Goal: Task Accomplishment & Management: Manage account settings

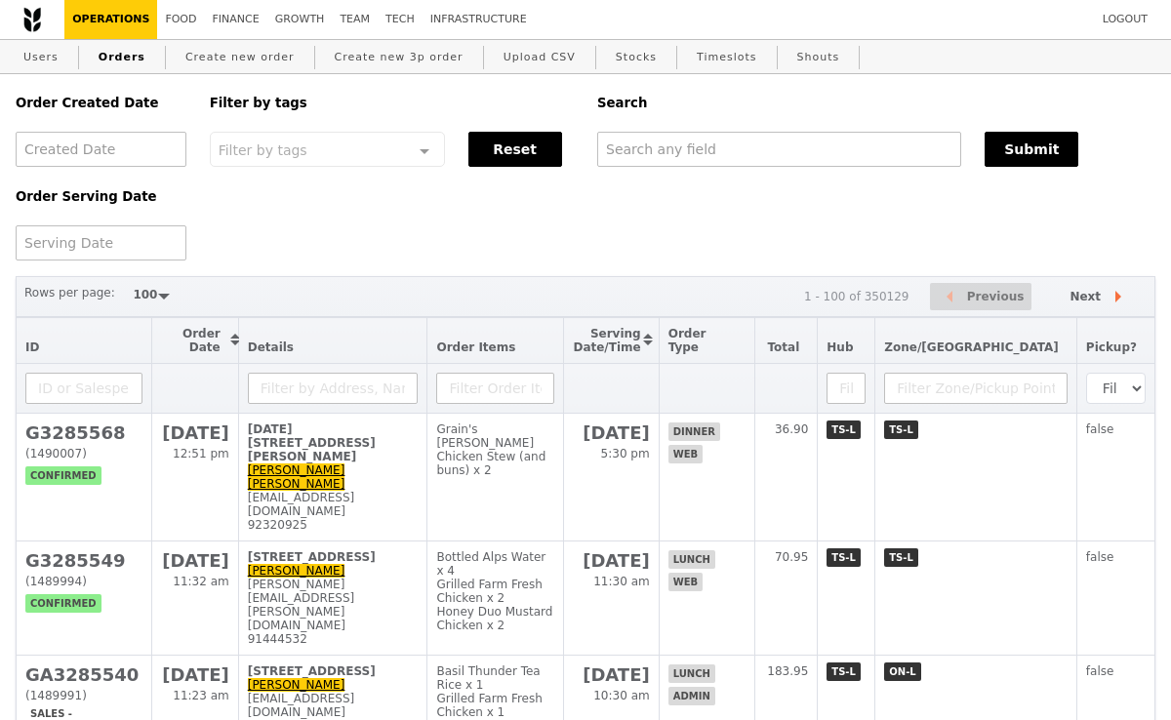
select select "100"
click at [48, 55] on link "Users" at bounding box center [41, 57] width 51 height 35
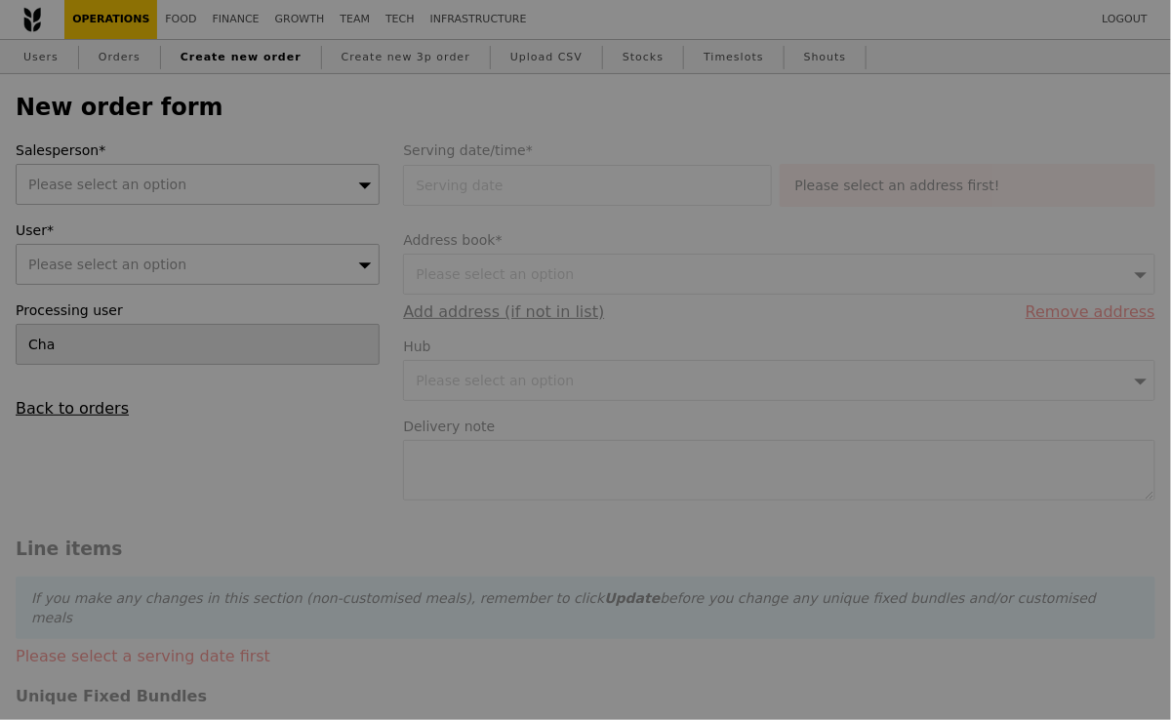
type input "Confirm"
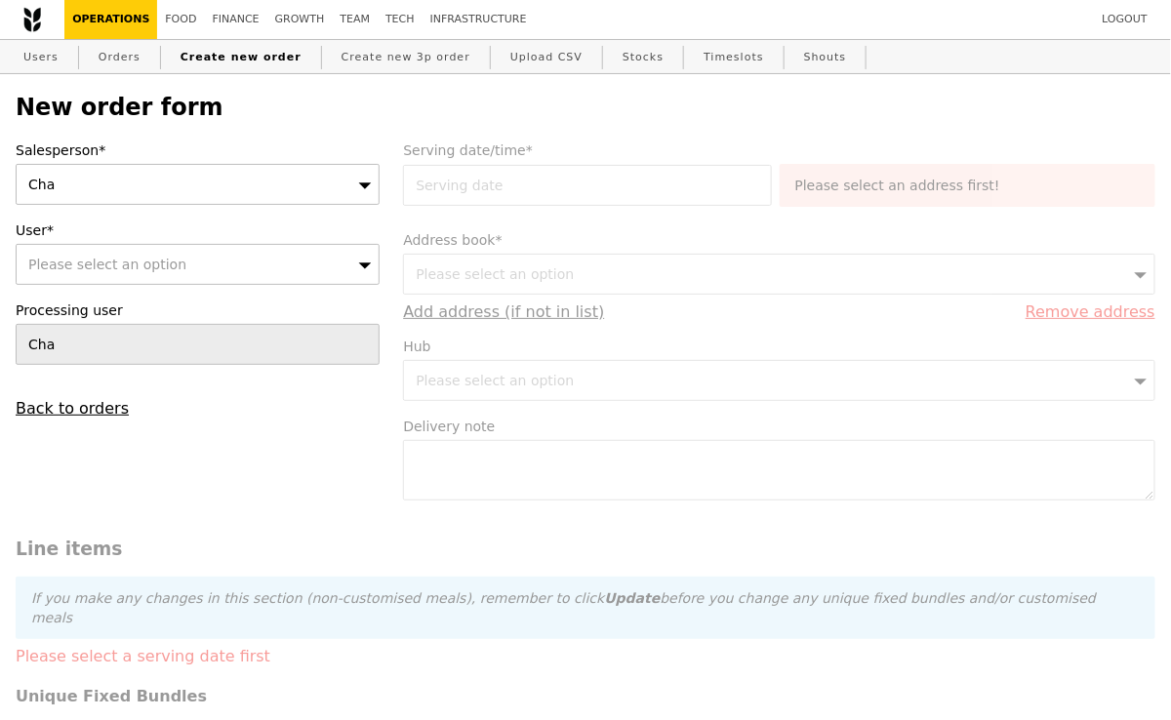
click at [149, 269] on span "Please select an option" at bounding box center [107, 265] width 158 height 16
type input "9710 0040"
type input "Confirm"
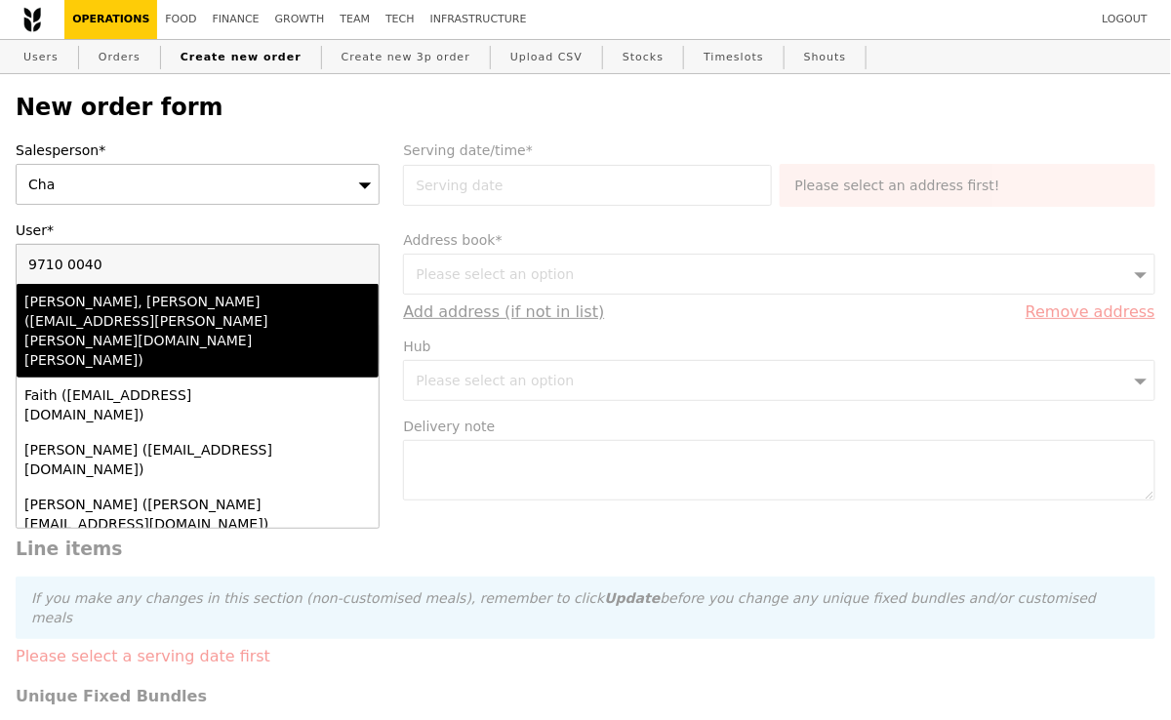
type input "9710 0040"
click at [76, 310] on div "[PERSON_NAME], [PERSON_NAME] ([EMAIL_ADDRESS][PERSON_NAME][PERSON_NAME][DOMAIN_…" at bounding box center [154, 331] width 260 height 78
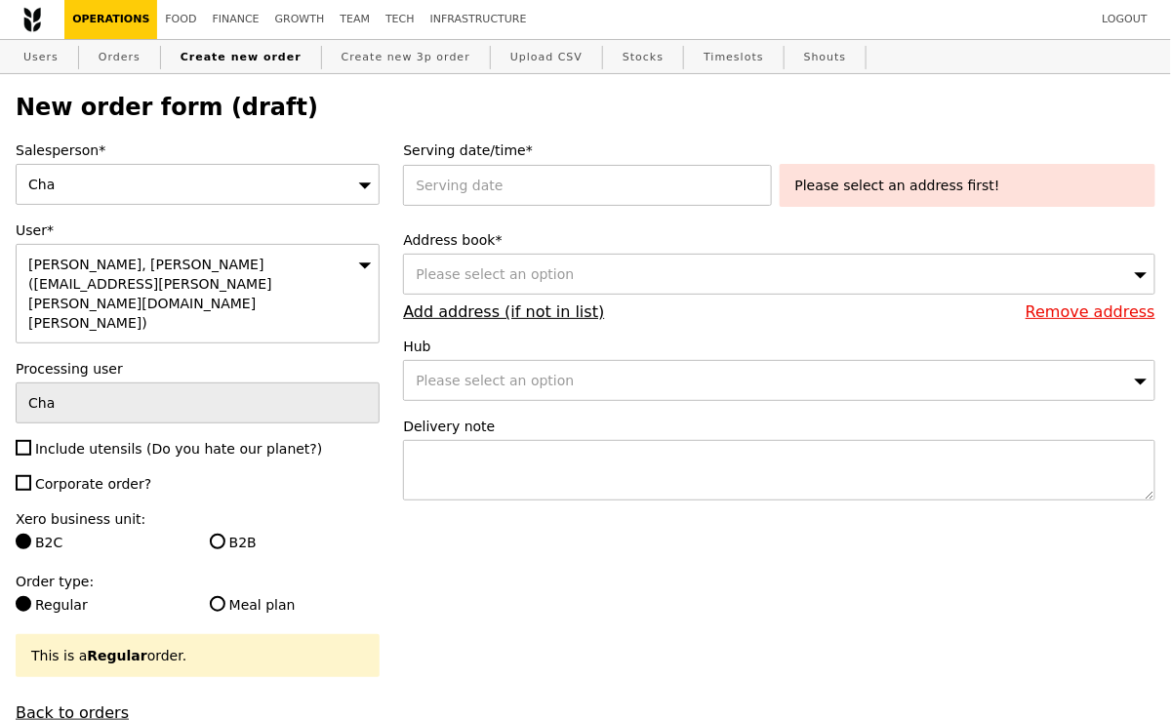
click at [154, 181] on div "Cha" at bounding box center [198, 184] width 364 height 41
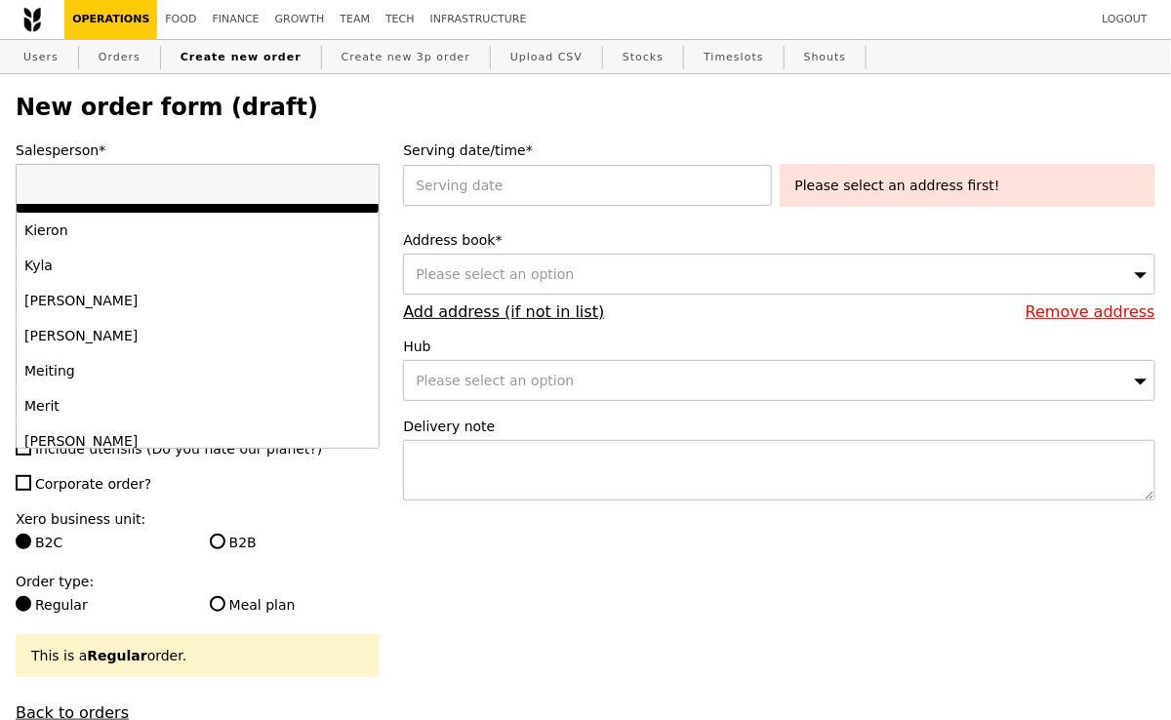
scroll to position [1123, 0]
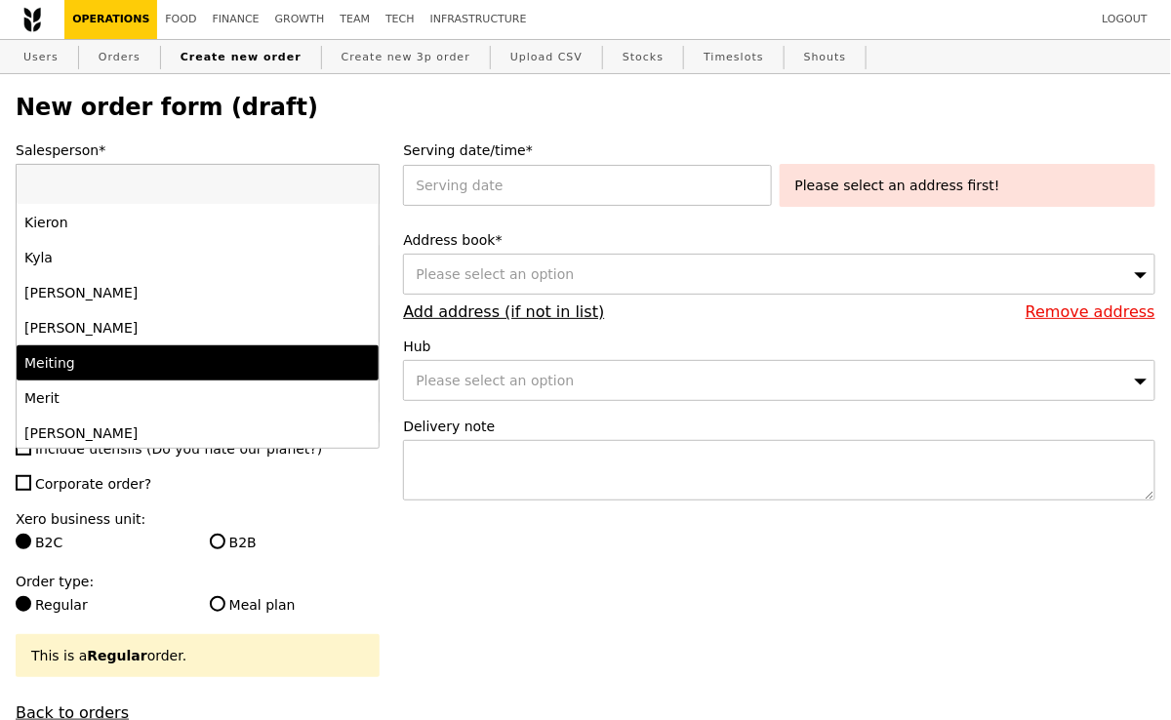
click at [95, 368] on div "Meiting" at bounding box center [154, 363] width 260 height 20
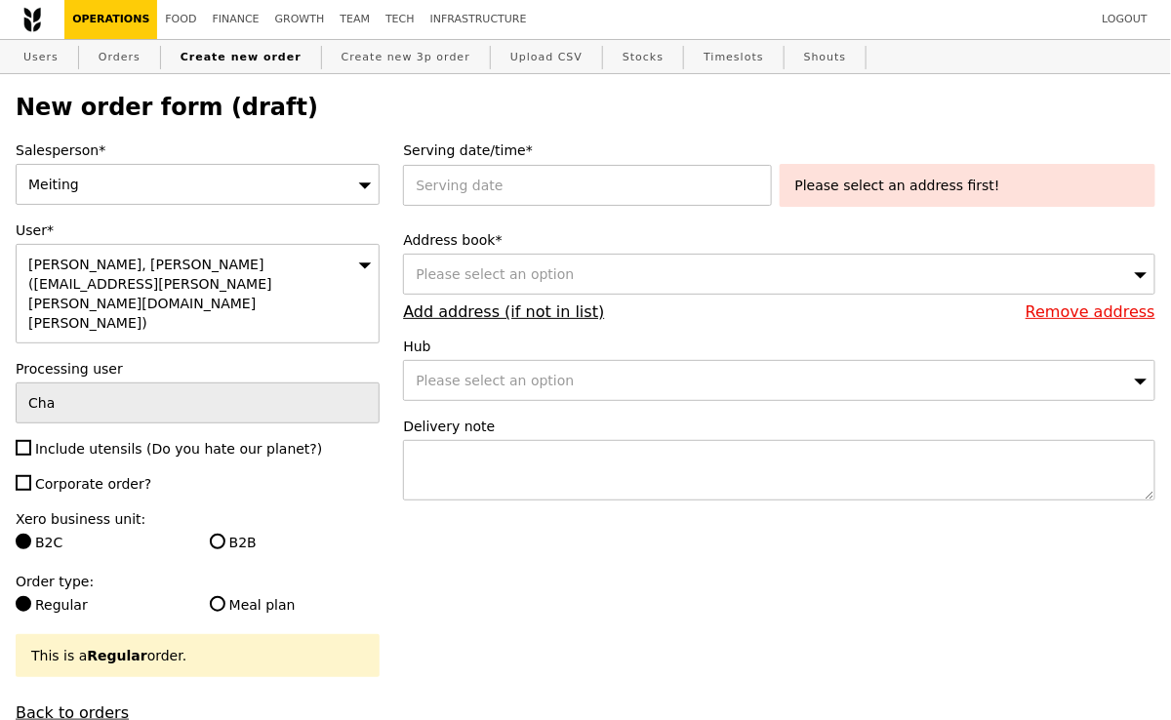
type input "Confirm"
click at [20, 440] on input "Include utensils (Do you hate our planet?)" at bounding box center [24, 448] width 16 height 16
checkbox input "true"
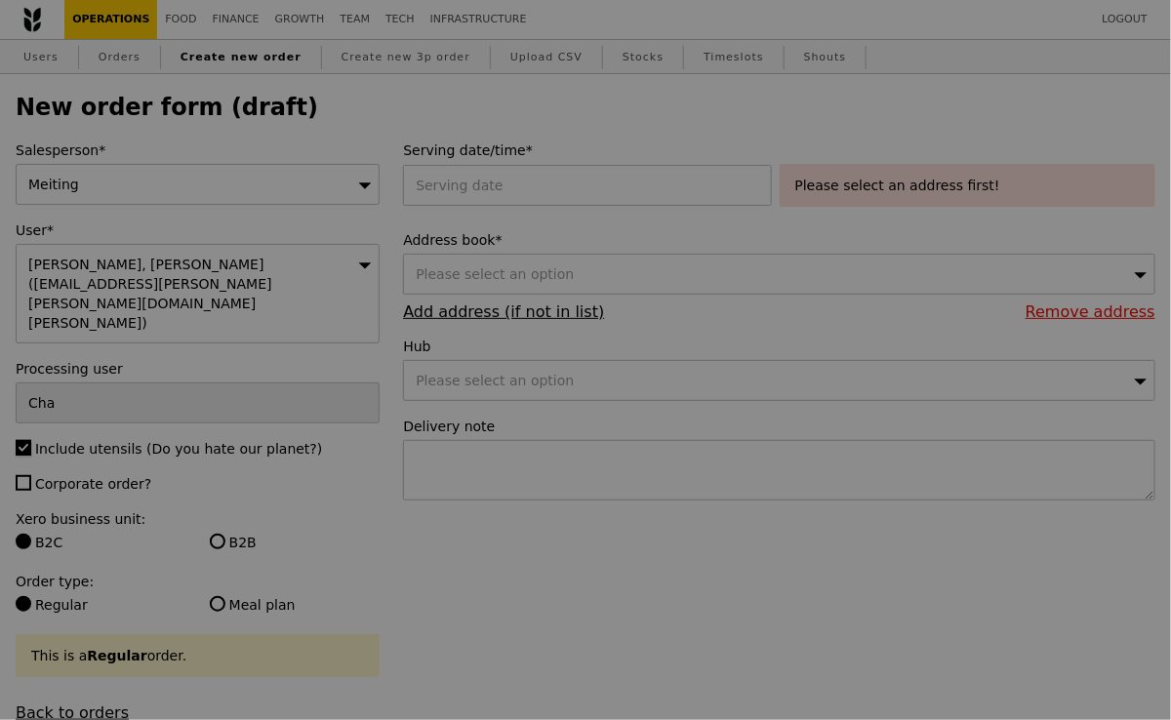
type input "Confirm"
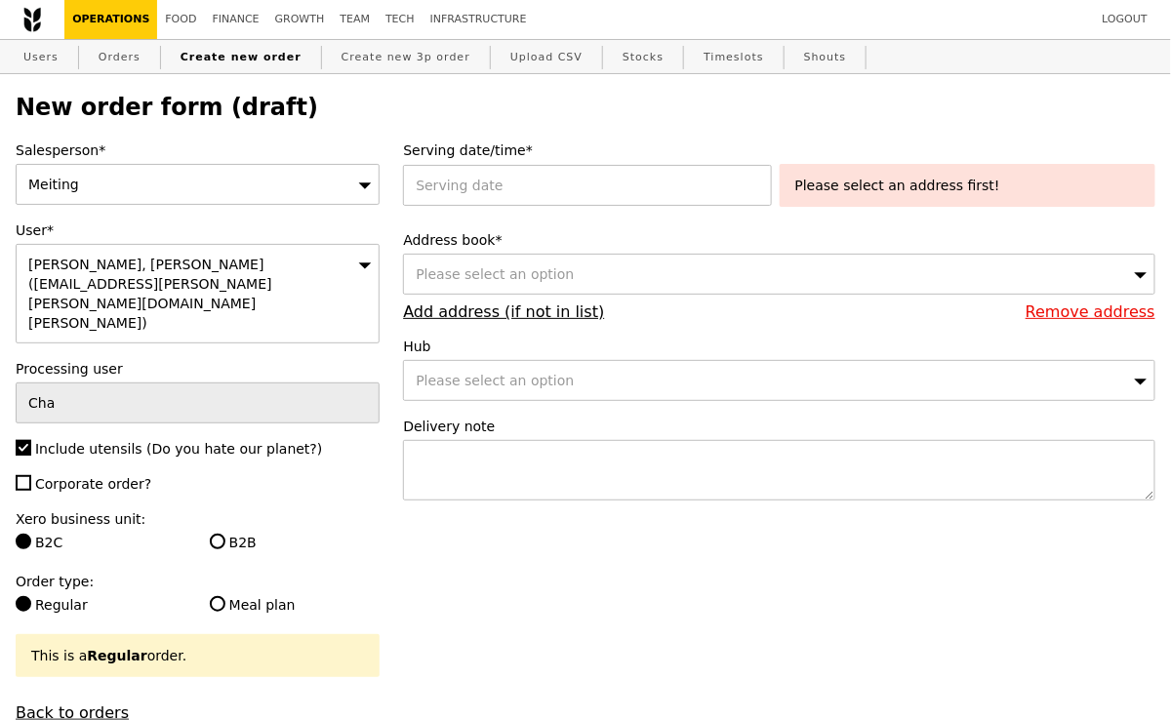
click at [222, 533] on label "B2B" at bounding box center [295, 543] width 171 height 20
click at [222, 534] on input "B2B" at bounding box center [218, 542] width 16 height 16
radio input "true"
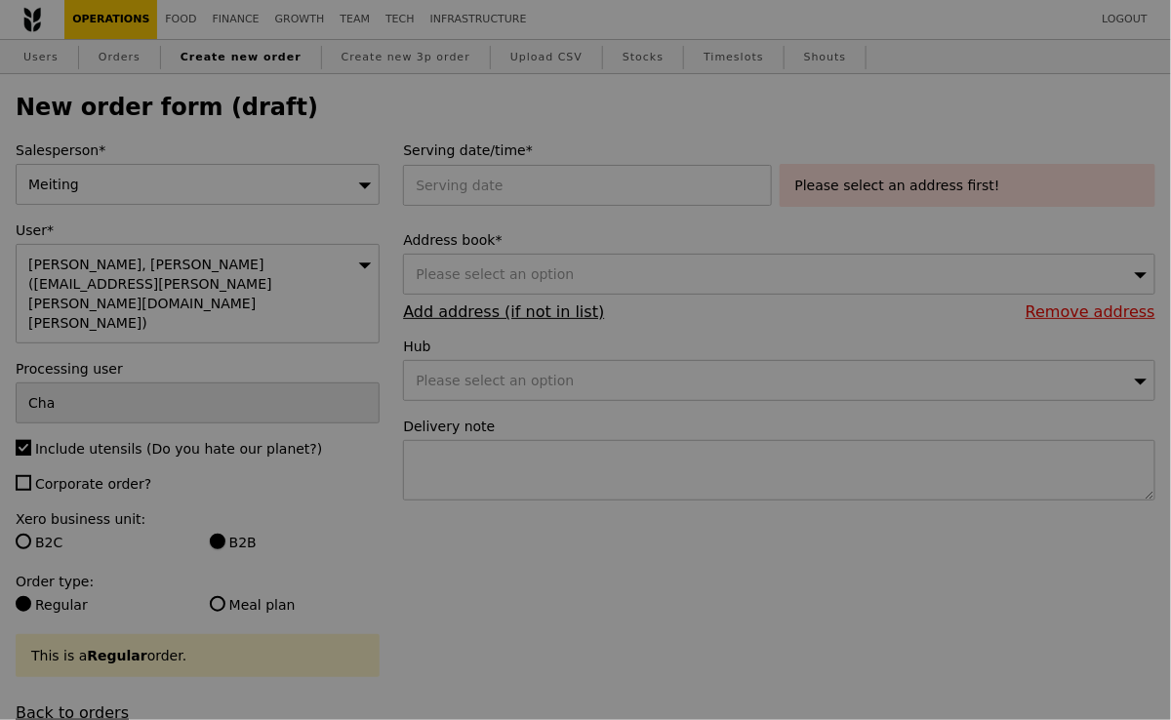
type input "Confirm"
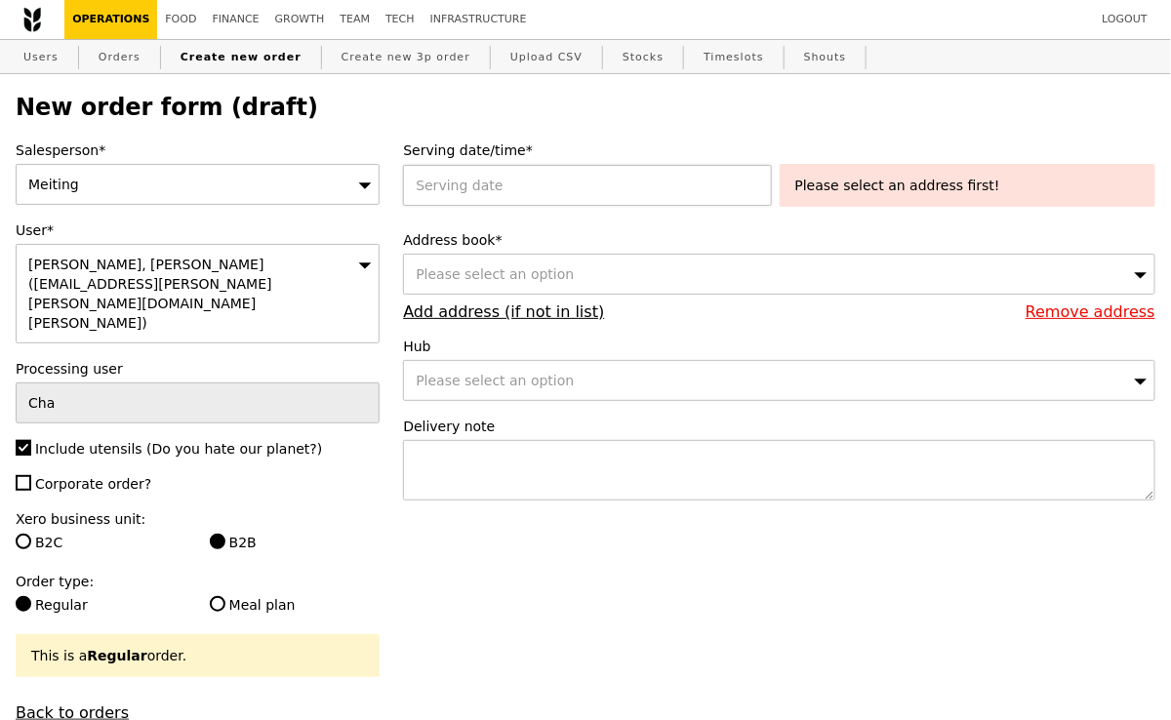
click at [463, 190] on div at bounding box center [591, 185] width 376 height 41
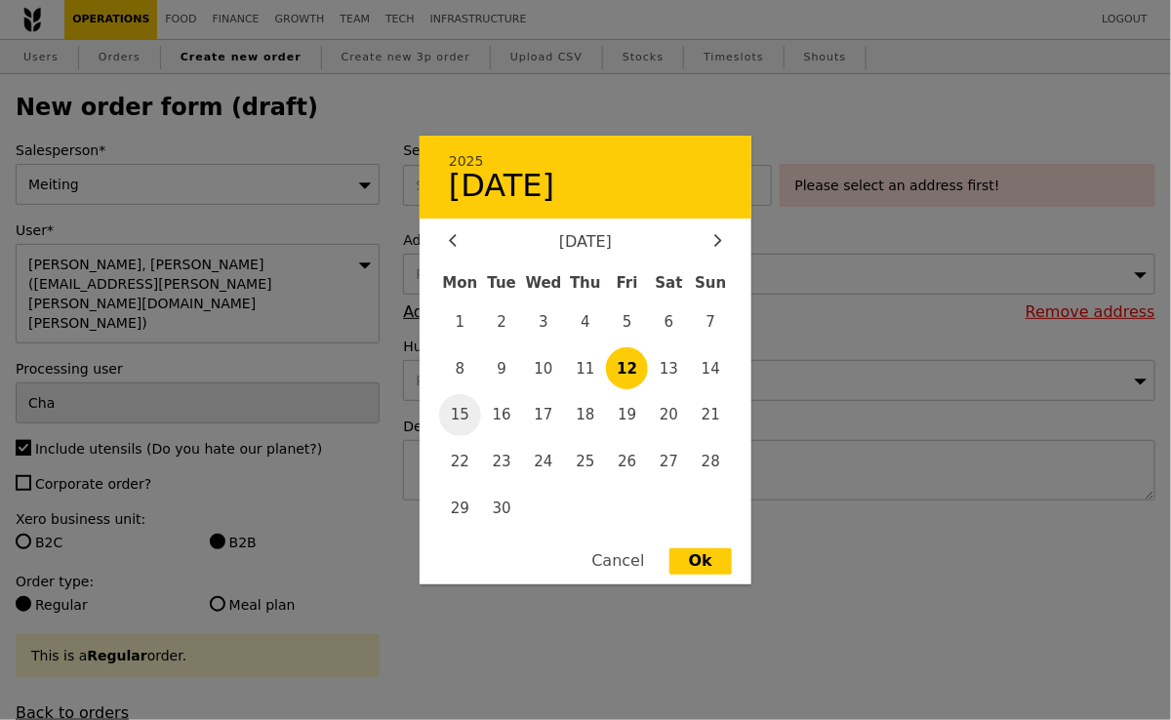
click at [471, 415] on span "15" at bounding box center [460, 415] width 42 height 42
type input "[DATE]"
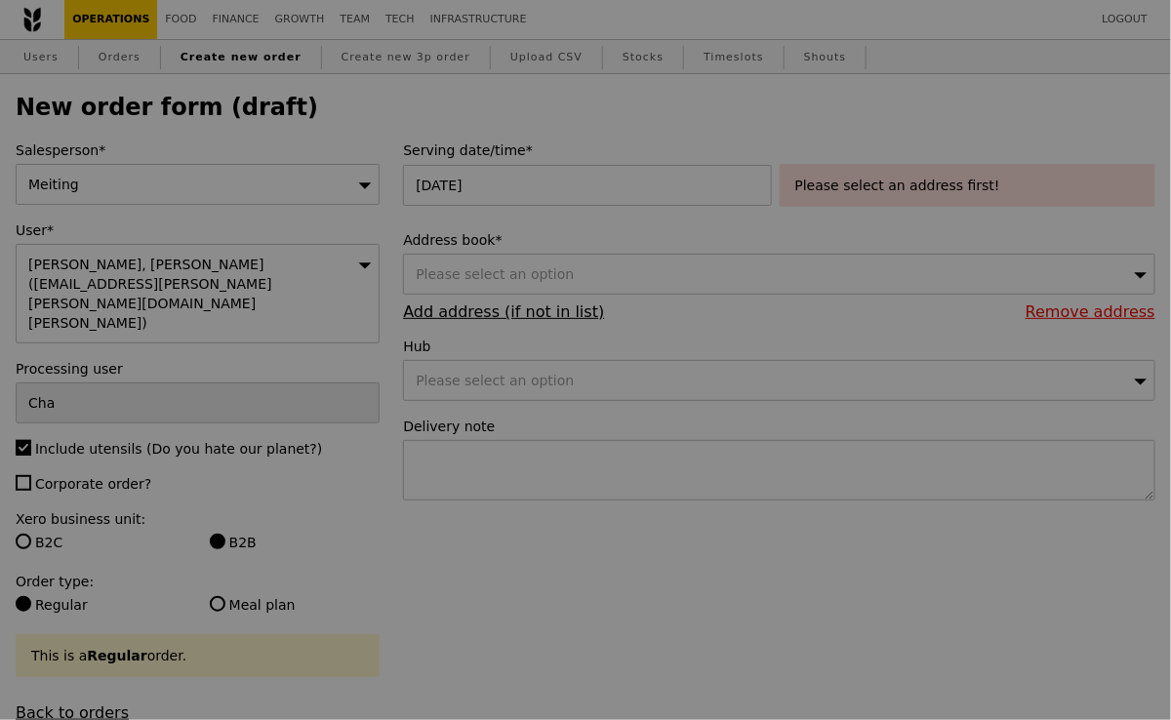
type input "Confirm"
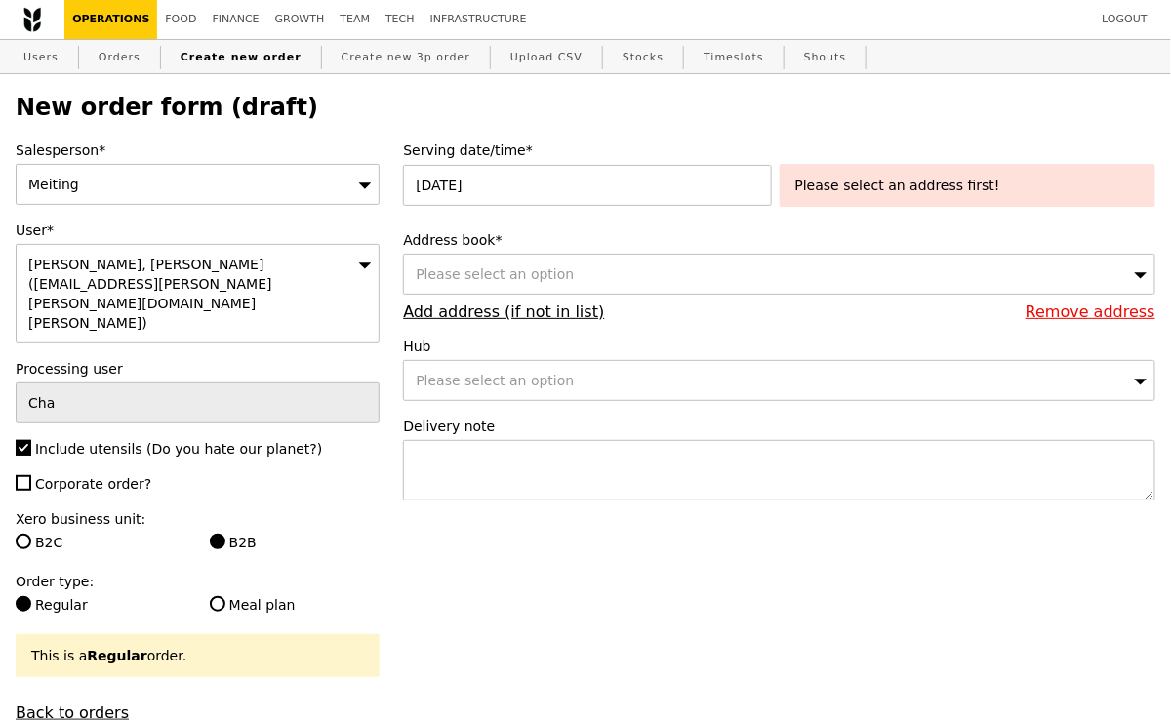
click at [485, 274] on span "Please select an option" at bounding box center [495, 274] width 158 height 16
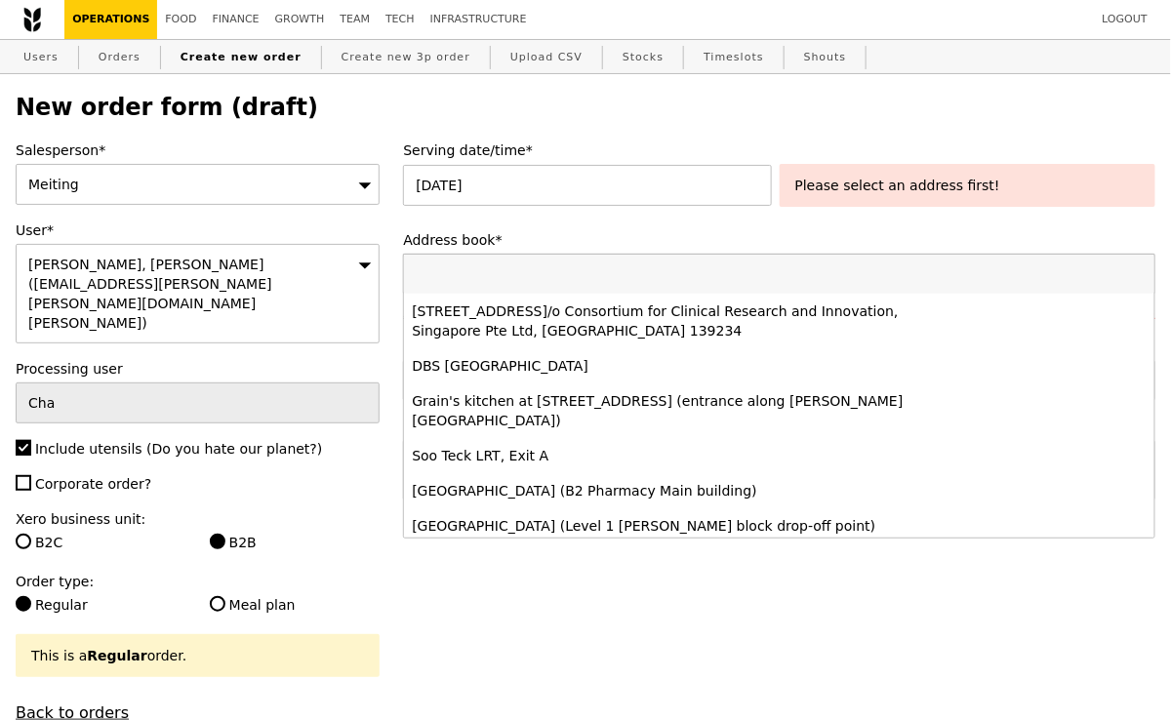
click at [485, 274] on input "Address book*" at bounding box center [779, 274] width 750 height 39
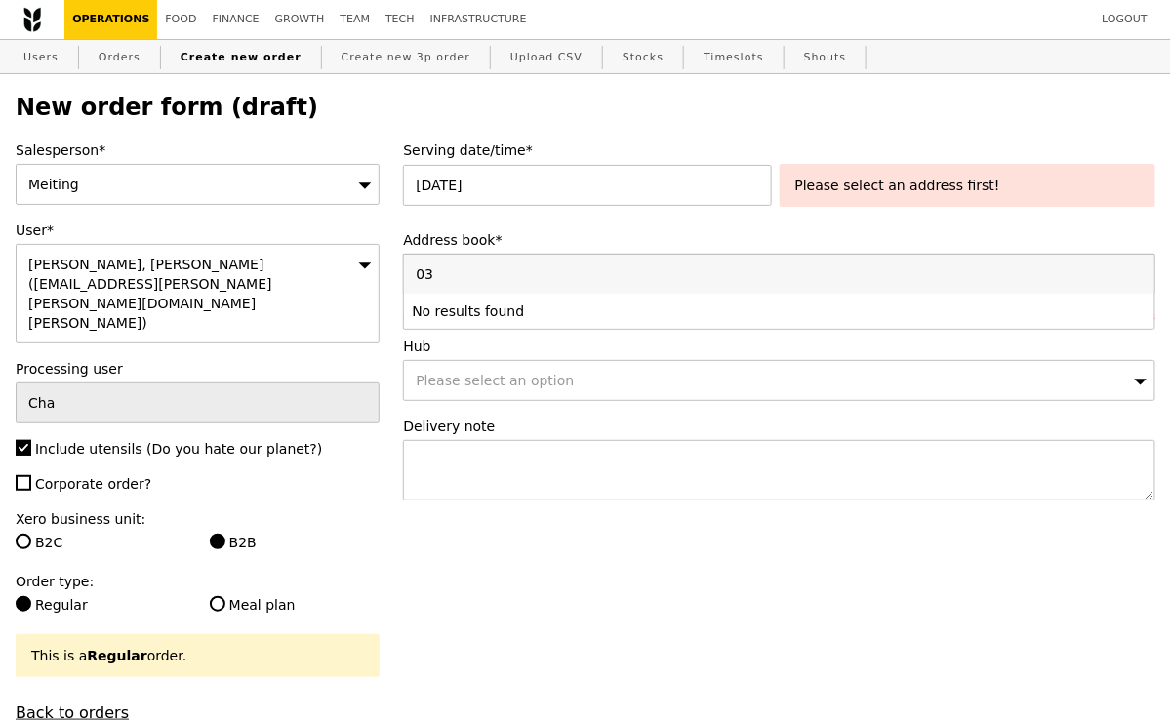
type input "0"
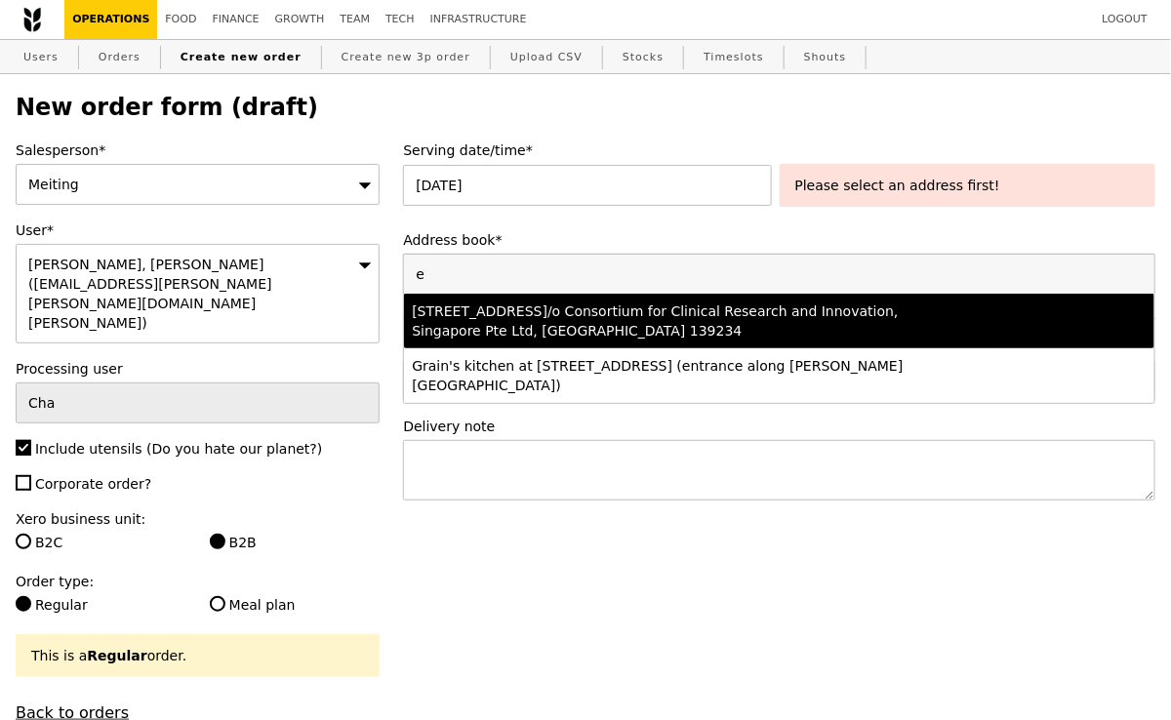
type input "e"
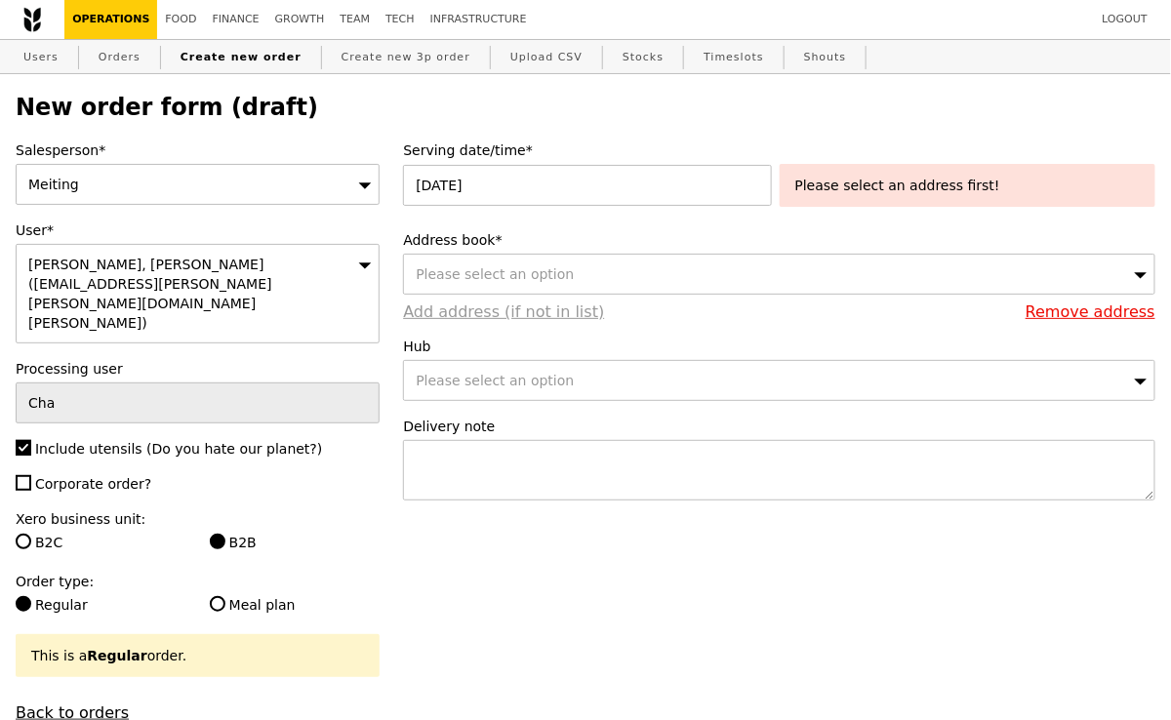
click at [484, 316] on link "Add address (if not in list)" at bounding box center [503, 311] width 201 height 19
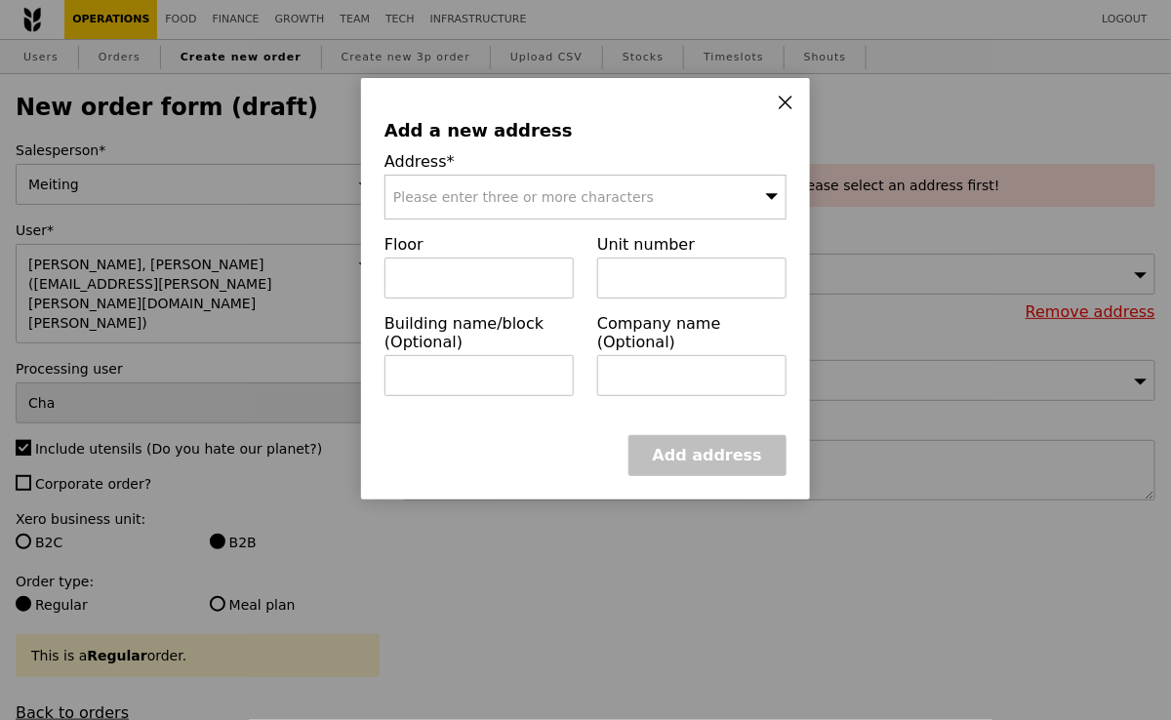
click at [520, 206] on div "Please enter three or more characters" at bounding box center [585, 197] width 402 height 45
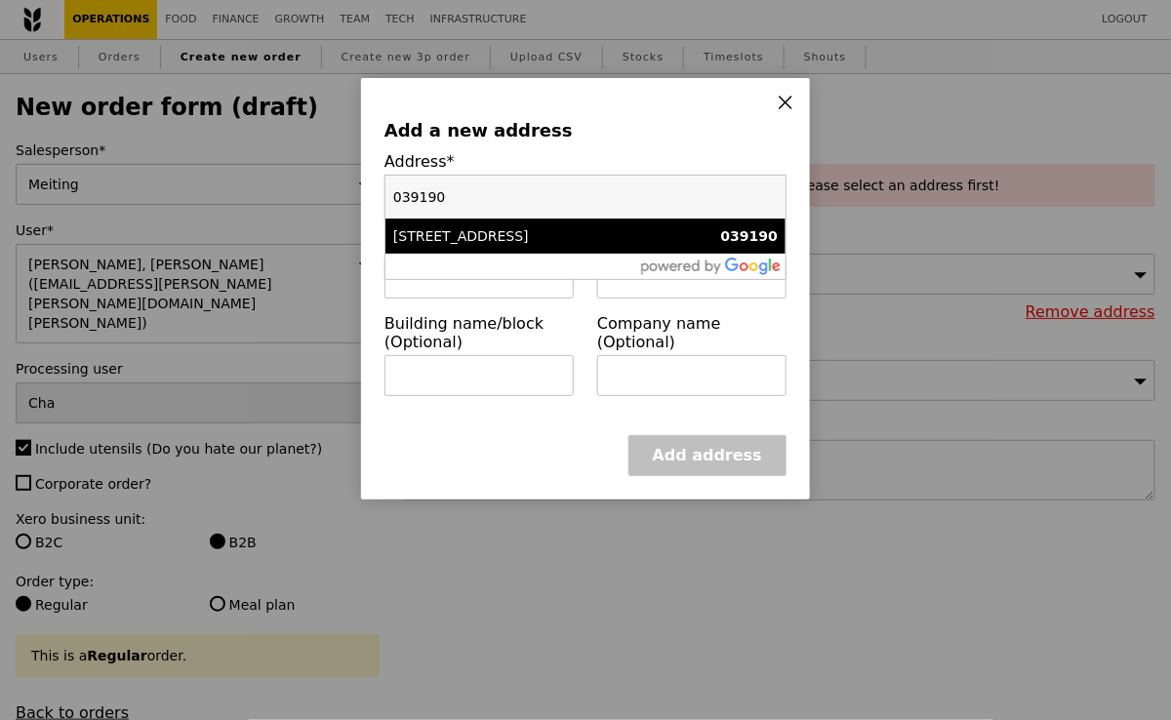
type input "039190"
click at [486, 246] on li "[STREET_ADDRESS] 039190" at bounding box center [585, 236] width 400 height 35
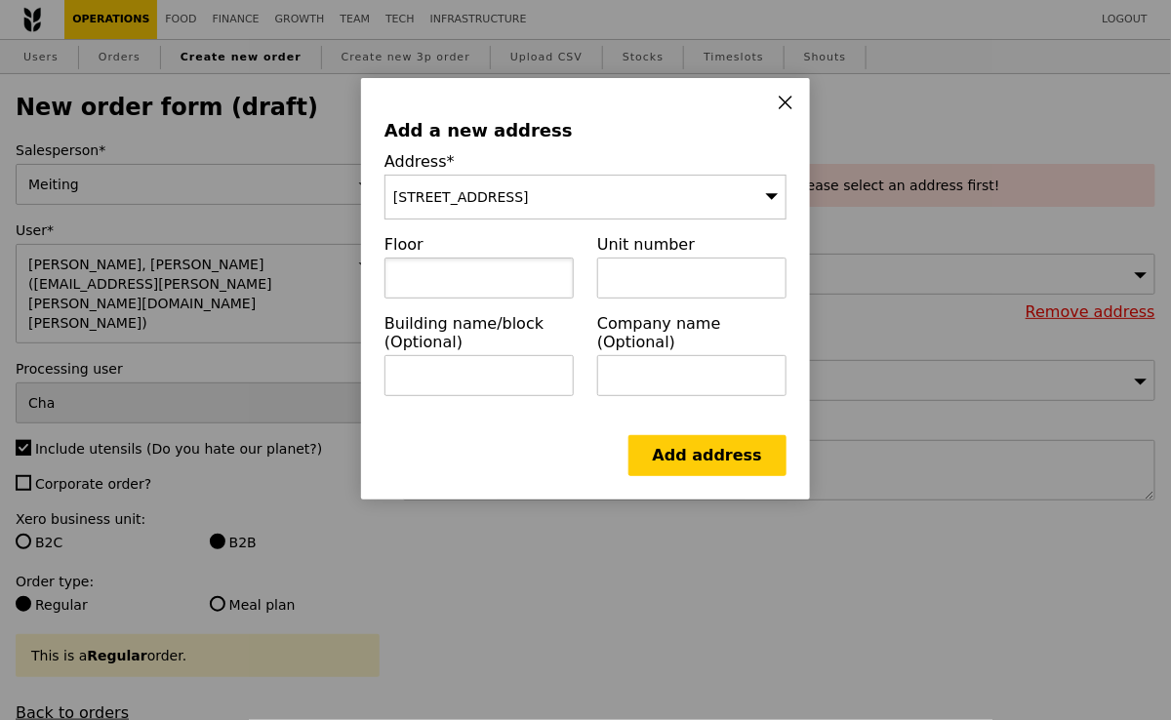
click at [479, 283] on input "text" at bounding box center [478, 278] width 189 height 41
type input "12"
click at [649, 295] on input "text" at bounding box center [691, 278] width 189 height 41
paste input "[GEOGRAPHIC_DATA]"
click at [626, 281] on input "01, [GEOGRAPHIC_DATA]" at bounding box center [691, 278] width 189 height 41
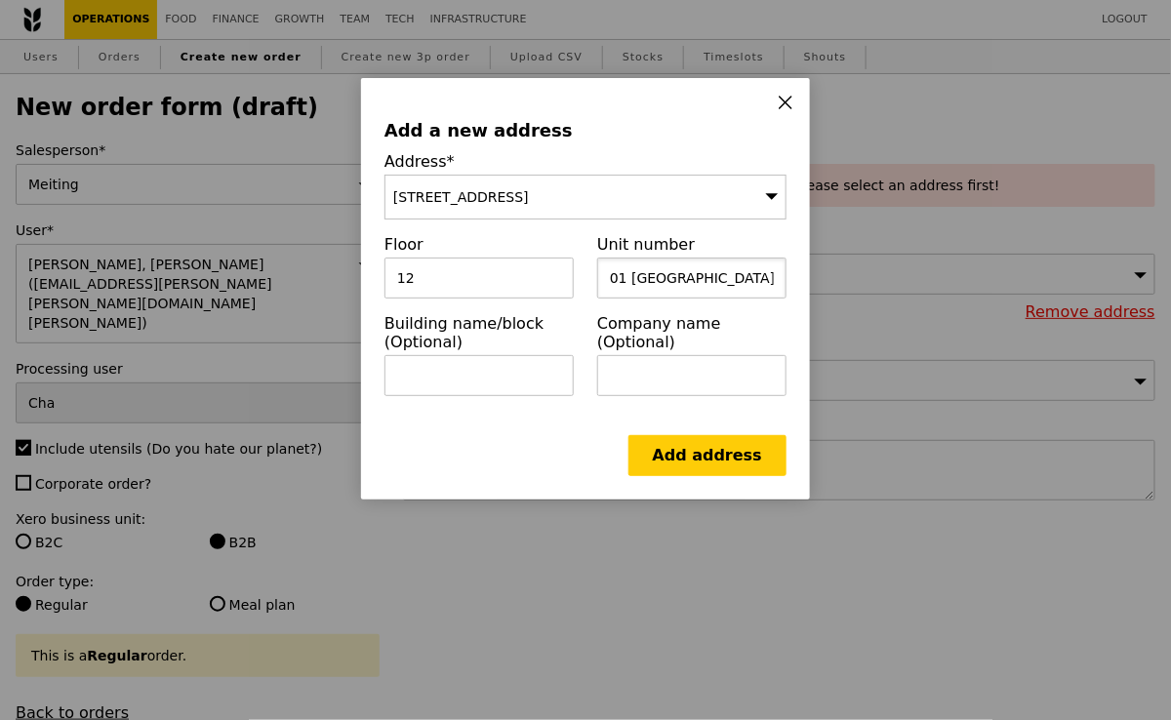
click at [770, 277] on input "01 [GEOGRAPHIC_DATA]" at bounding box center [691, 278] width 189 height 41
paste input "[GEOGRAPHIC_DATA]"
type input "01 [GEOGRAPHIC_DATA], [GEOGRAPHIC_DATA]"
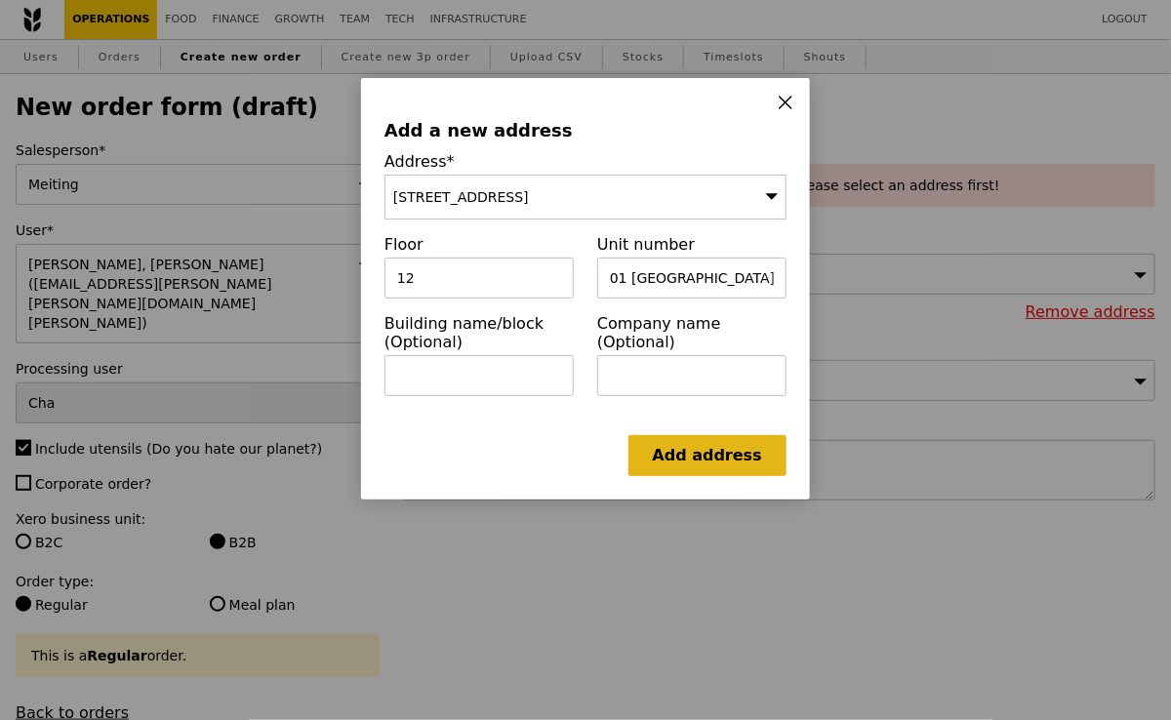
click at [698, 454] on link "Add address" at bounding box center [707, 455] width 158 height 41
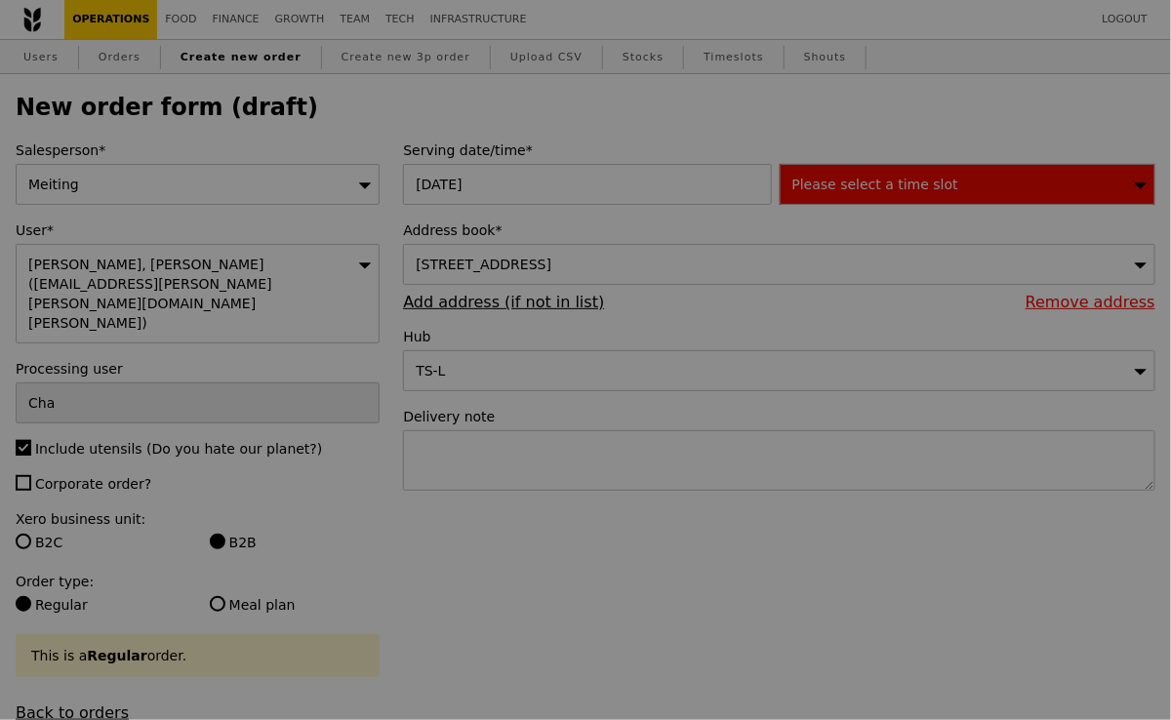
type input "Confirm"
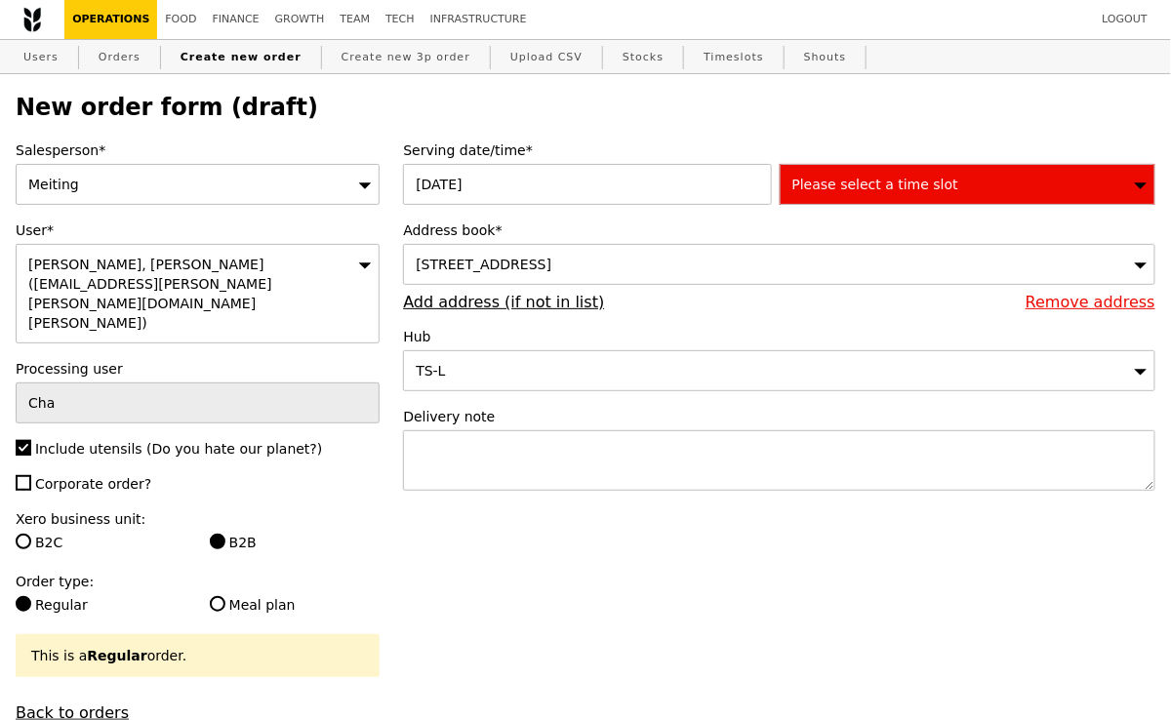
click at [888, 179] on span "Please select a time slot" at bounding box center [875, 185] width 166 height 16
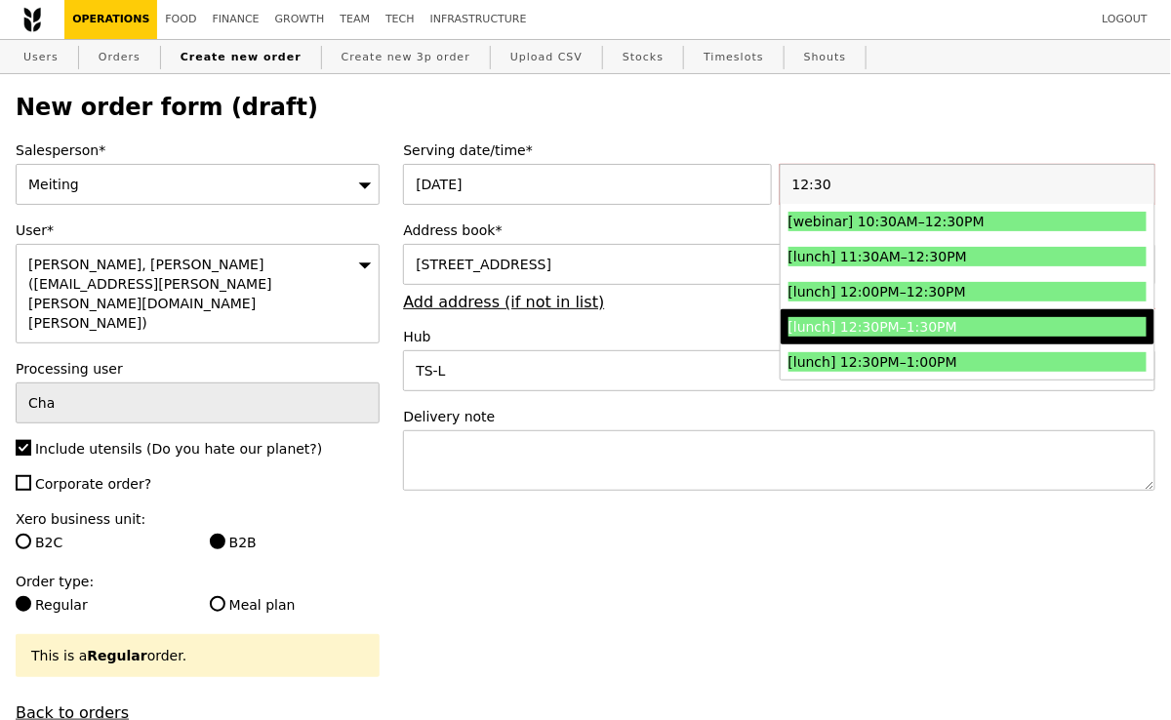
type input "12:30"
click at [876, 322] on div "[lunch] 12:30PM–1:30PM" at bounding box center [922, 327] width 268 height 20
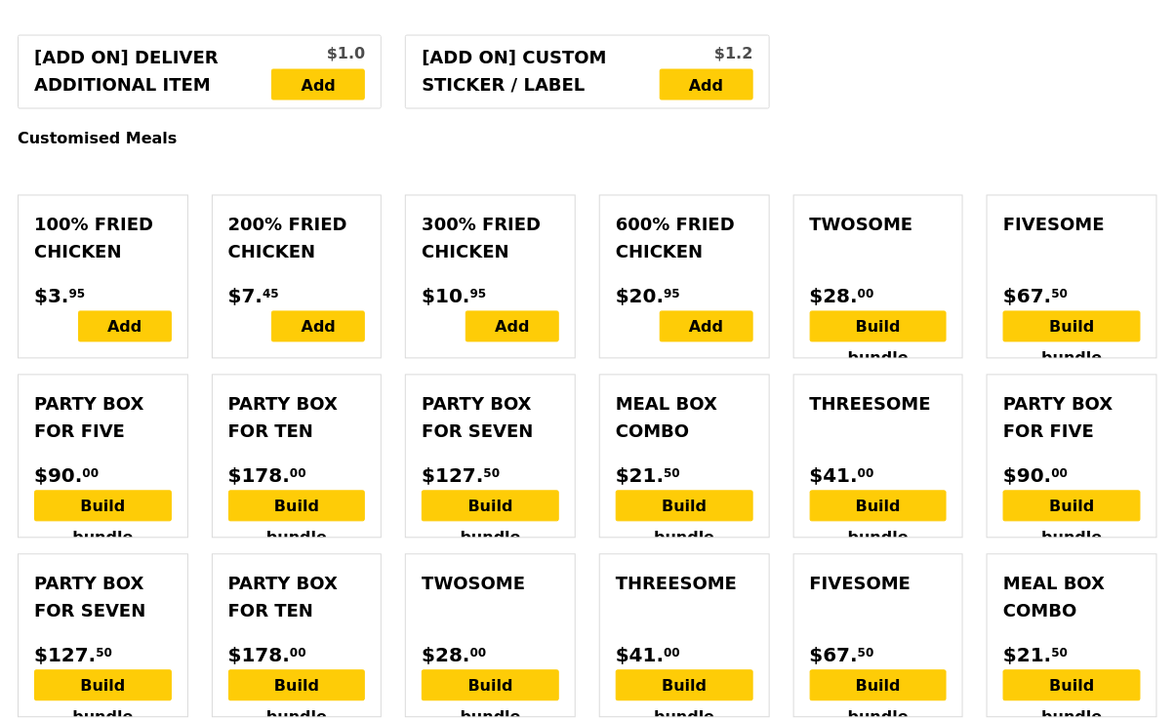
scroll to position [932, 0]
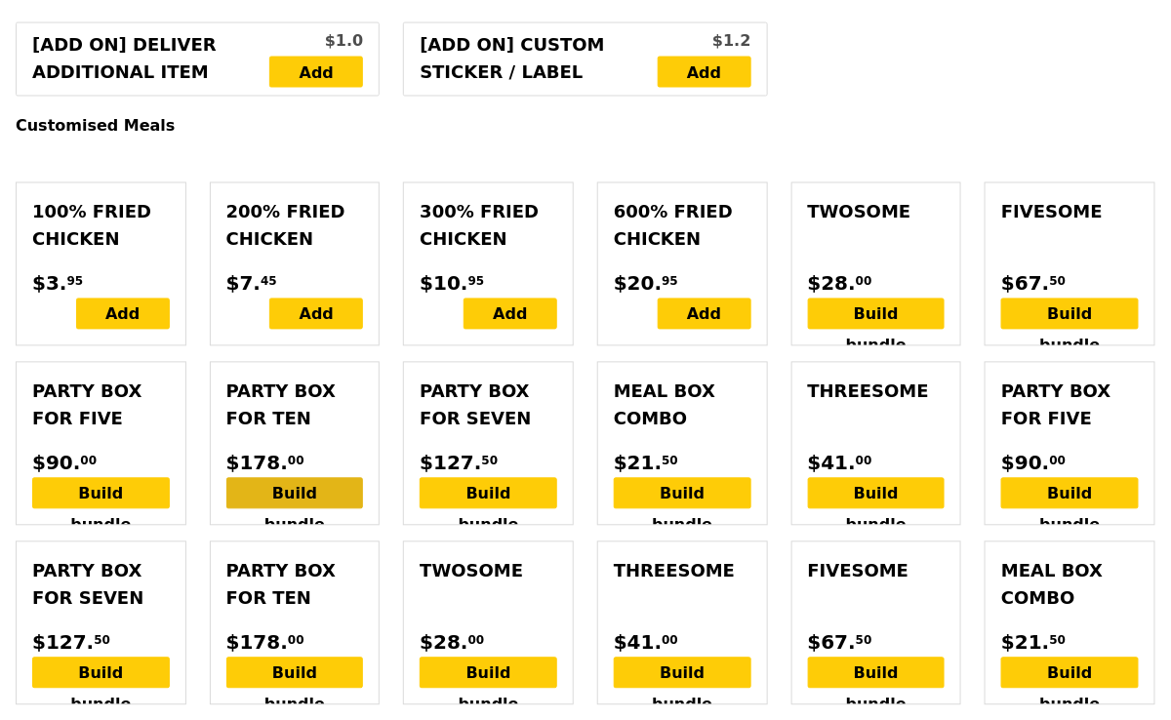
click at [290, 478] on div "Build bundle" at bounding box center [295, 493] width 138 height 31
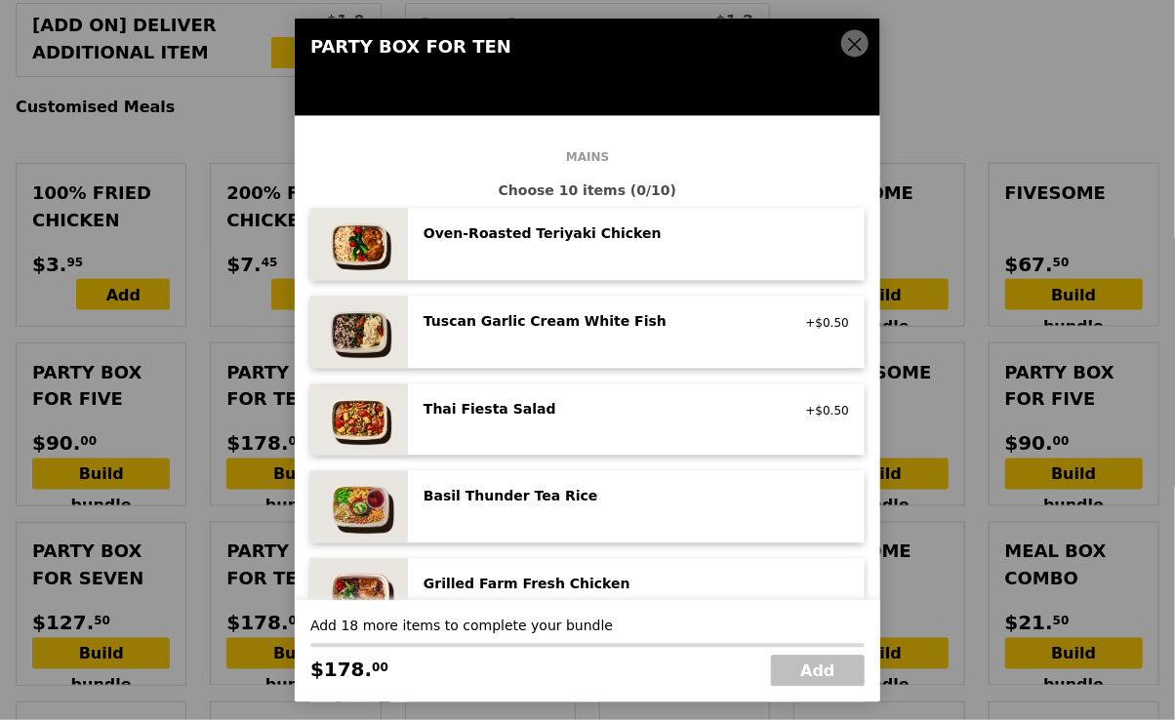
click at [855, 47] on icon at bounding box center [855, 44] width 18 height 18
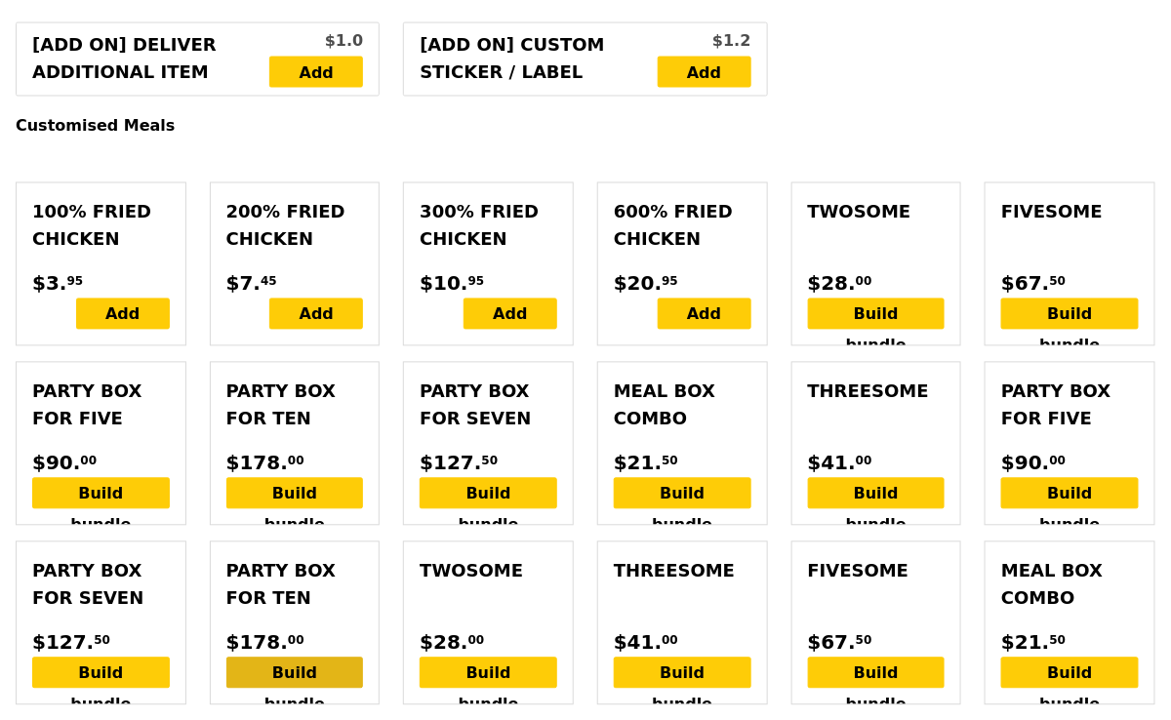
click at [287, 658] on div "Build bundle" at bounding box center [295, 673] width 138 height 31
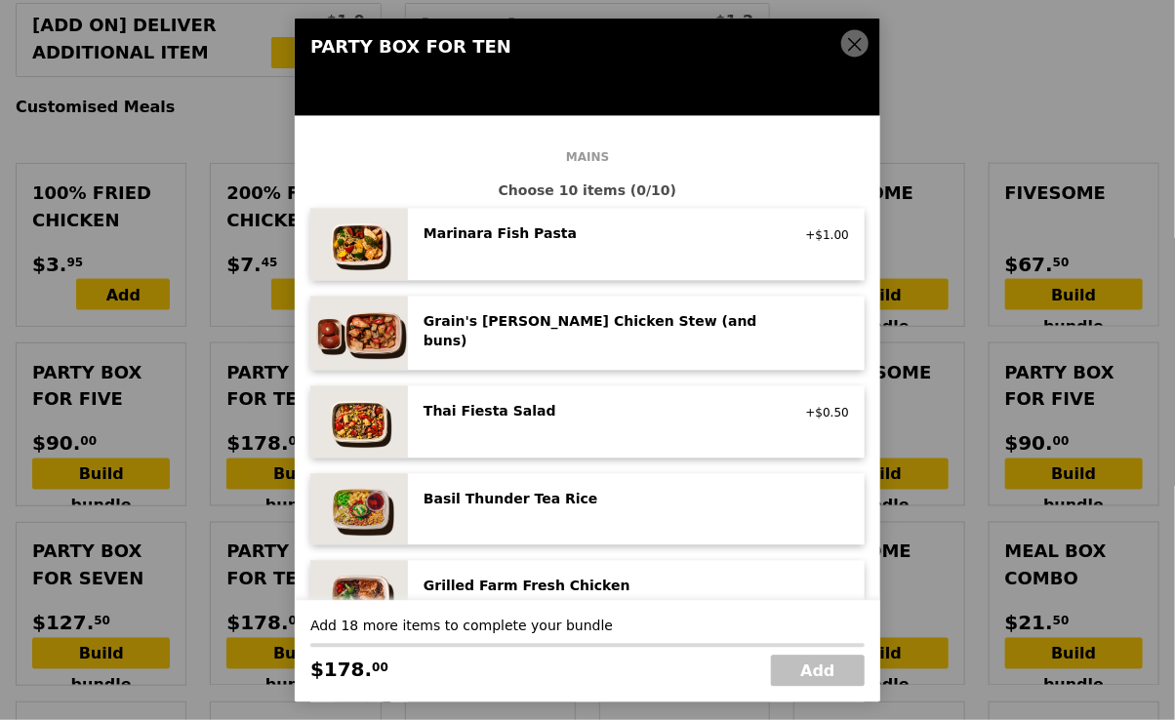
click at [537, 239] on div "Marinara Fish Pasta" at bounding box center [598, 233] width 350 height 20
click at [513, 318] on div "Grain's [PERSON_NAME] Chicken Stew (and buns)" at bounding box center [598, 330] width 350 height 39
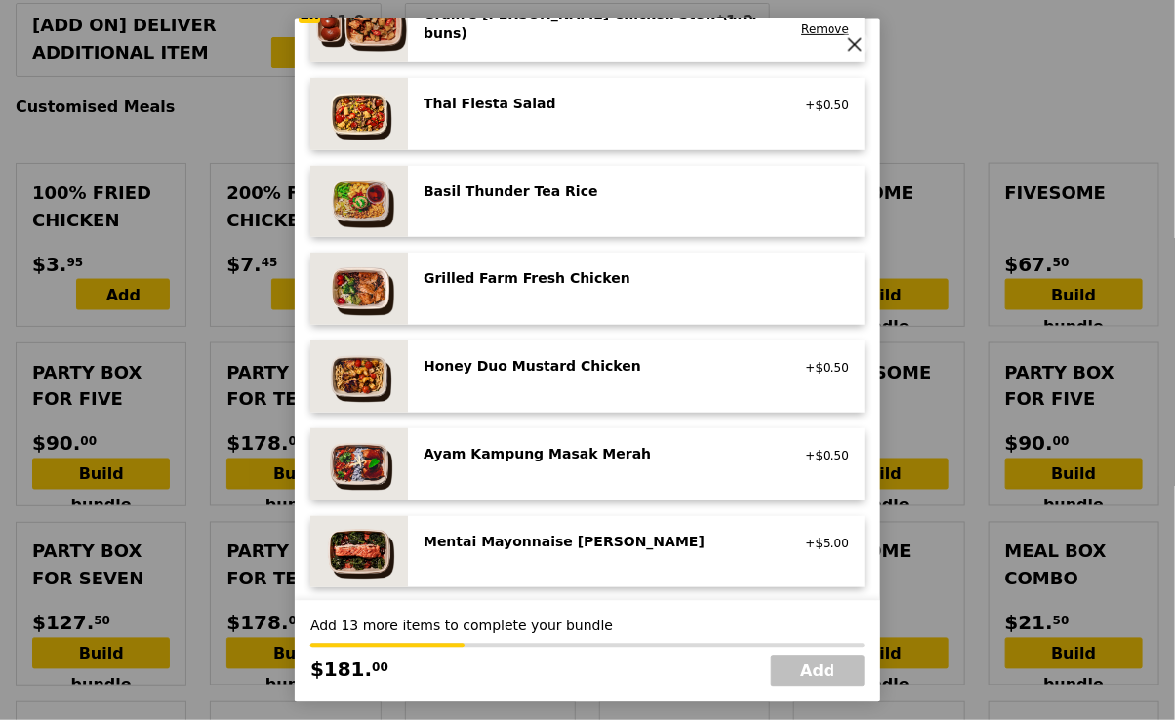
scroll to position [323, 0]
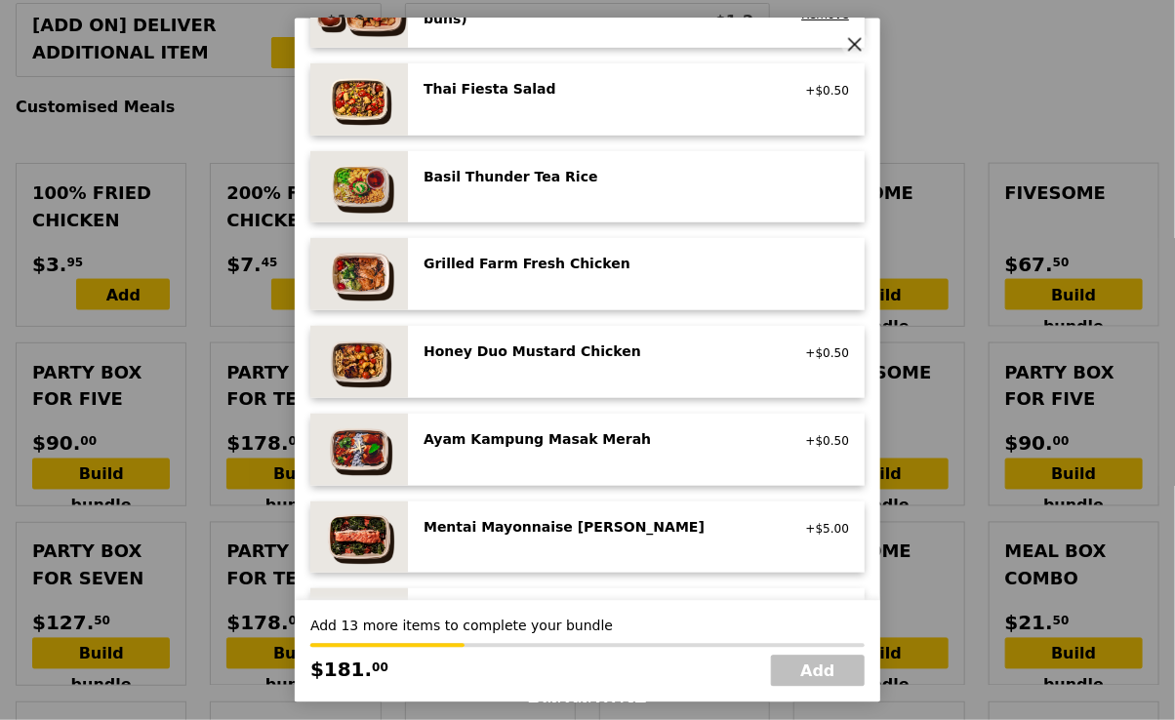
click at [460, 451] on div "Ayam Kampung Masak Merah high protein, spicy, contains allium, shellfish, soy, …" at bounding box center [635, 448] width 425 height 41
click at [460, 451] on div "Ayam Kampung Masak Merah high protein, spicy, contains allium, shellfish, soy, …" at bounding box center [599, 443] width 374 height 31
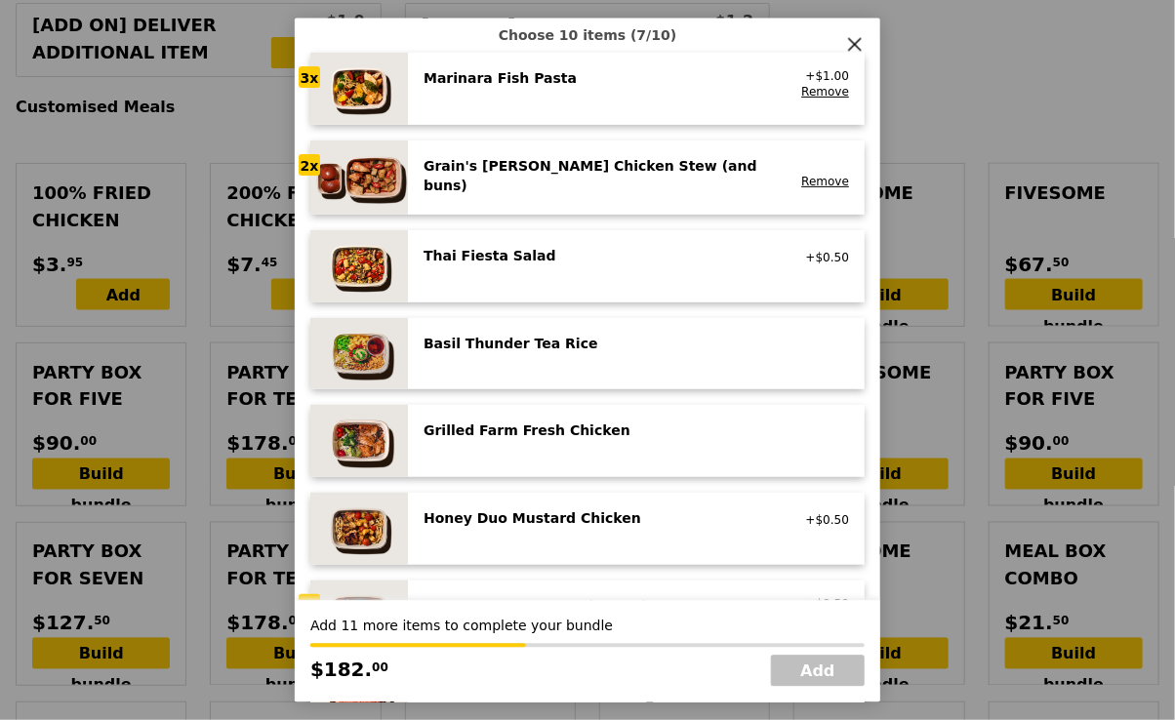
scroll to position [149, 0]
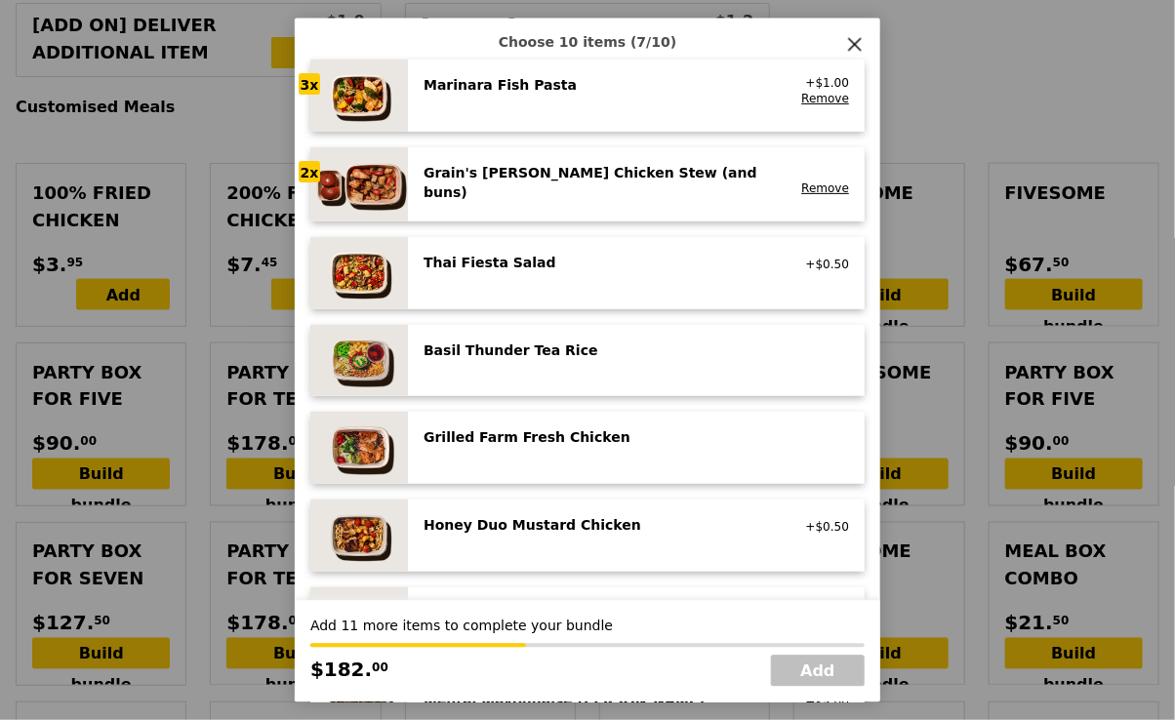
click at [503, 177] on div "Grain's [PERSON_NAME] Chicken Stew (and buns)" at bounding box center [598, 181] width 350 height 39
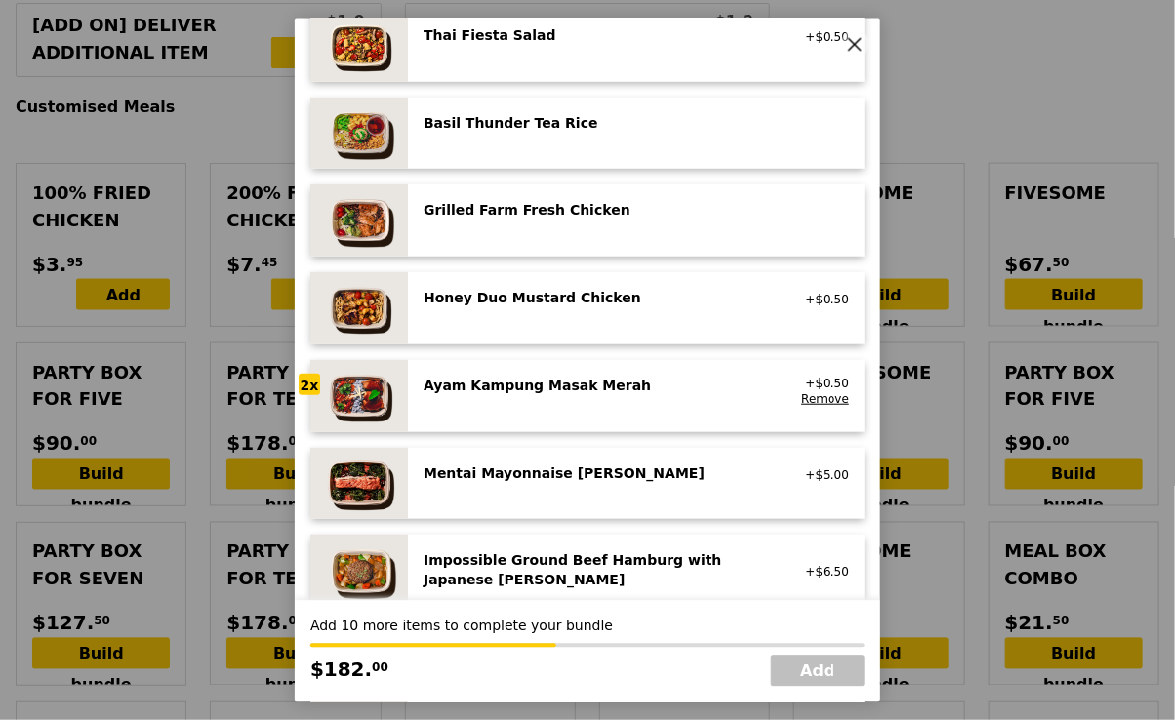
scroll to position [415, 0]
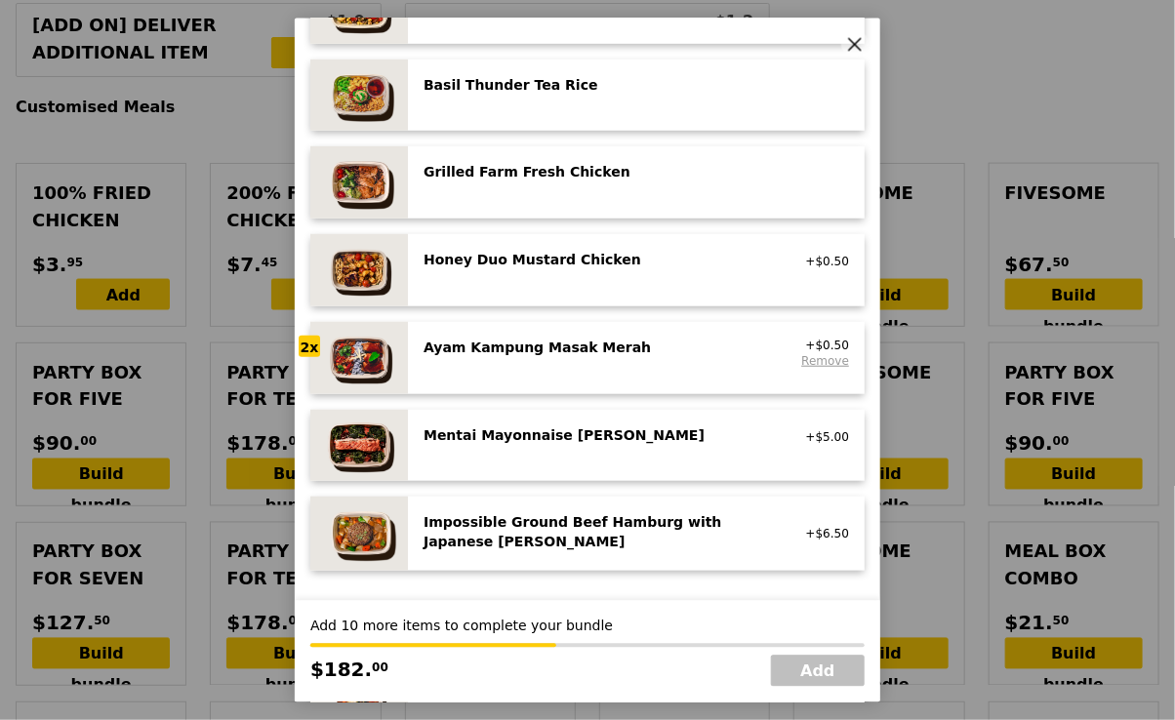
click at [815, 353] on link "Remove" at bounding box center [825, 360] width 48 height 14
click at [648, 353] on div "Ayam Kampung Masak Merah high protein, spicy, contains allium, shellfish, soy, …" at bounding box center [599, 348] width 374 height 23
click at [648, 353] on div "Ayam Kampung Masak Merah high protein, spicy, contains allium, shellfish, soy, …" at bounding box center [599, 352] width 374 height 31
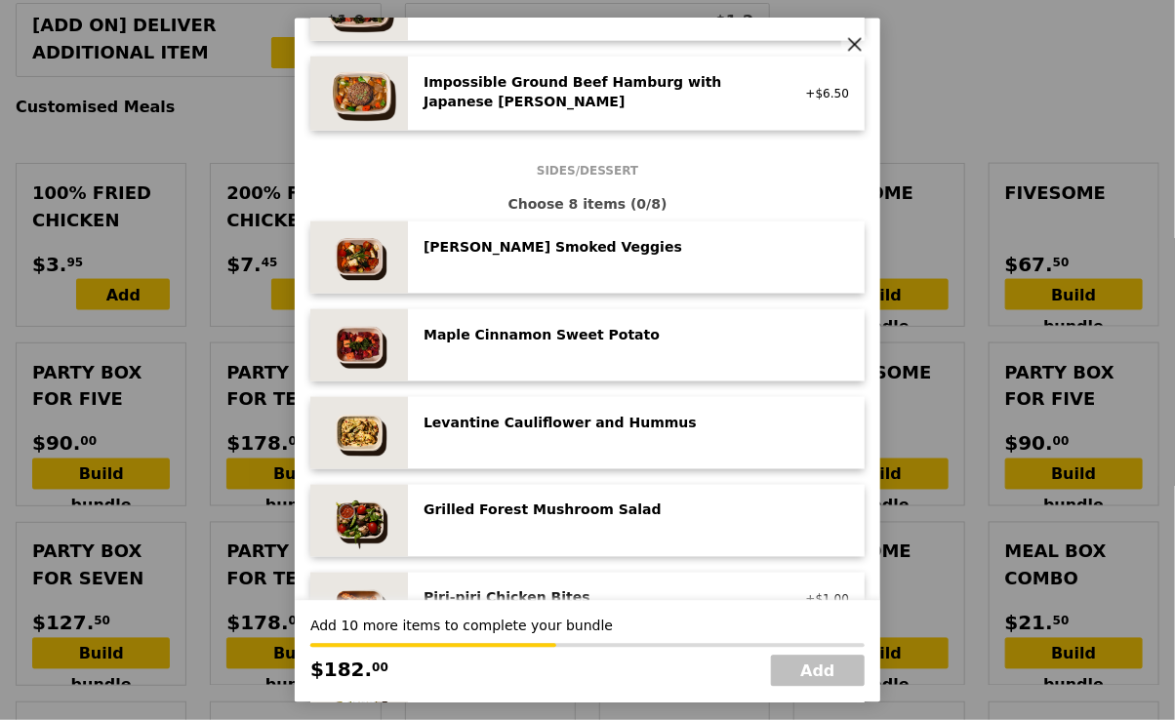
scroll to position [856, 0]
click at [590, 255] on div "[PERSON_NAME] Smoked Veggies low carb, vegan" at bounding box center [599, 247] width 374 height 23
click at [573, 334] on div "Maple Cinnamon Sweet Potato" at bounding box center [598, 334] width 350 height 20
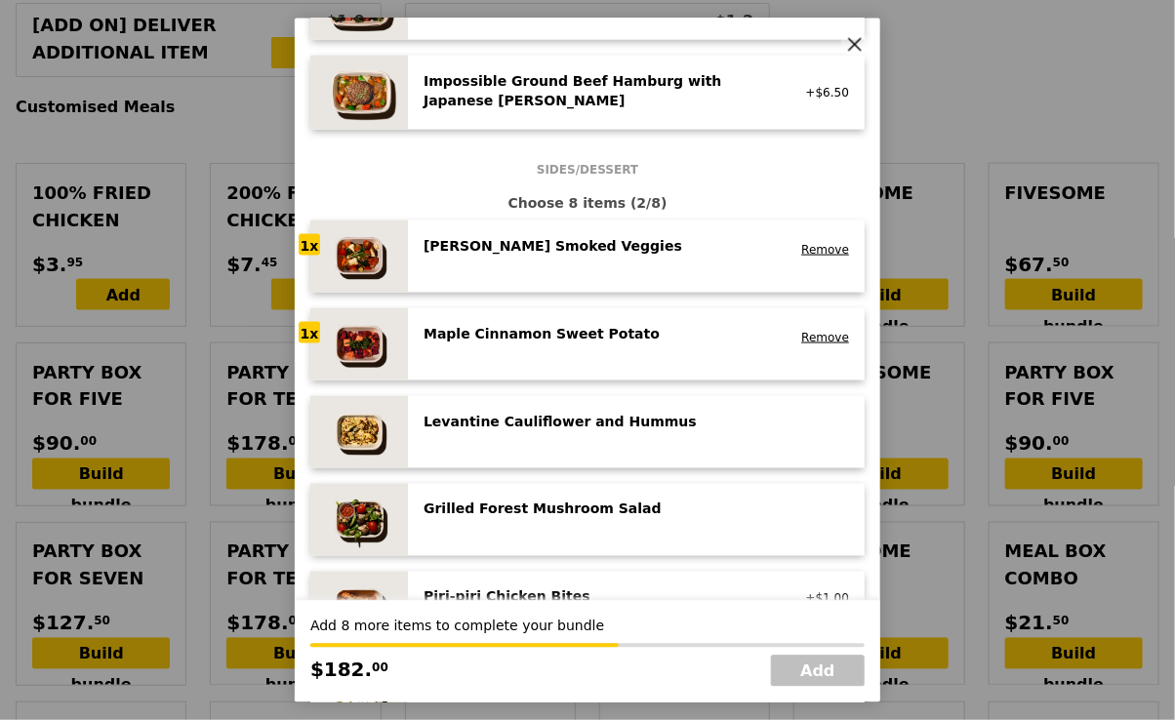
click at [541, 418] on div "Levantine Cauliflower and Hummus" at bounding box center [598, 421] width 350 height 20
click at [510, 506] on div "Grilled Forest Mushroom Salad" at bounding box center [598, 509] width 350 height 20
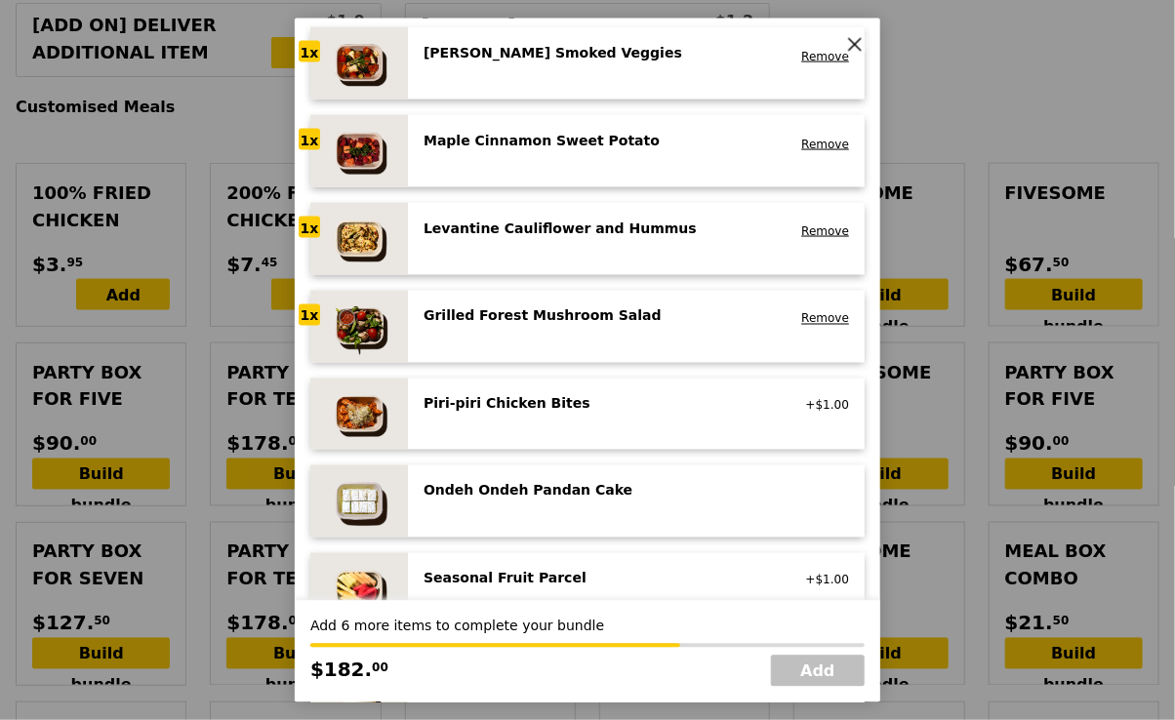
scroll to position [1050, 0]
click at [503, 495] on div "Ondeh Ondeh Pandan Cake" at bounding box center [598, 490] width 350 height 20
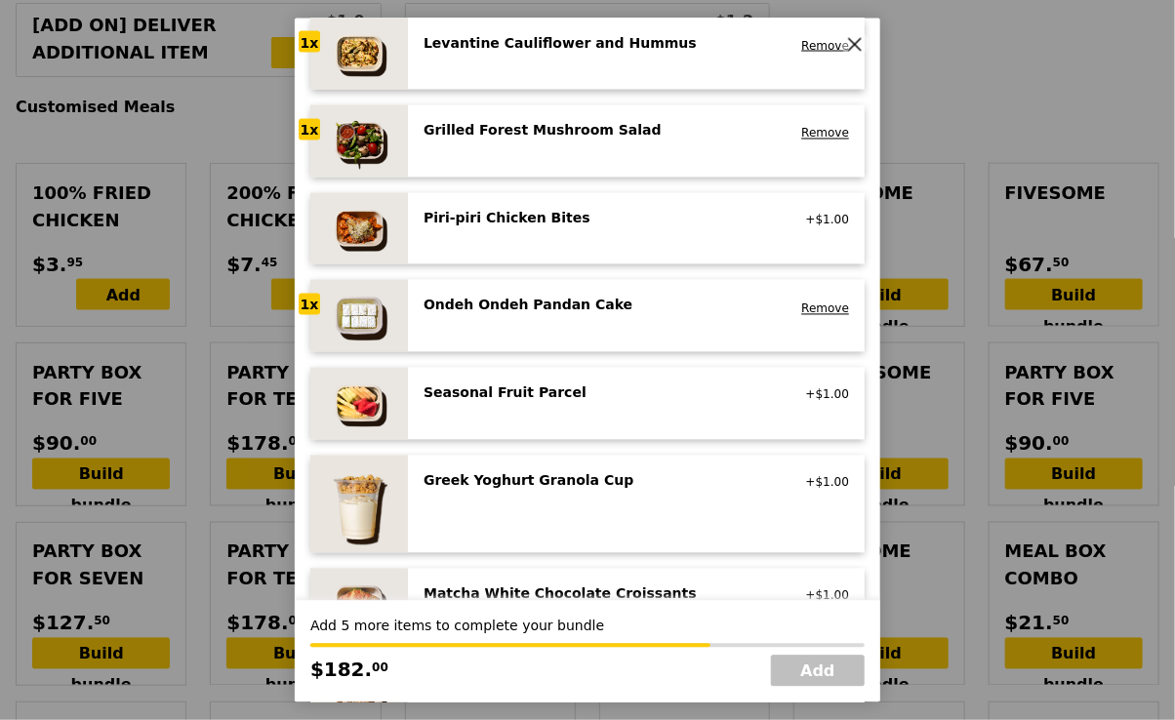
scroll to position [1235, 0]
click at [522, 408] on div "Seasonal Fruit Parcel [GEOGRAPHIC_DATA] +$1.00" at bounding box center [635, 402] width 425 height 41
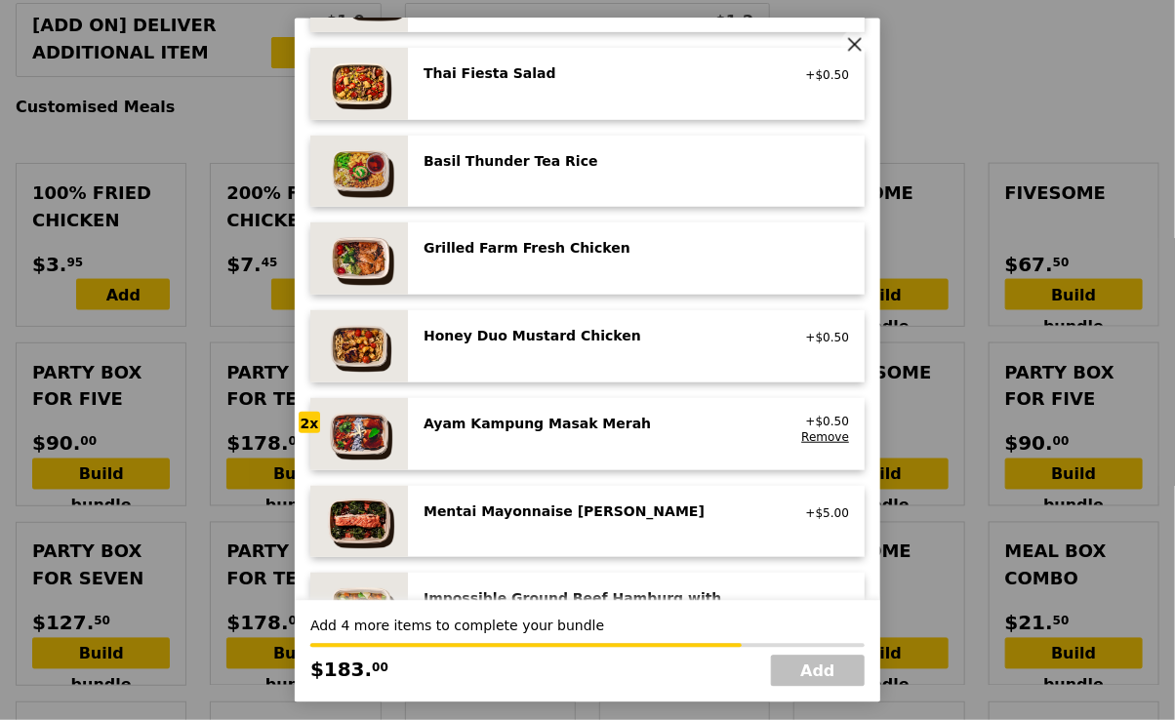
scroll to position [314, 0]
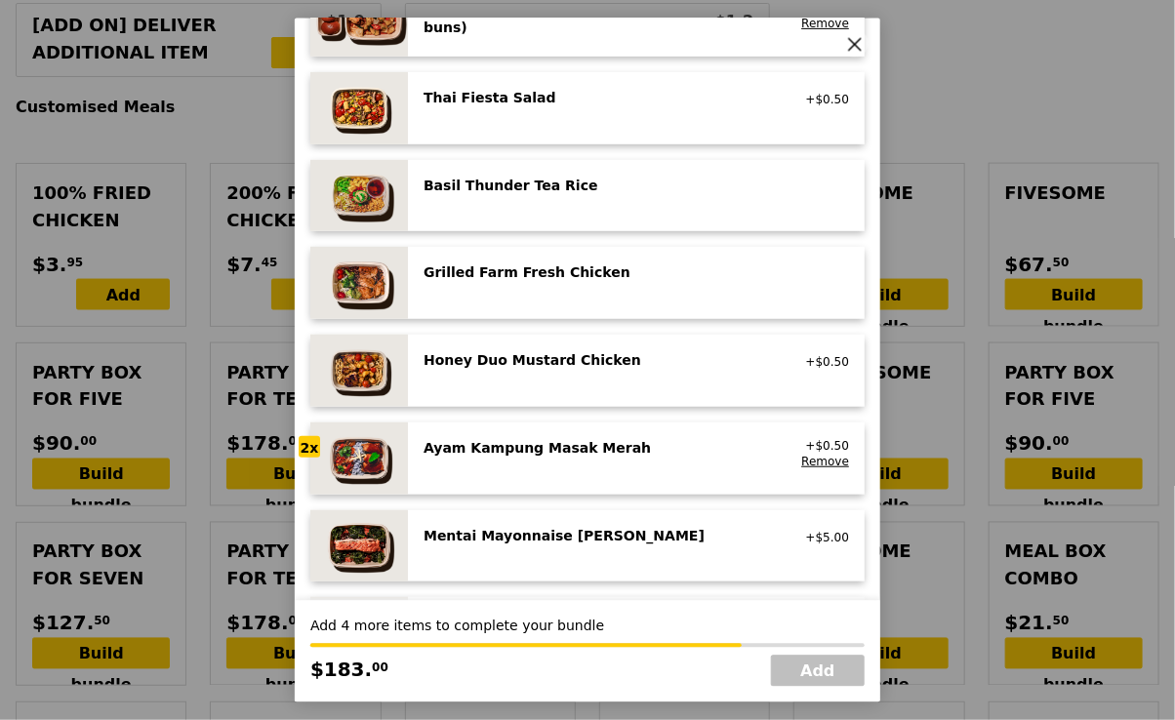
click at [548, 282] on div "Grilled Farm Fresh Chicken high protein, contains allium, dairy, nuts, soy" at bounding box center [599, 273] width 374 height 23
click at [549, 283] on div "Grilled Farm Fresh Chicken high protein, contains allium, dairy, nuts, soy Remo…" at bounding box center [635, 282] width 425 height 41
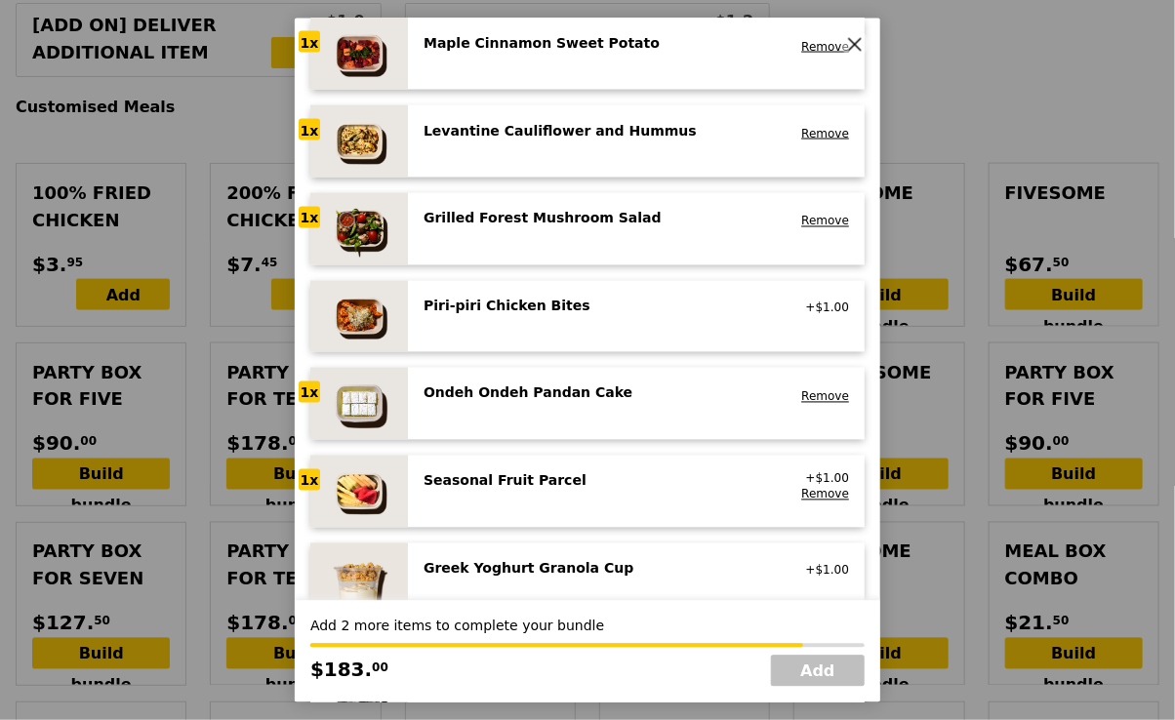
scroll to position [1143, 0]
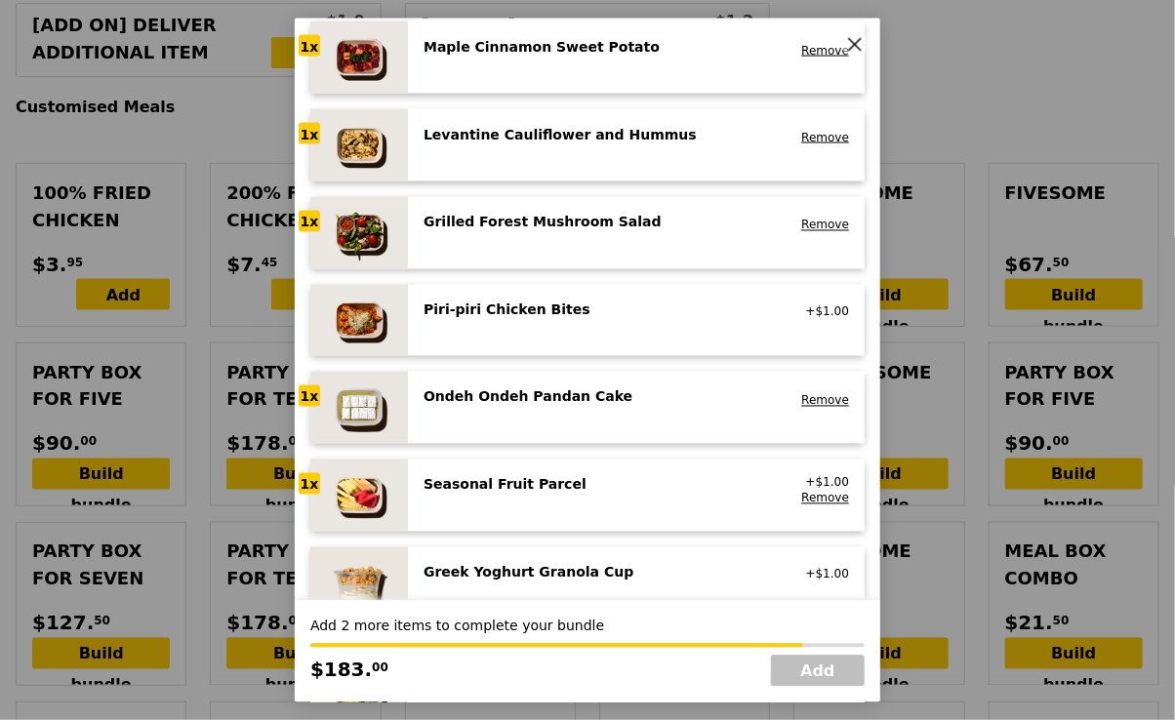
click at [627, 486] on div "Seasonal Fruit Parcel" at bounding box center [598, 485] width 350 height 20
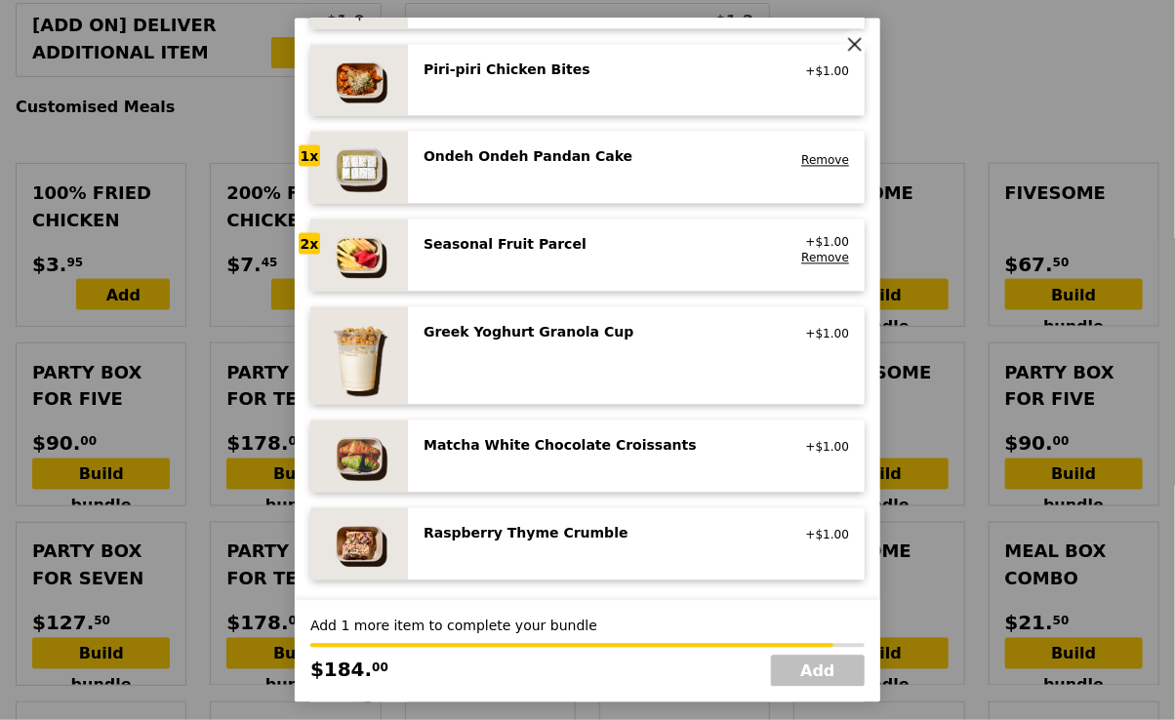
scroll to position [1198, 0]
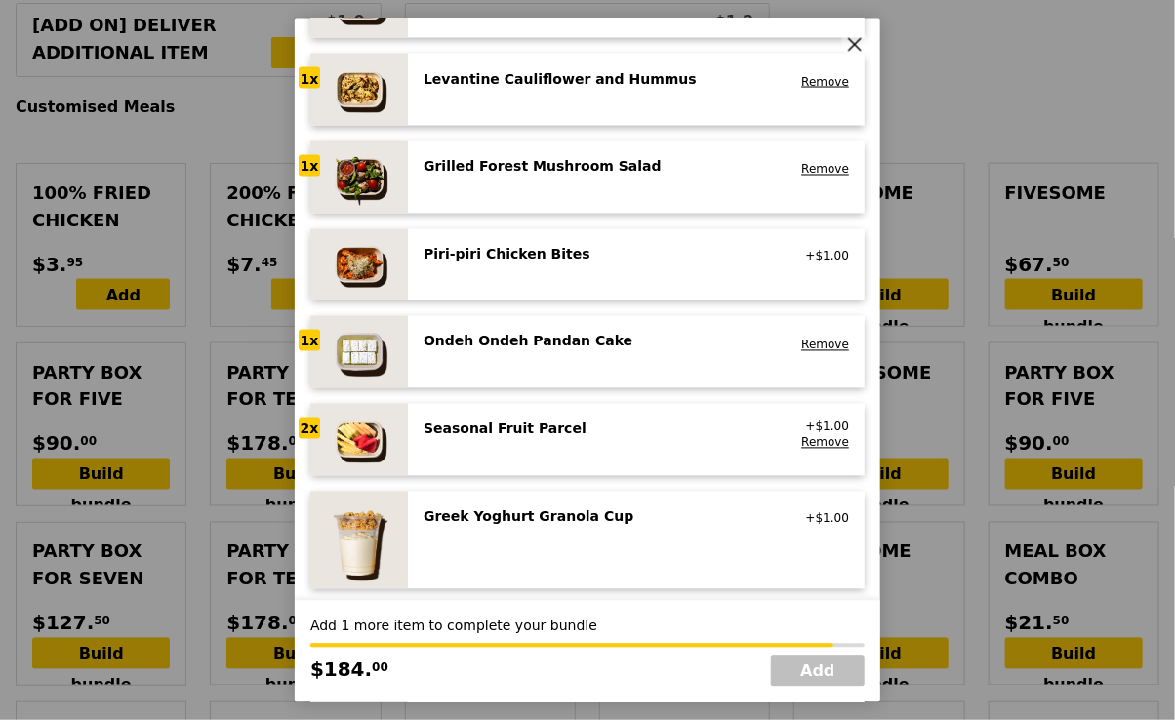
click at [600, 344] on div "Ondeh Ondeh Pandan Cake" at bounding box center [598, 342] width 350 height 20
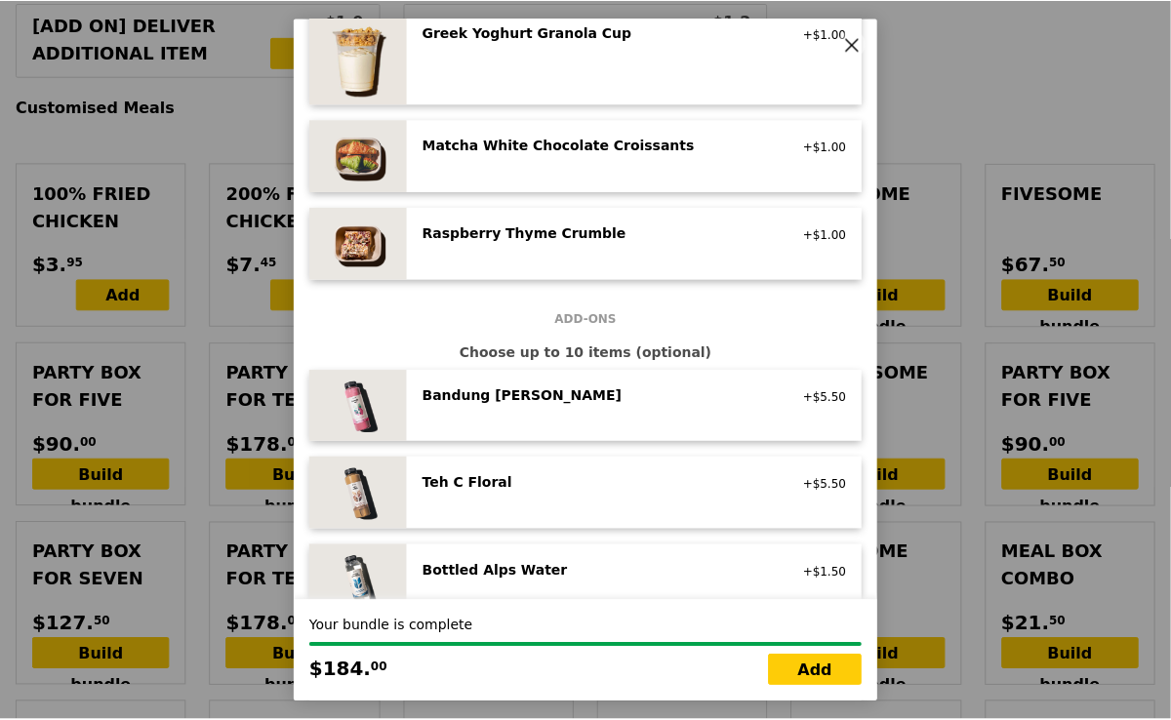
scroll to position [1813, 0]
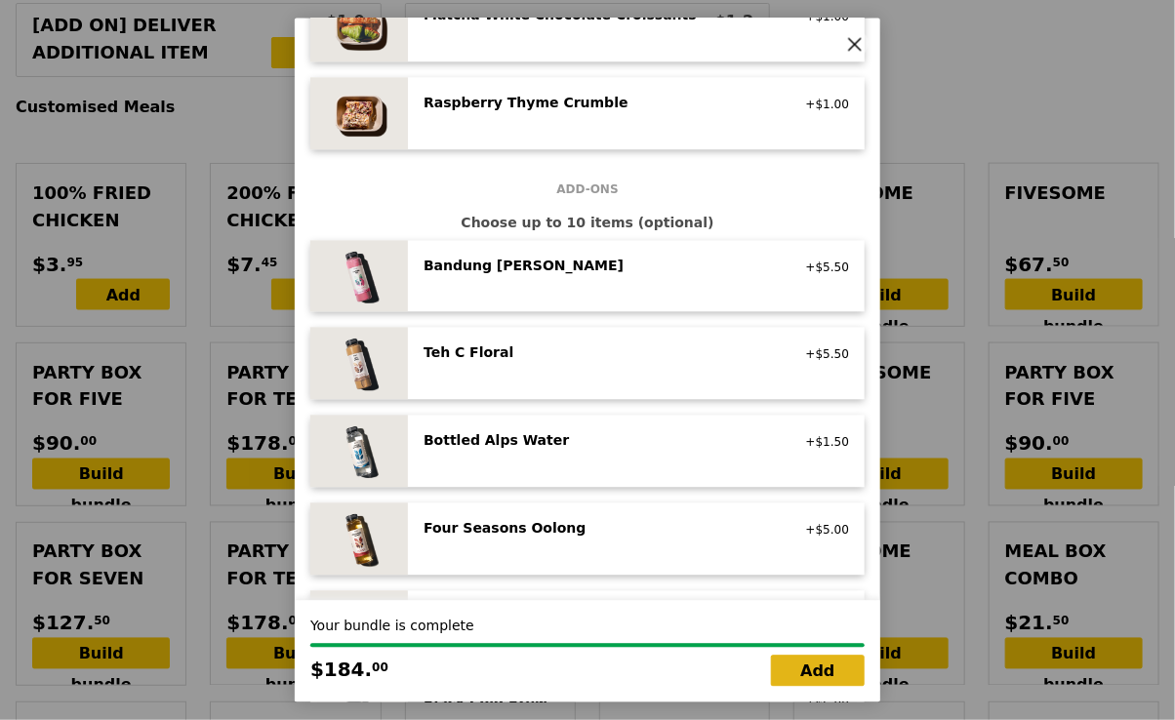
click at [802, 664] on link "Add" at bounding box center [818, 671] width 94 height 31
type input "Loading..."
type input "184.00"
type input "3.62"
type input "3.95"
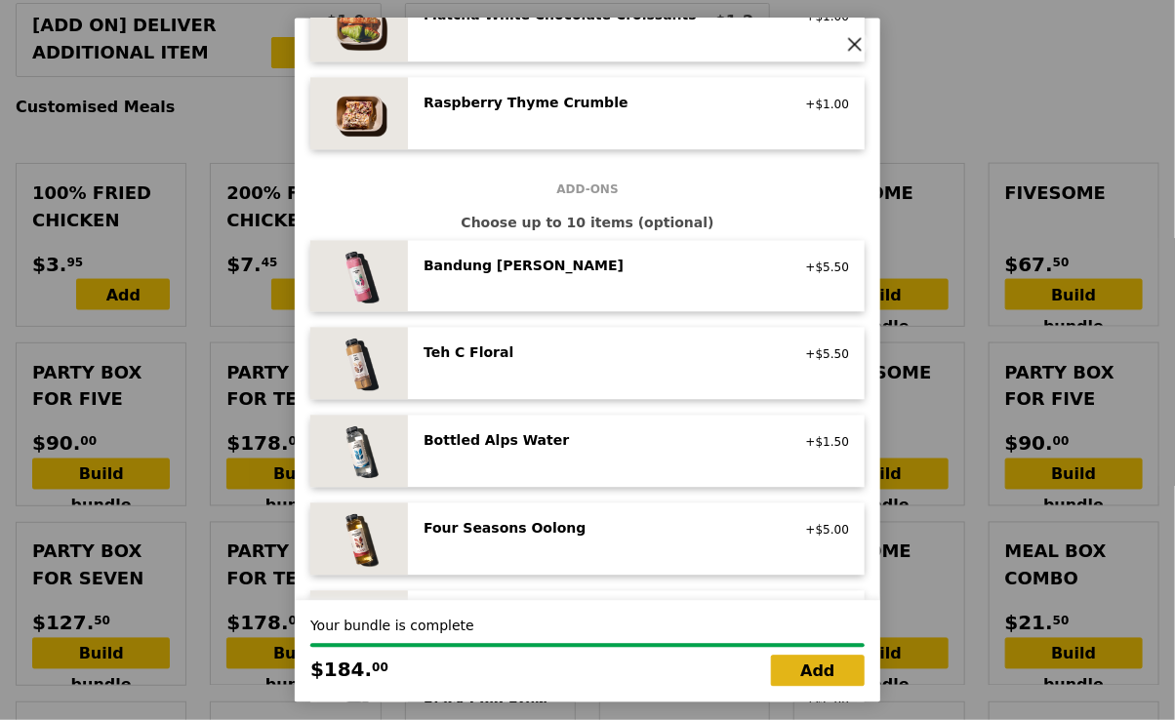
type input "187.95"
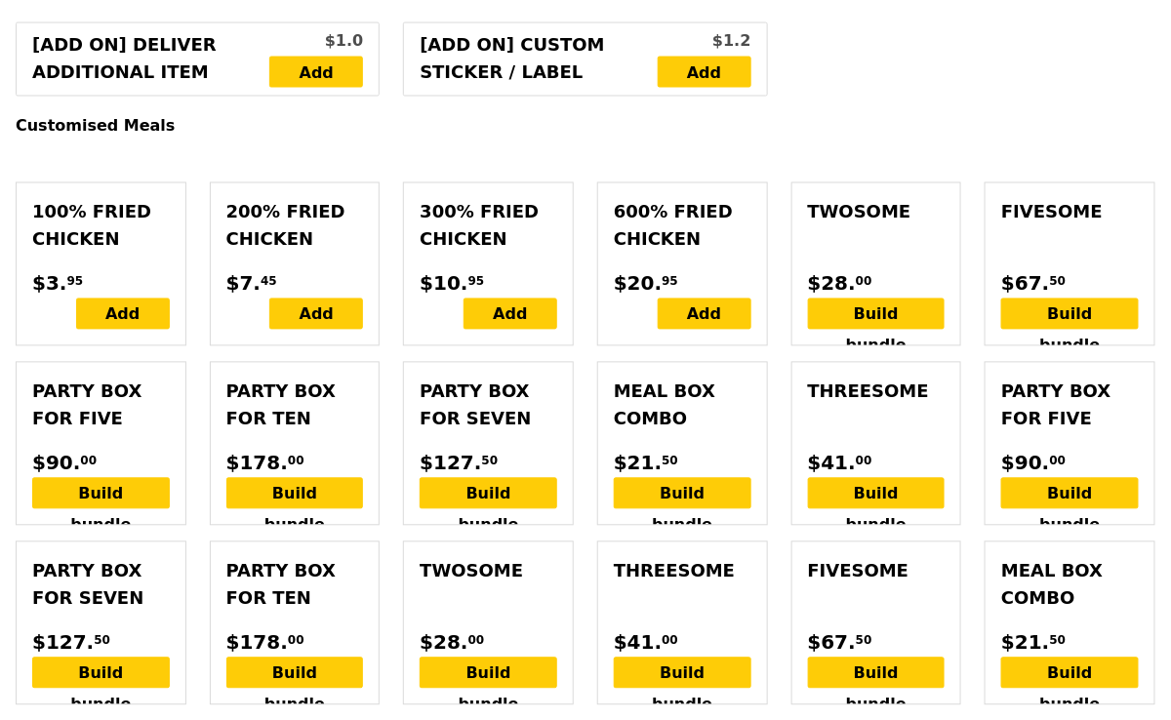
type input "Confirm"
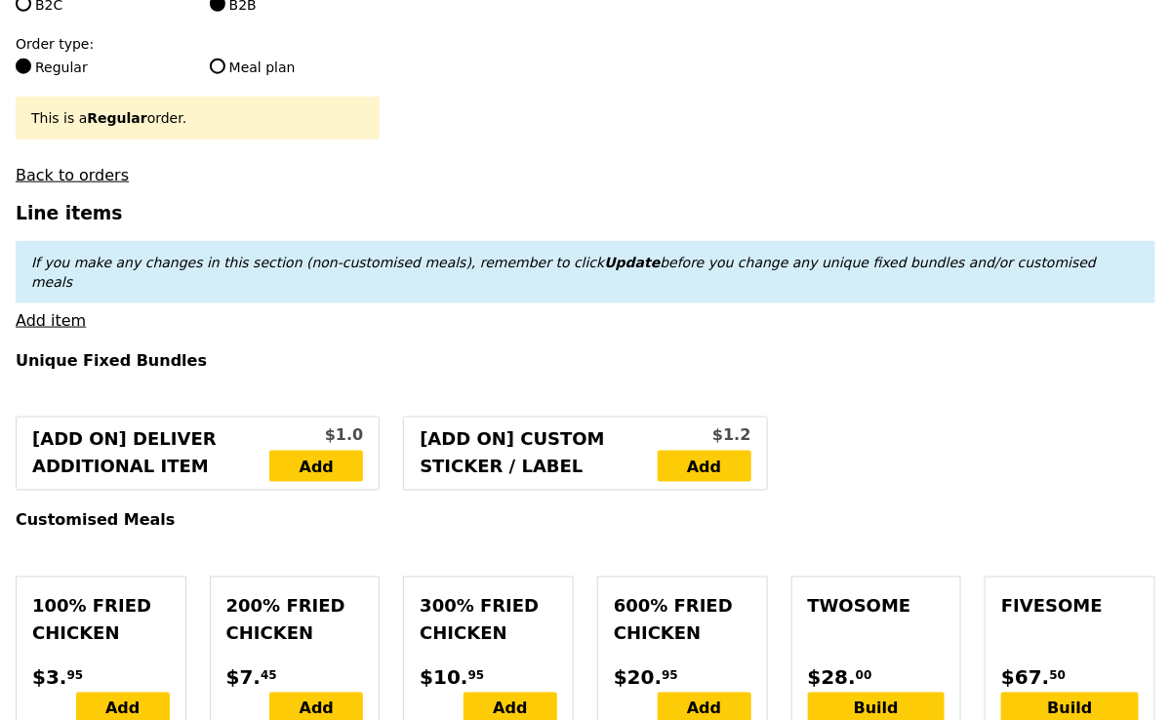
scroll to position [569, 0]
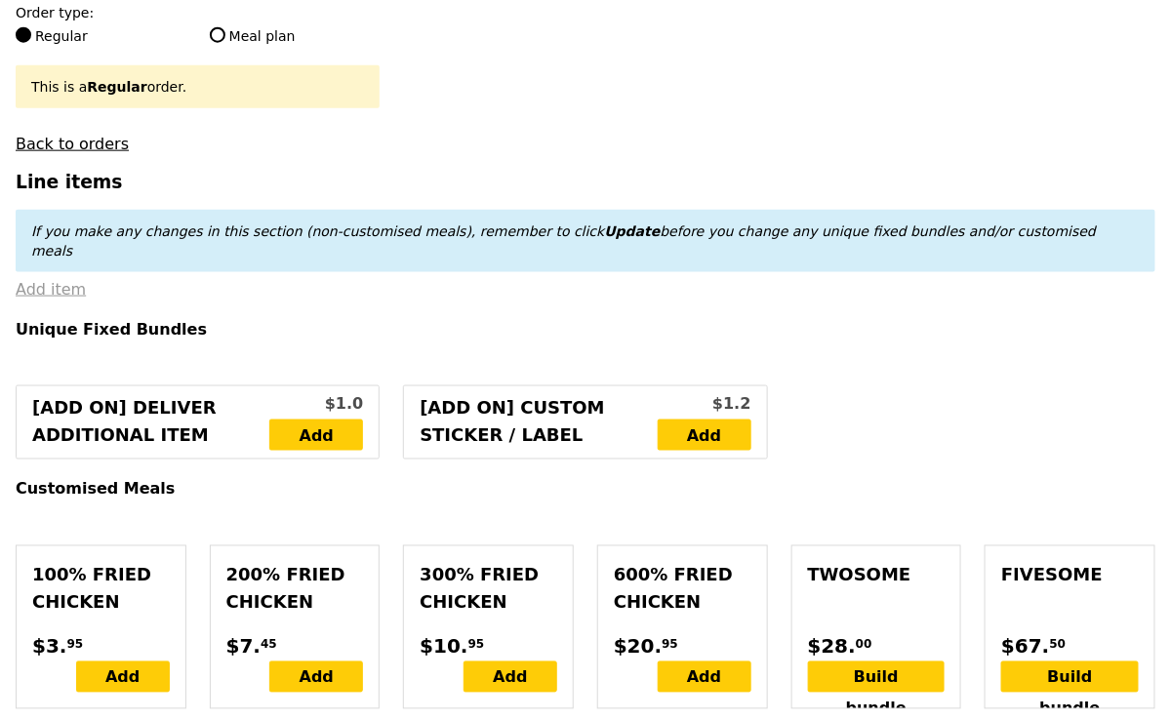
click at [56, 280] on link "Add item" at bounding box center [51, 289] width 70 height 19
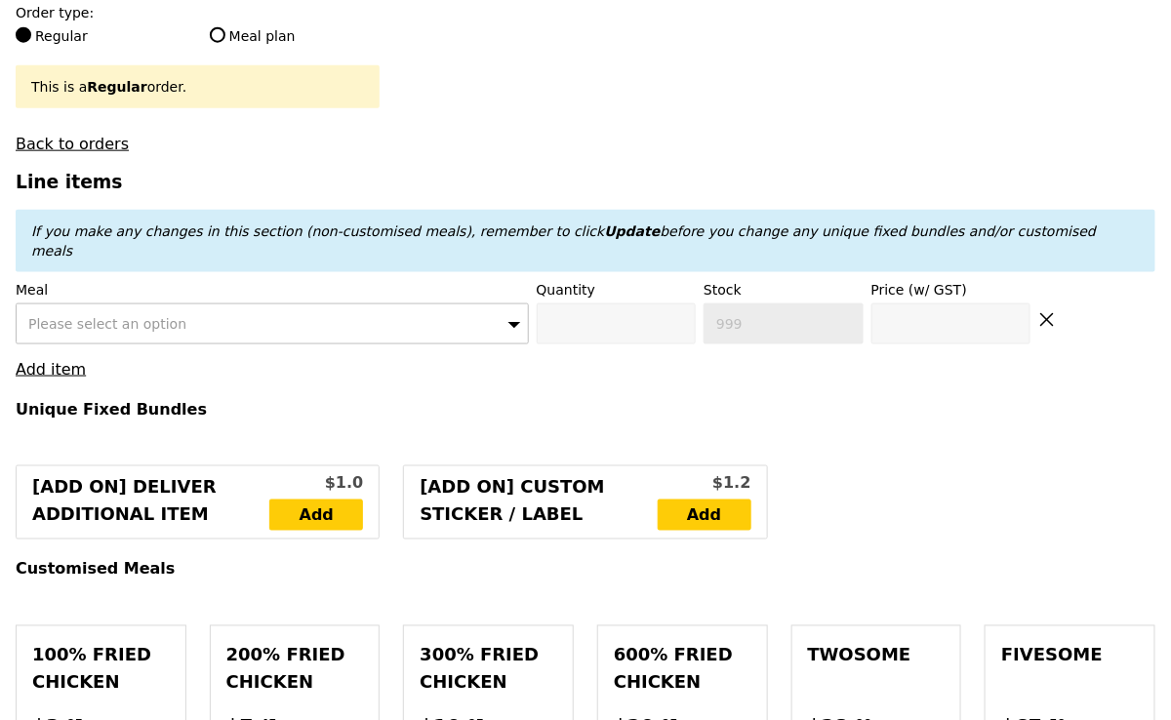
click at [133, 316] on span "Please select an option" at bounding box center [107, 324] width 158 height 16
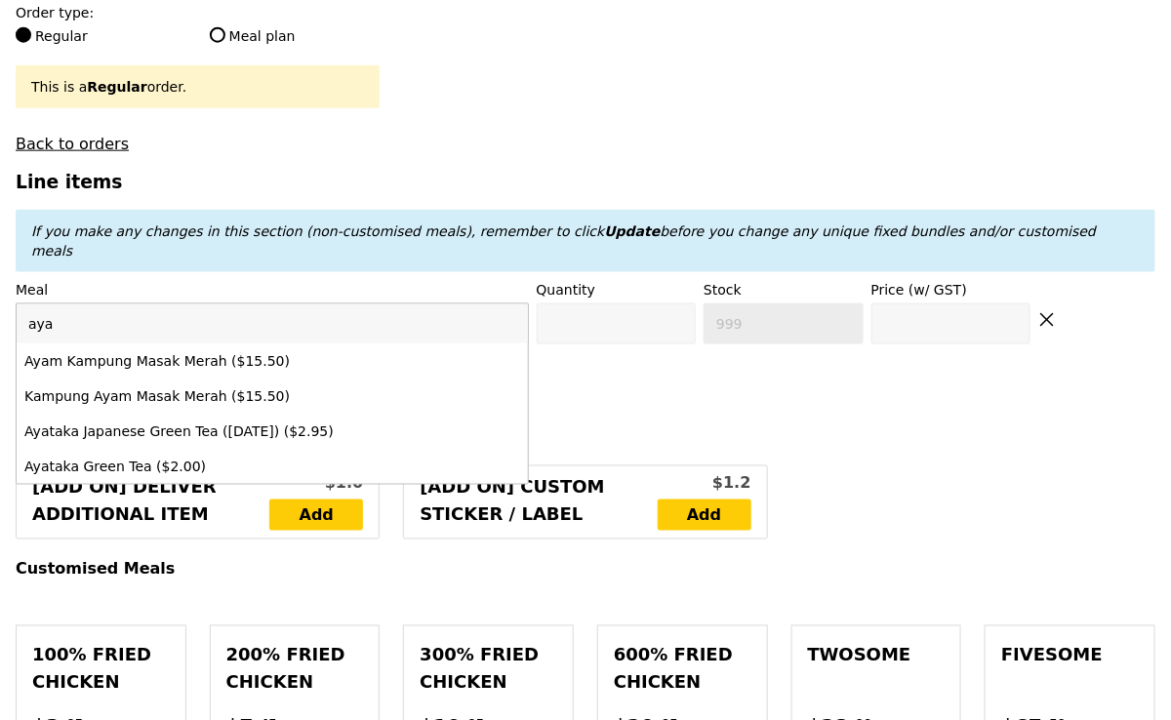
type input "ayam"
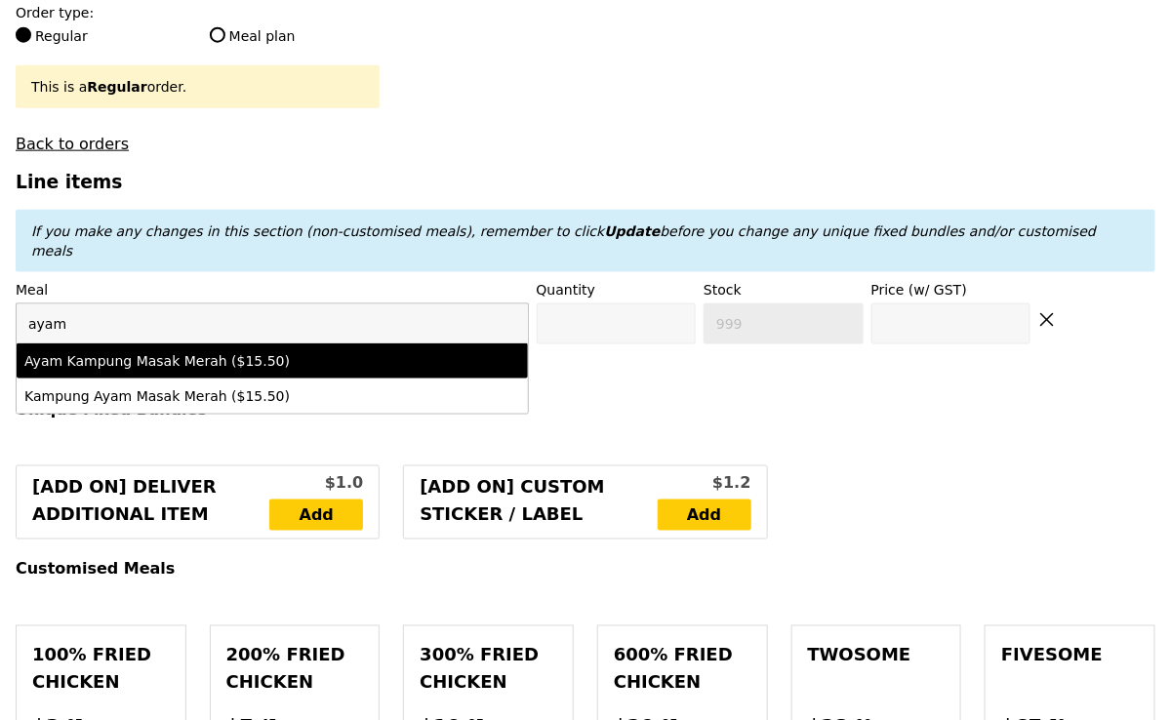
type input "Confirm anyway"
type input "0"
type input "79"
type input "15.5"
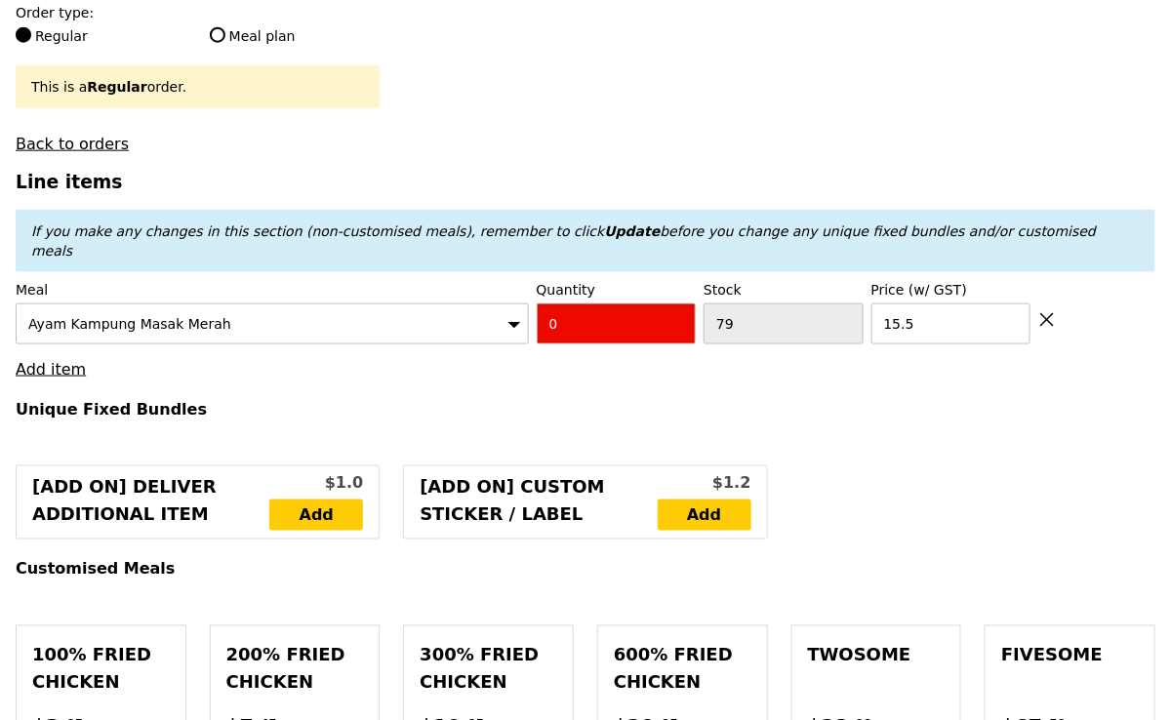
click at [645, 303] on input "0" at bounding box center [617, 323] width 160 height 41
type input "Confirm"
type input "2"
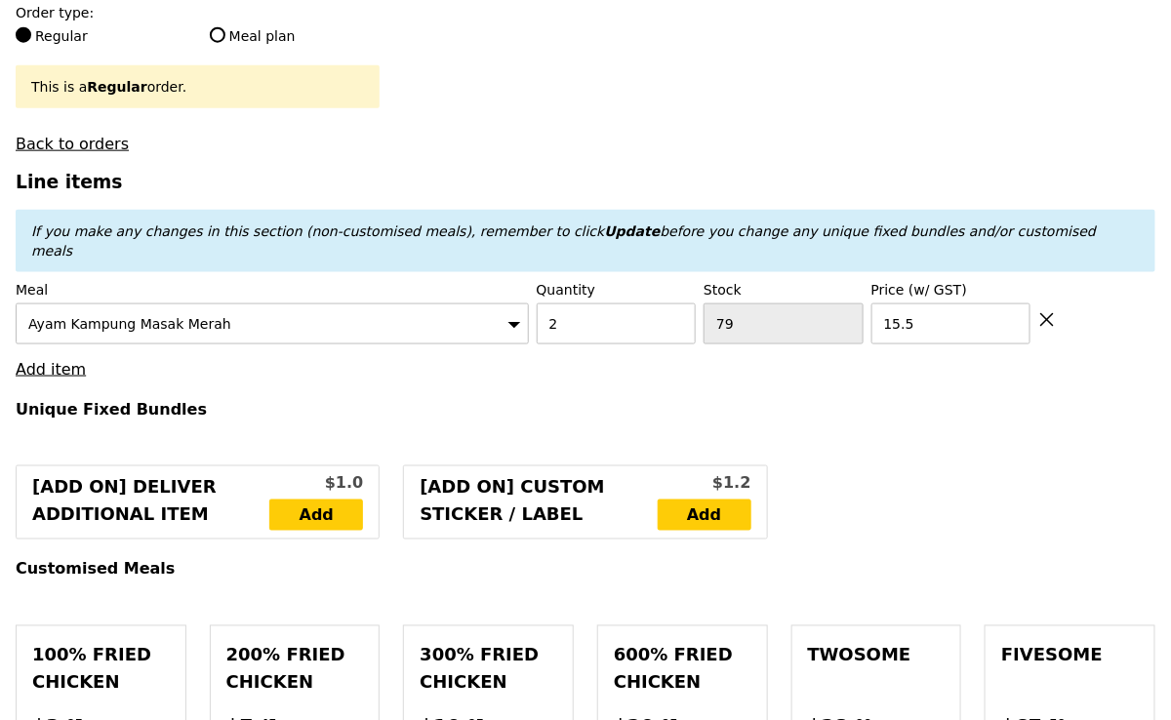
type input "Loading..."
click at [71, 360] on link "Add item" at bounding box center [51, 369] width 70 height 19
type input "215.00"
type input "218.95"
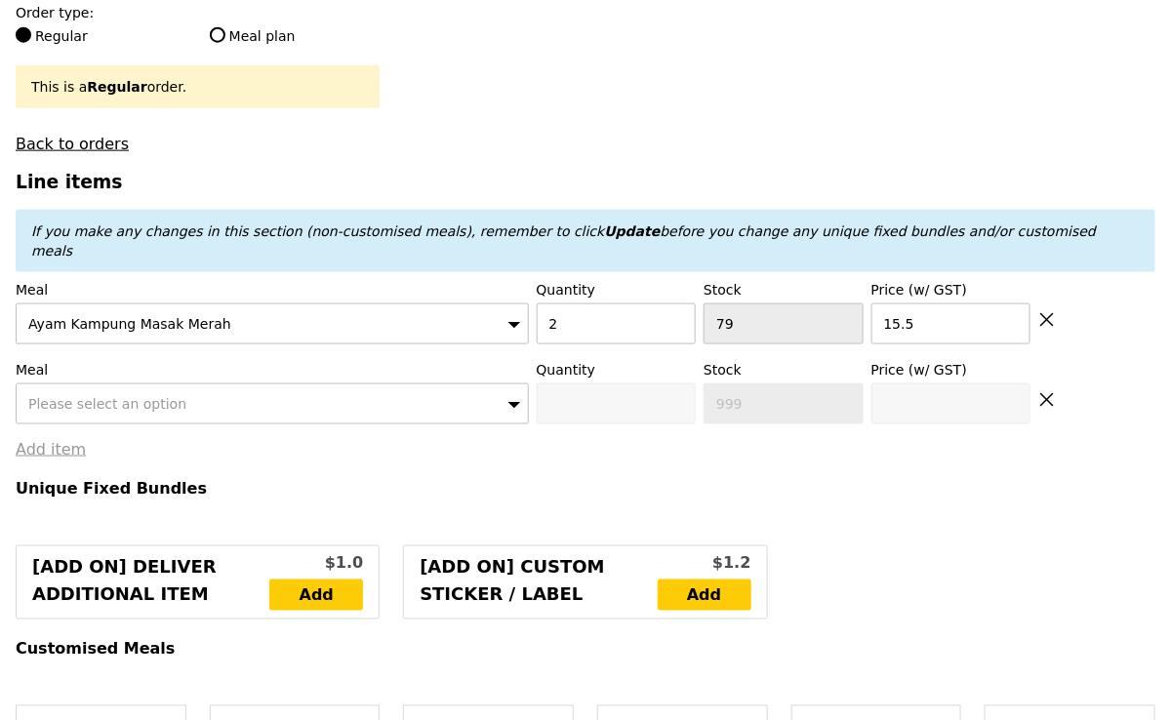
type input "Confirm"
click at [80, 383] on div "Please select an option" at bounding box center [272, 403] width 513 height 41
type input "honey du"
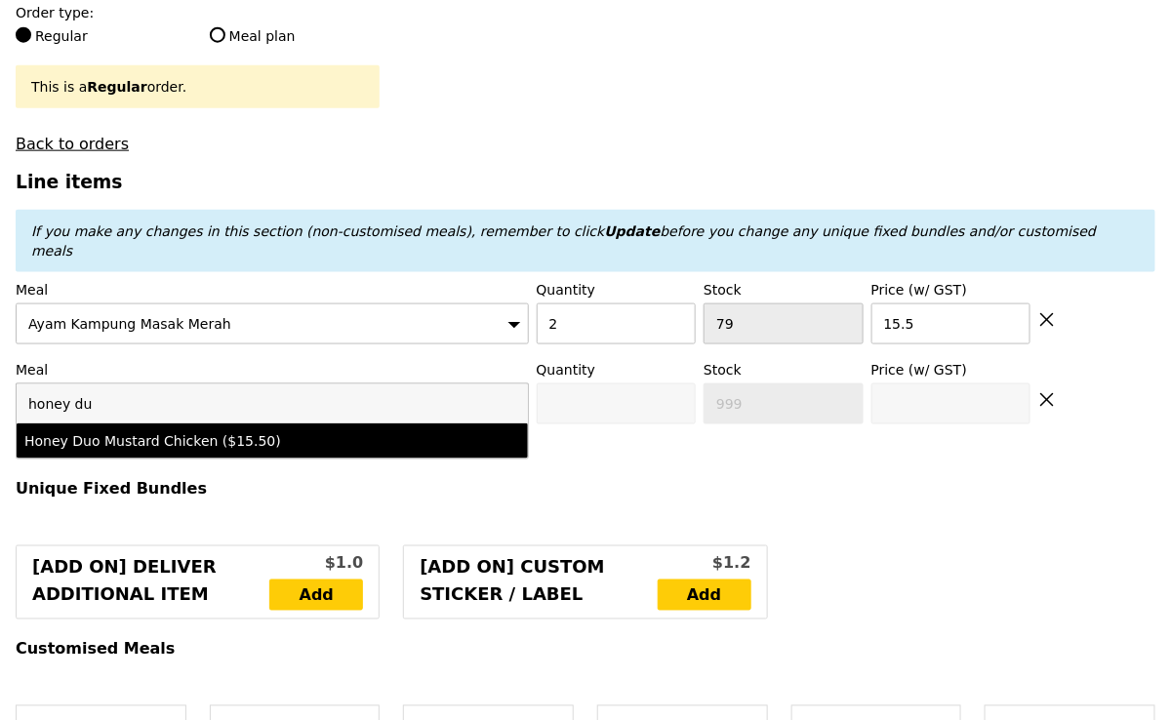
type input "Confirm anyway"
type input "0"
type input "68"
type input "15.5"
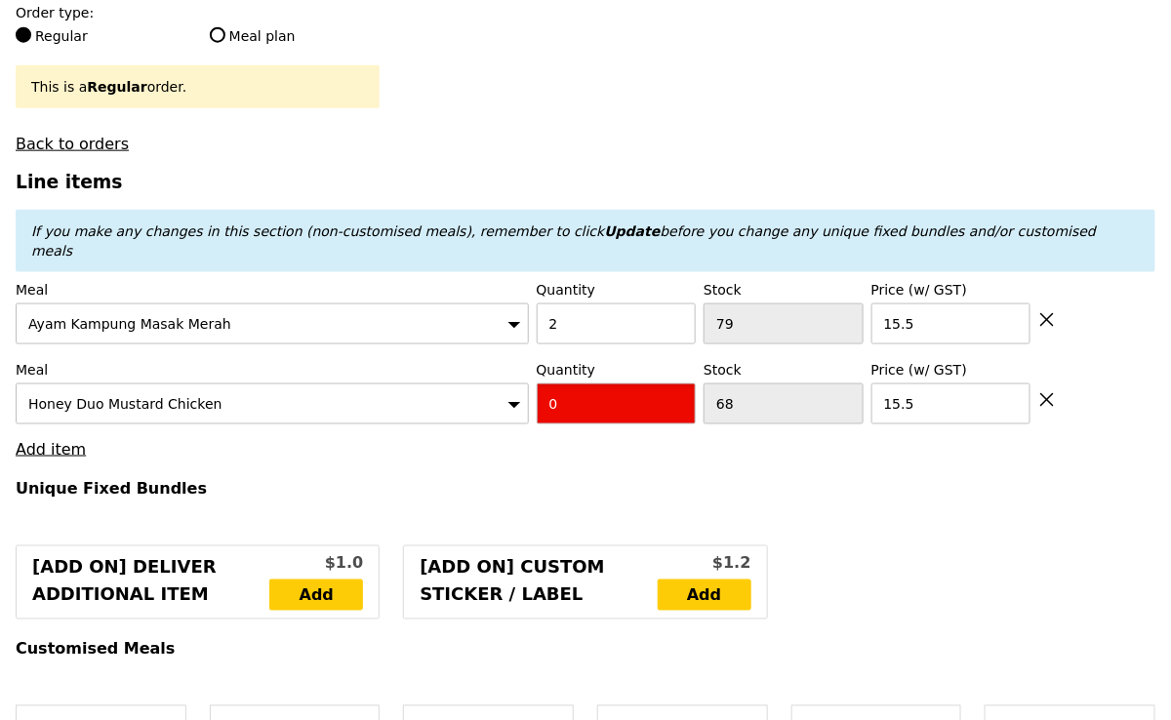
click at [618, 383] on input "0" at bounding box center [617, 403] width 160 height 41
type input "Confirm"
type input "2"
click at [68, 440] on link "Add item" at bounding box center [51, 449] width 70 height 19
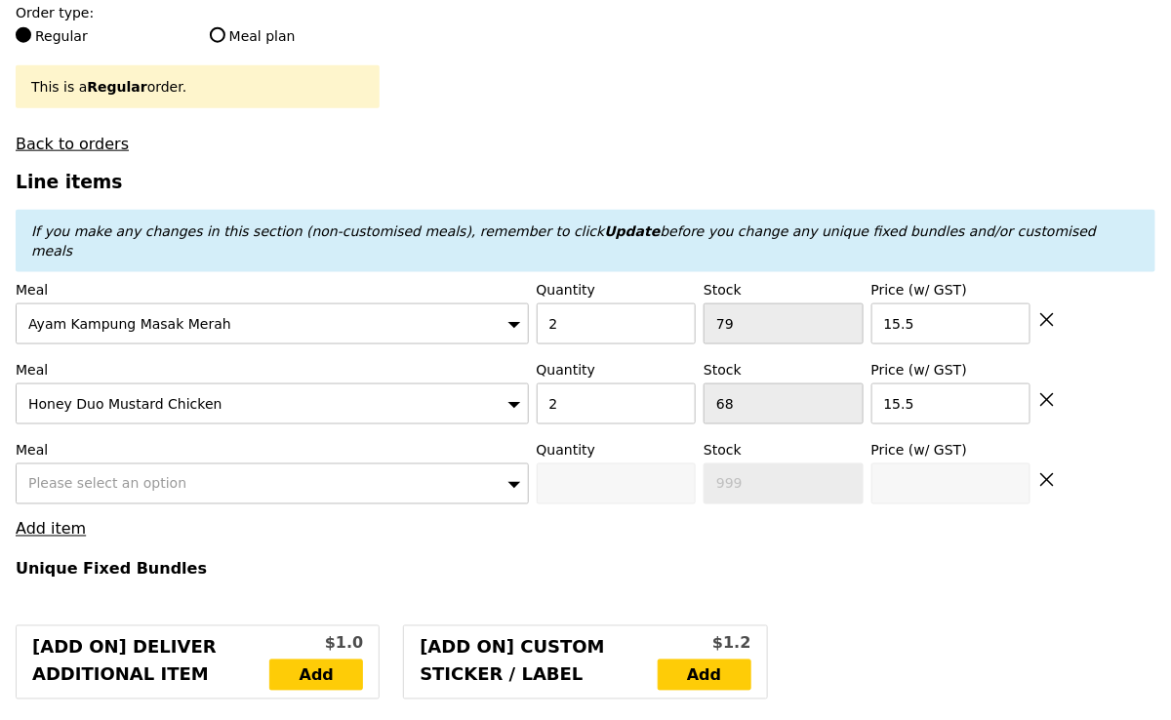
click at [167, 476] on span "Please select an option" at bounding box center [107, 484] width 158 height 16
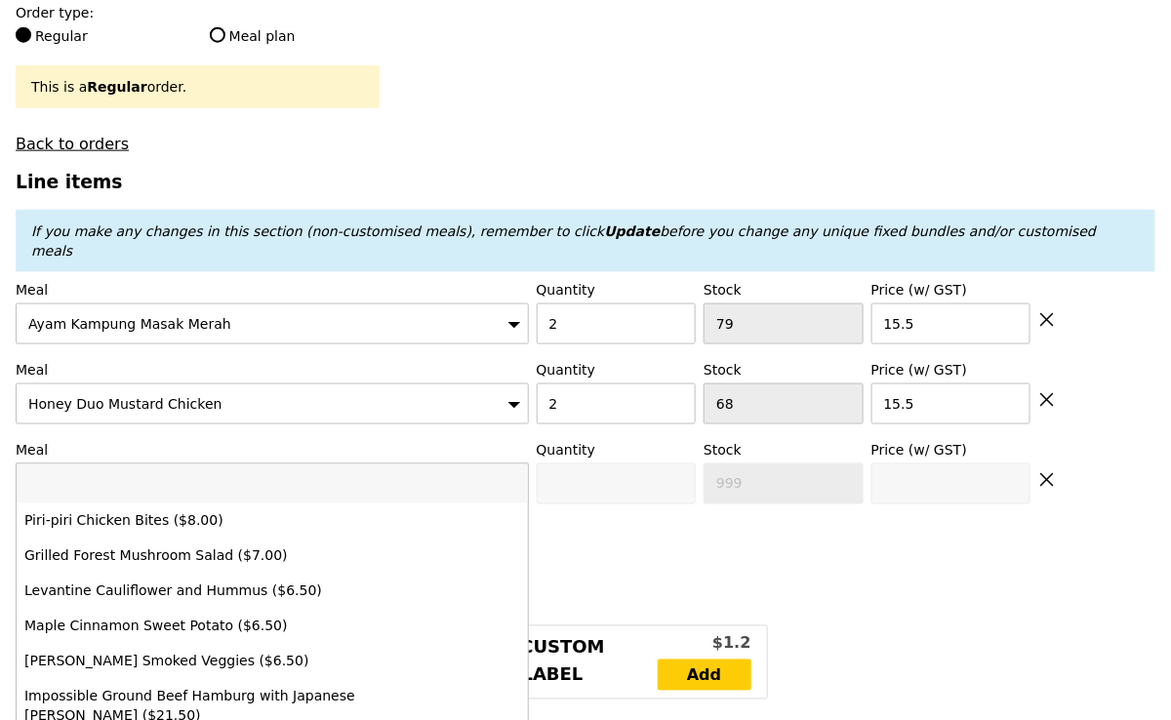
type input "Loading..."
type input "ma"
type input "246.00"
type input "249.95"
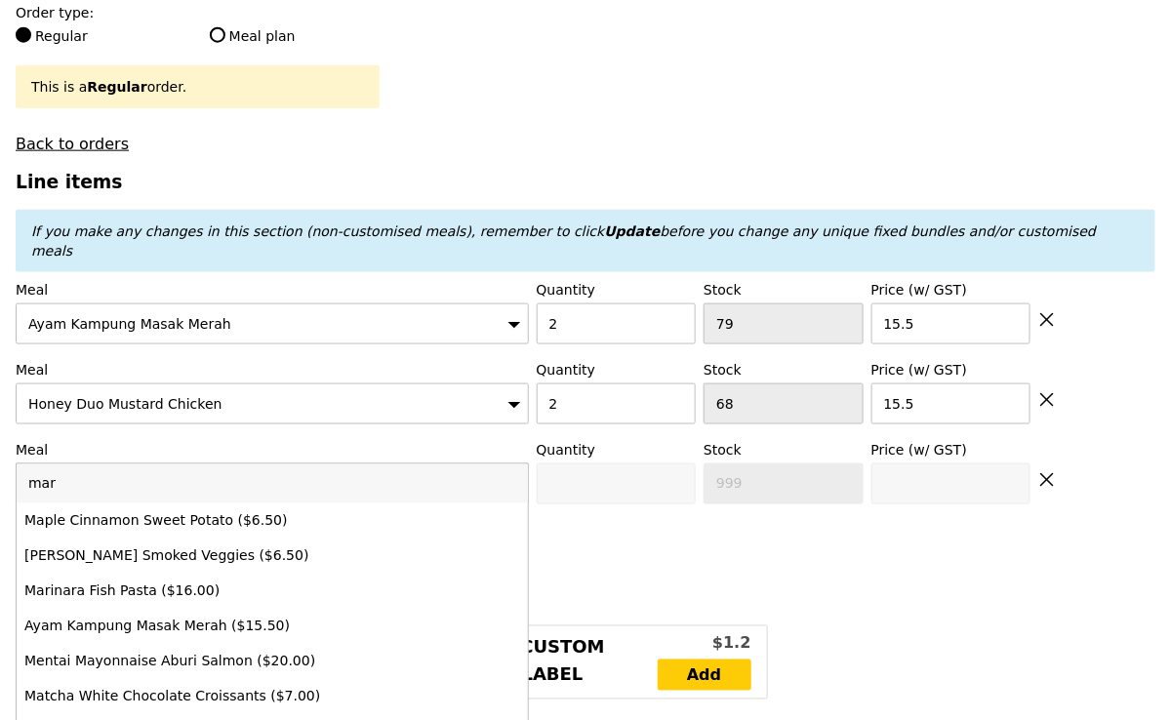
type input "mari"
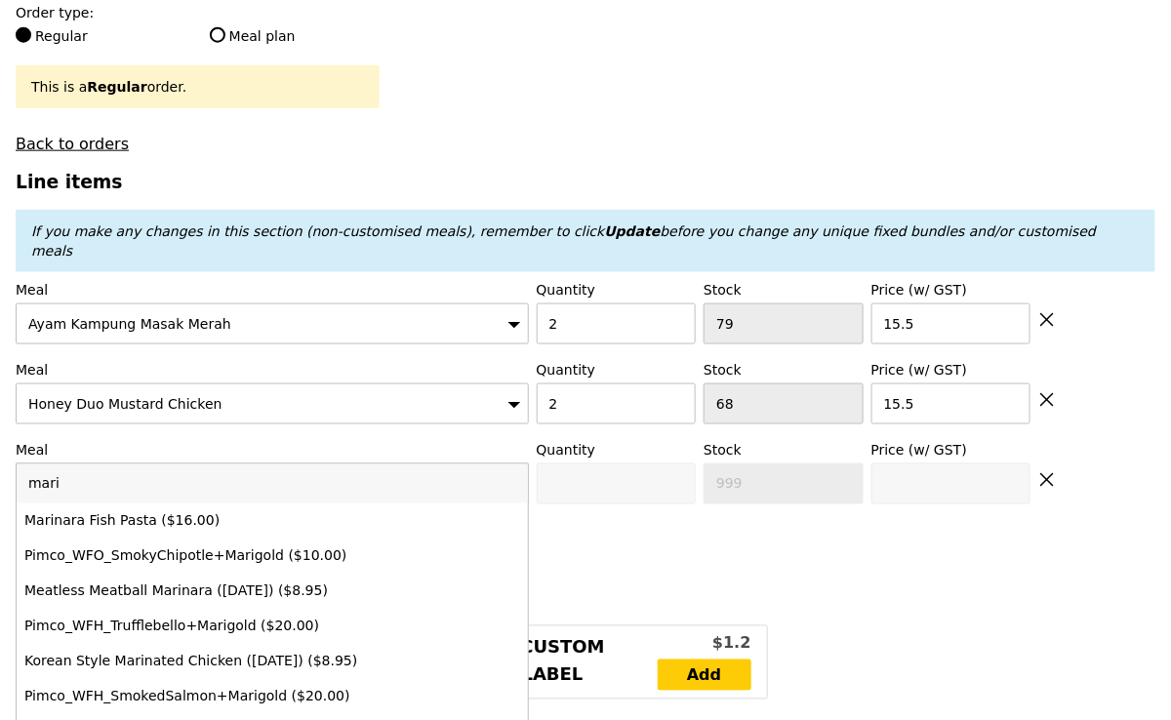
type input "Confirm"
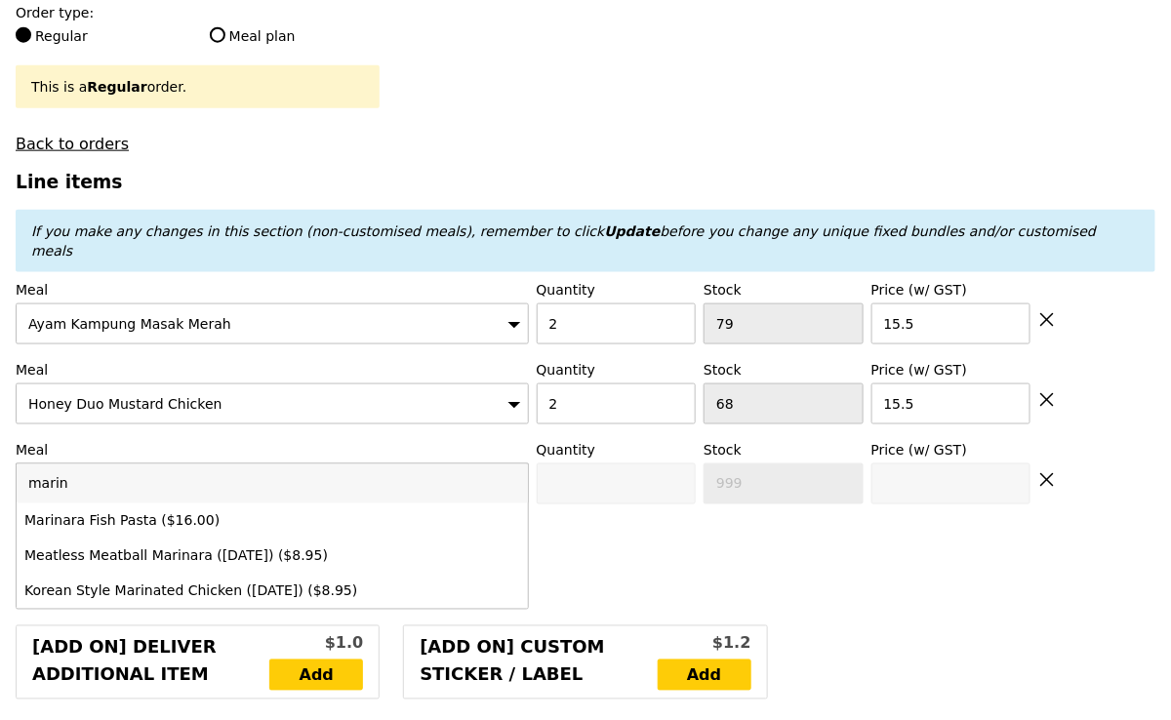
type input "marina"
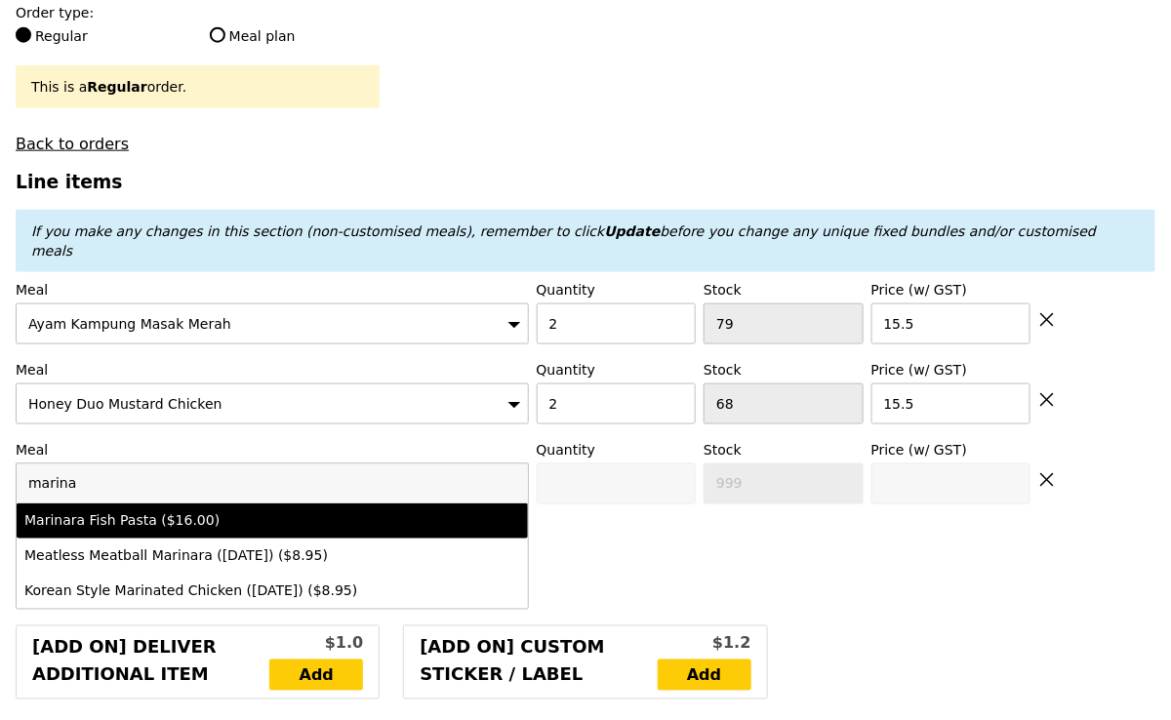
type input "Confirm anyway"
type input "0"
type input "47"
type input "16.0"
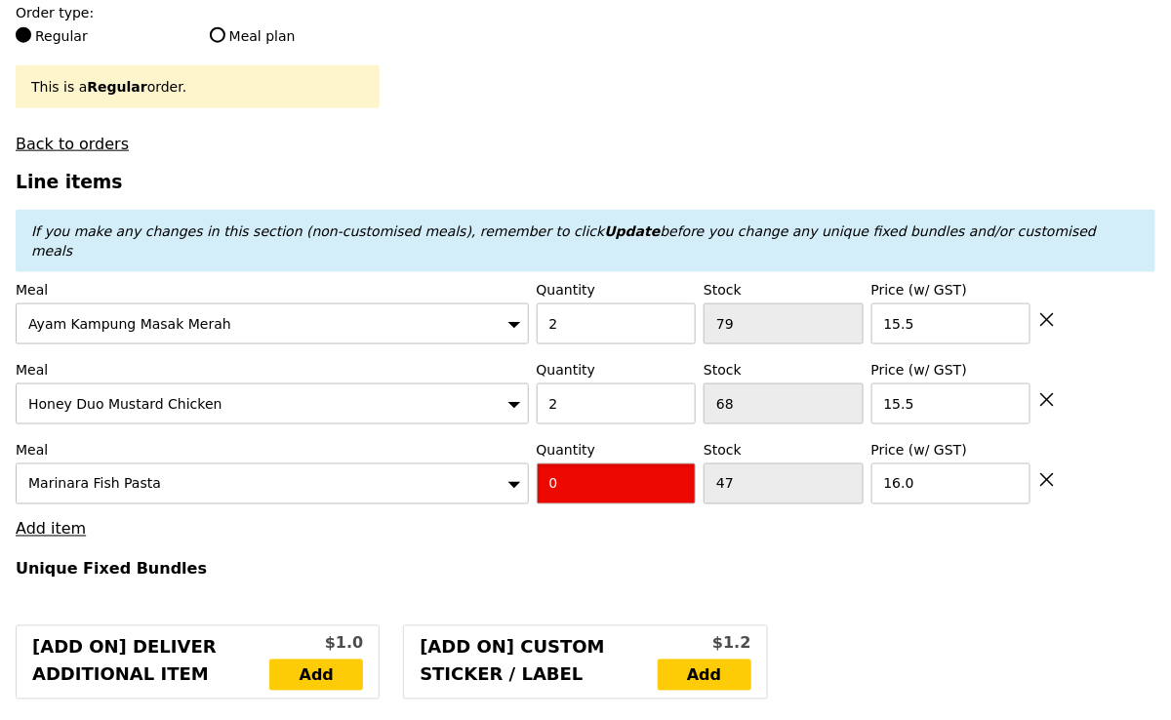
click at [556, 463] on input "0" at bounding box center [617, 483] width 160 height 41
type input "Confirm"
type input "1"
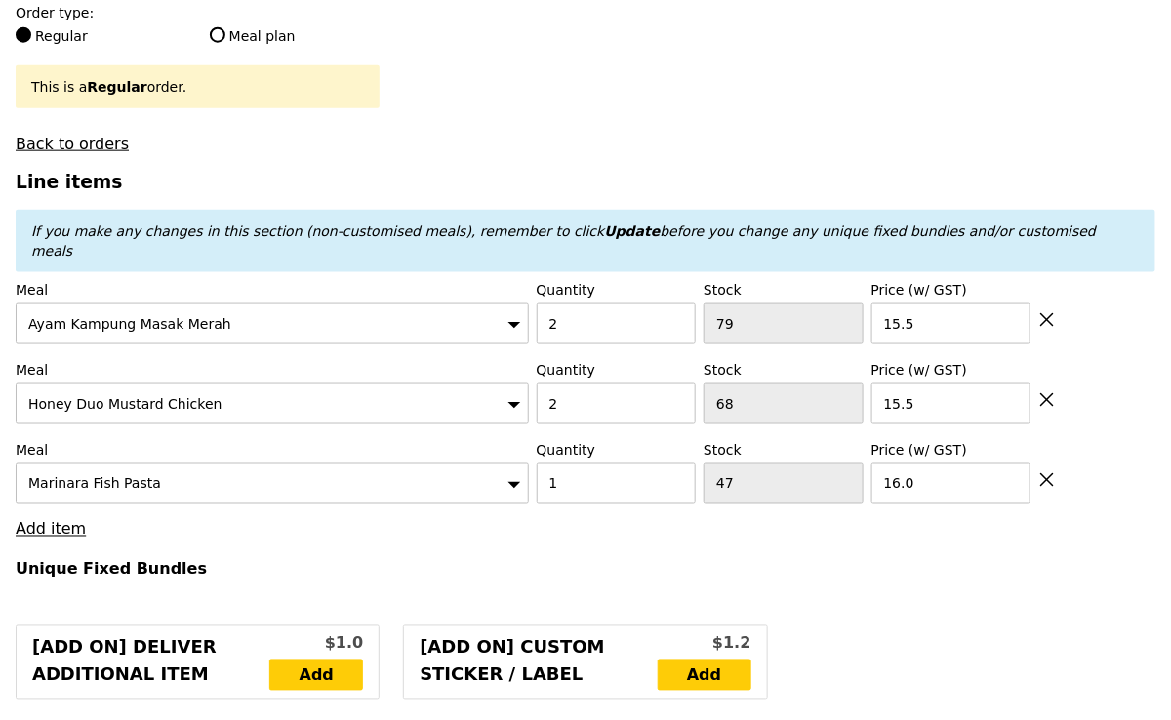
type input "Loading..."
type input "262.00"
type input "265.95"
type input "Confirm"
click at [572, 463] on input "1" at bounding box center [617, 483] width 160 height 41
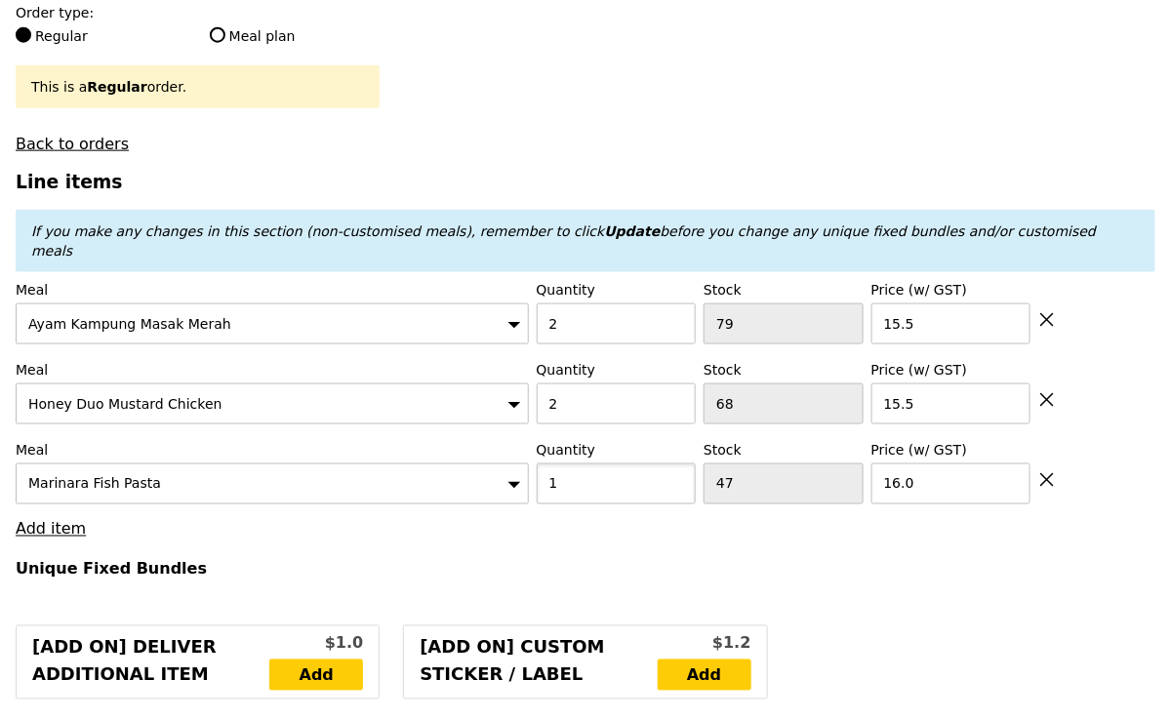
click at [572, 463] on input "1" at bounding box center [617, 483] width 160 height 41
type input "2"
type input "Loading..."
type input "278.00"
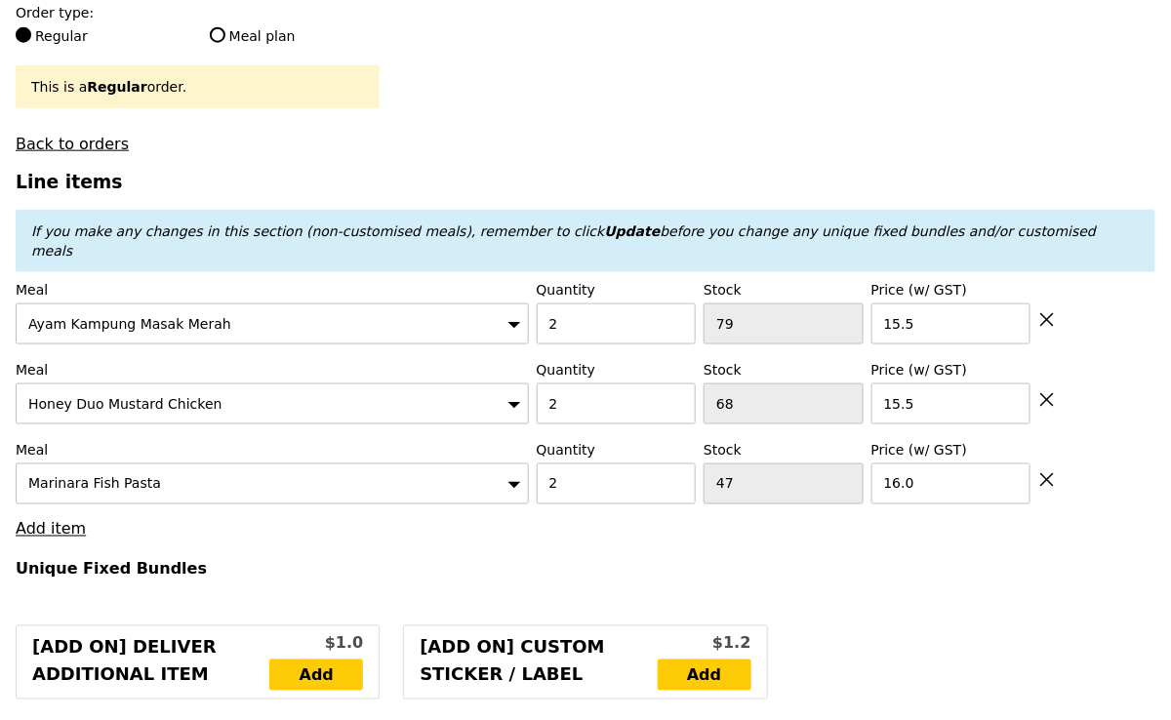
type input "281.95"
type input "Confirm"
click at [54, 520] on link "Add item" at bounding box center [51, 529] width 70 height 19
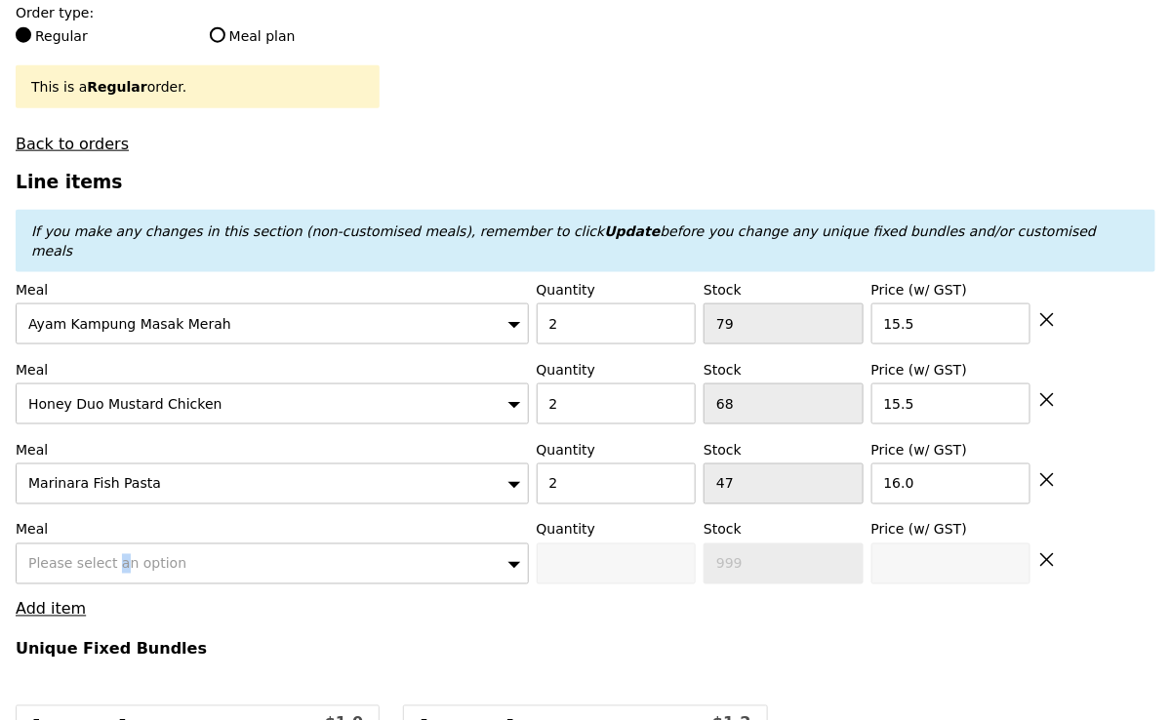
click at [65, 543] on div "Please select an option" at bounding box center [272, 563] width 513 height 41
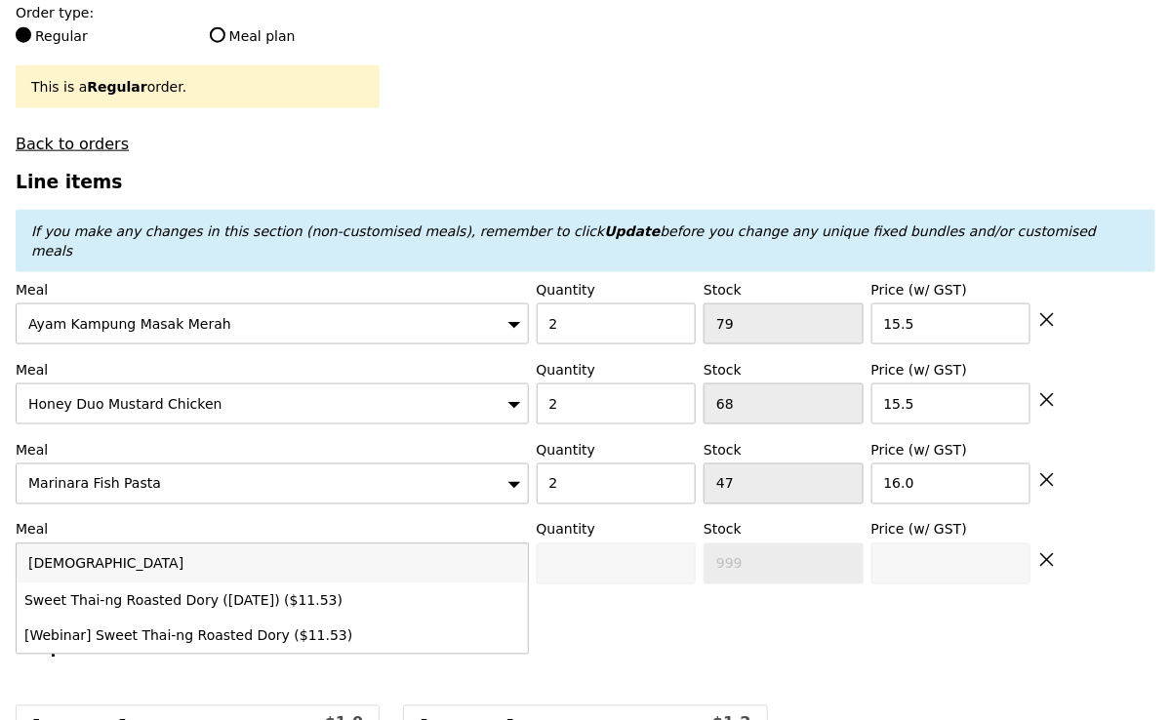
type input "thai"
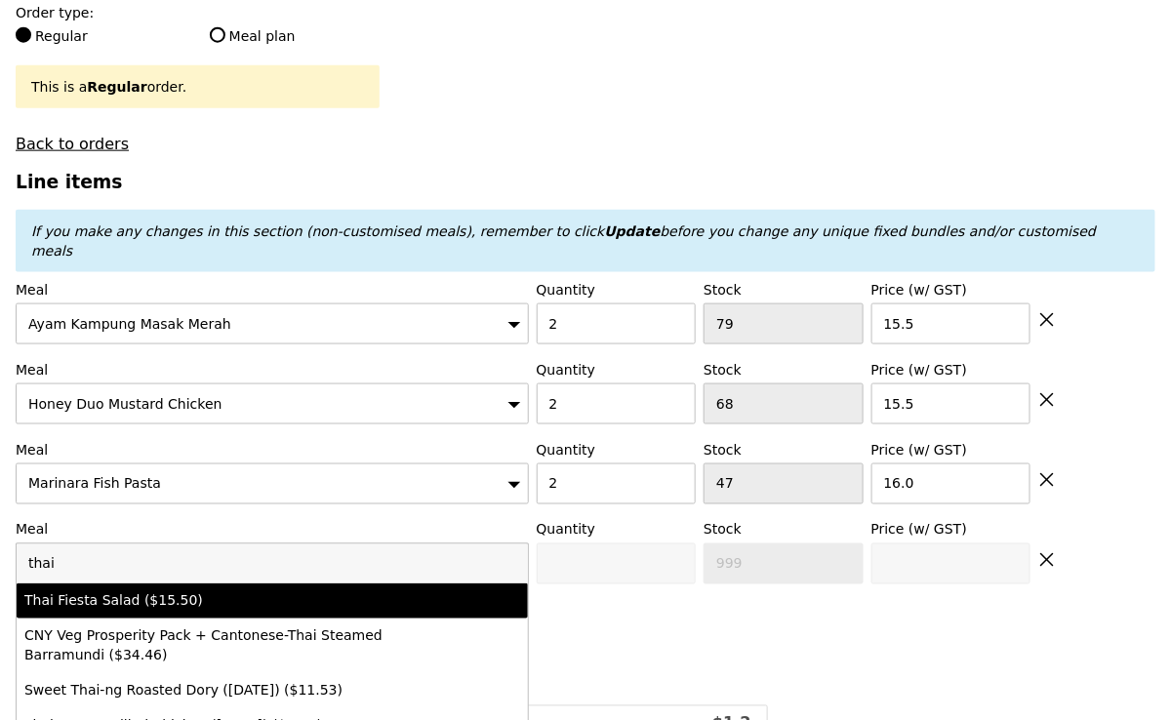
type input "Confirm anyway"
type input "0"
type input "99"
type input "15.5"
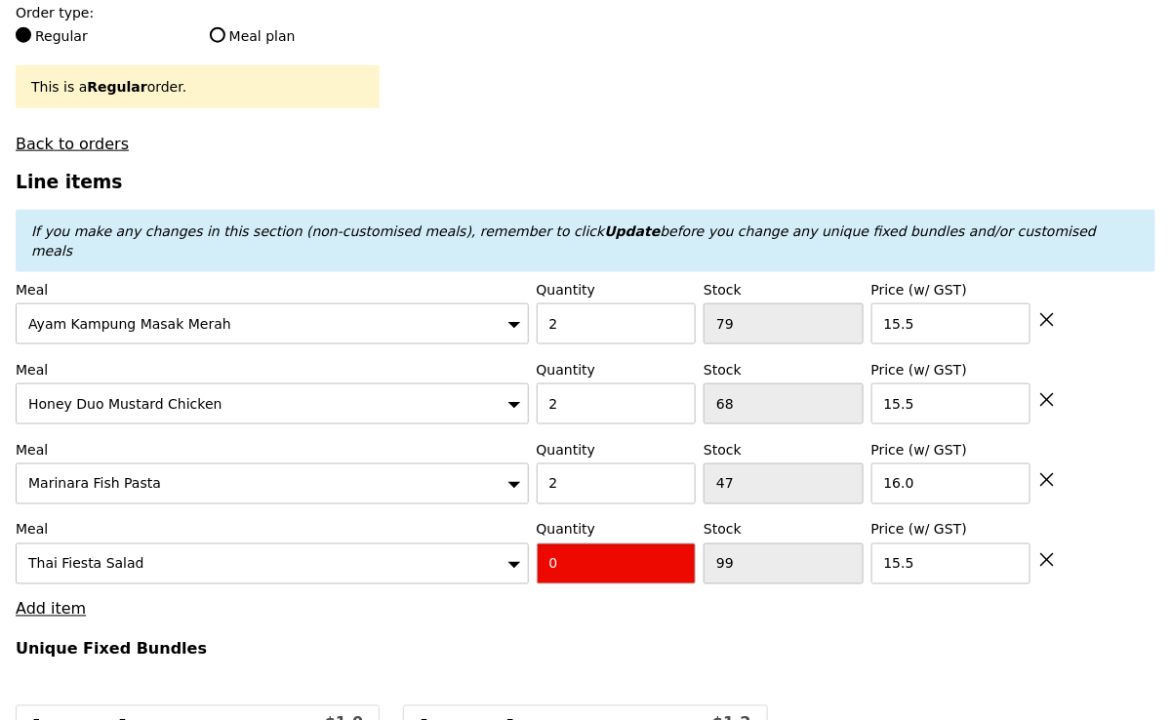
click at [563, 543] on input "0" at bounding box center [617, 563] width 160 height 41
type input "Confirm"
type input "1"
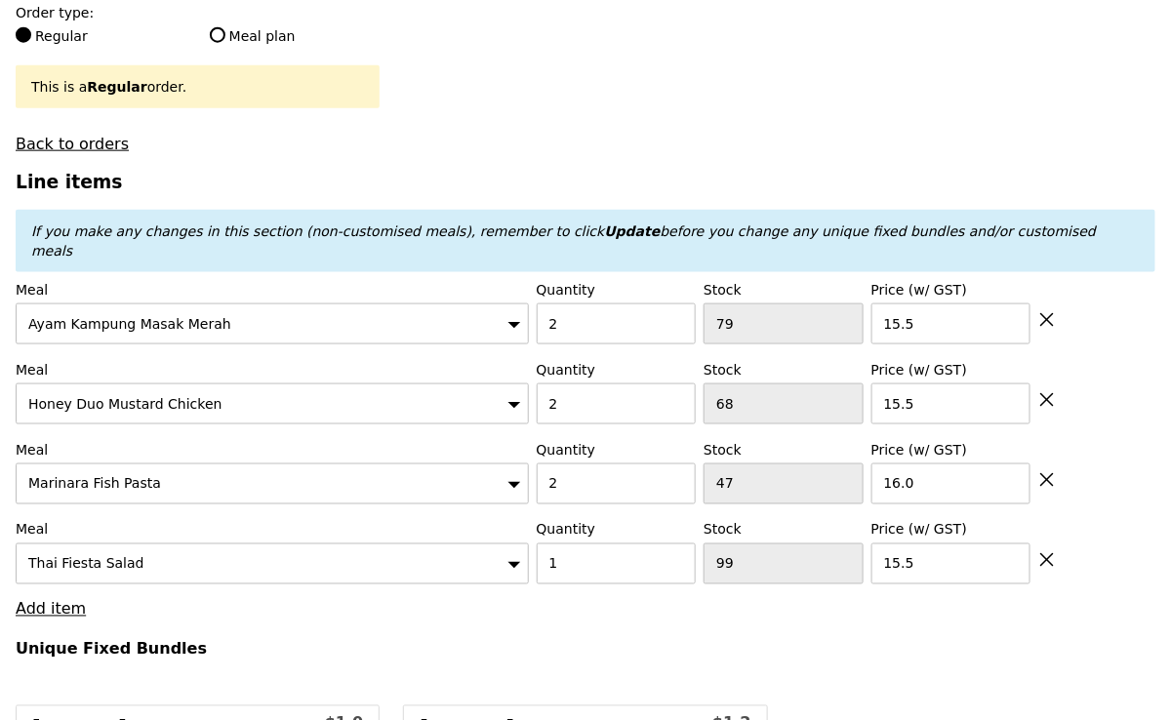
type input "Loading..."
type input "293.50"
type input "297.45"
type input "Confirm"
click at [60, 600] on link "Add item" at bounding box center [51, 609] width 70 height 19
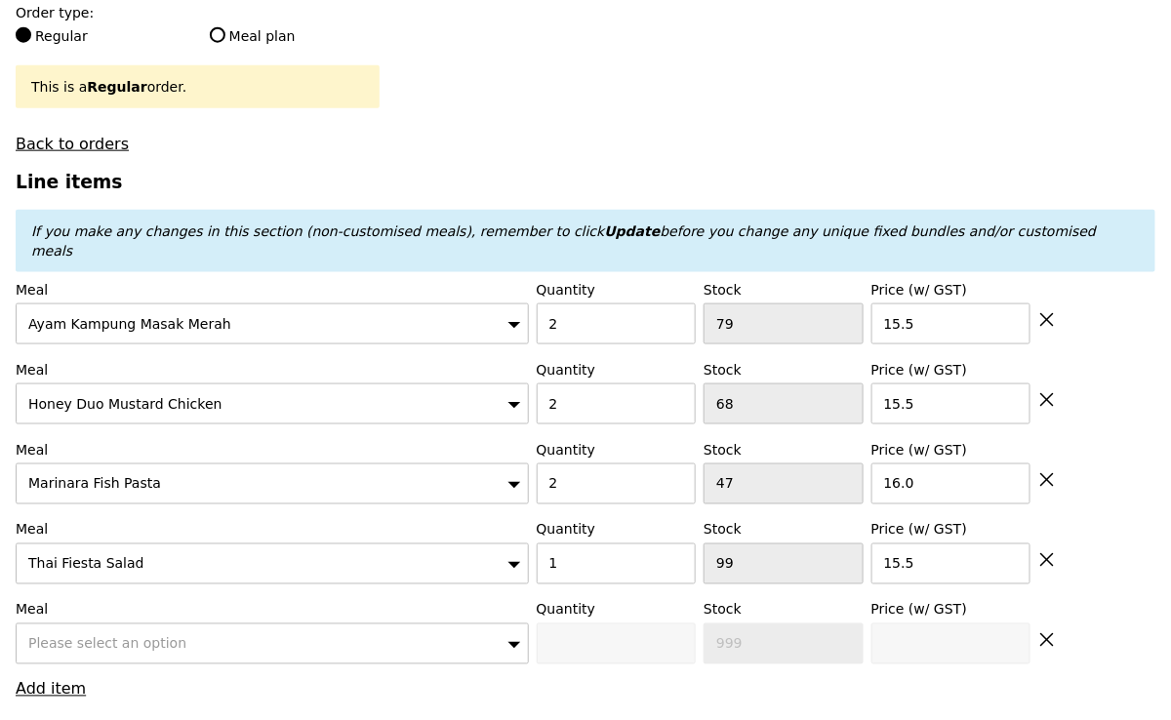
click at [72, 636] on span "Please select an option" at bounding box center [107, 644] width 158 height 16
type input "impo"
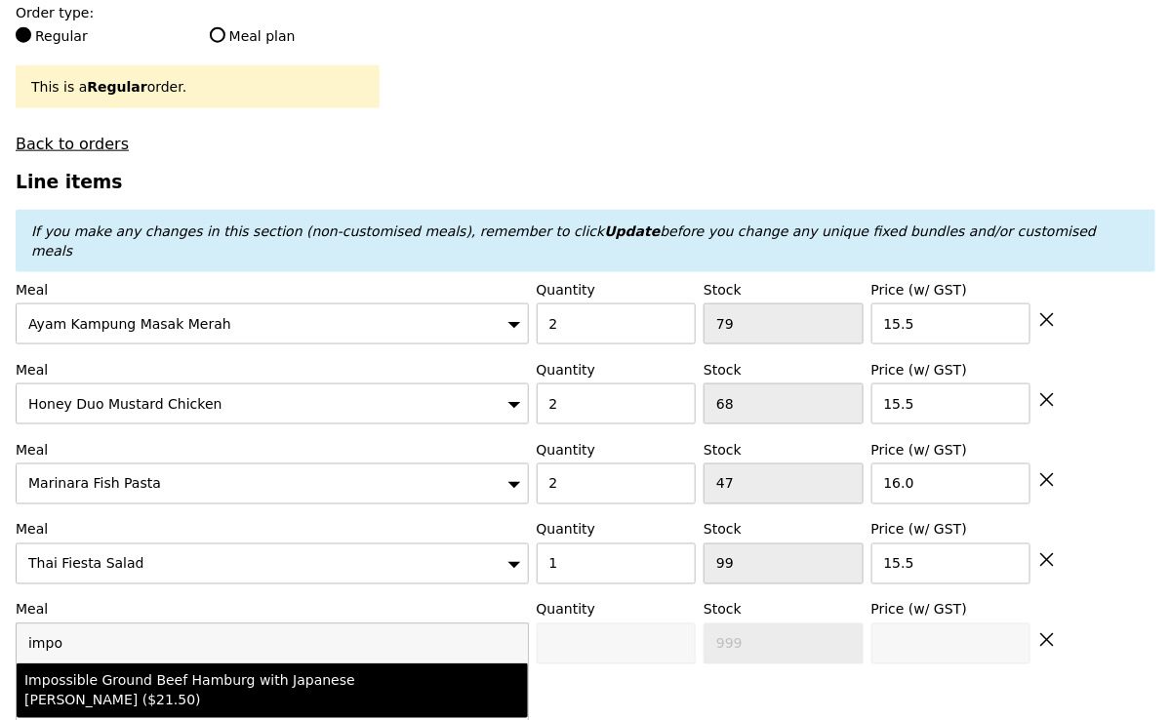
type input "Confirm anyway"
type input "0"
type input "82"
type input "21.5"
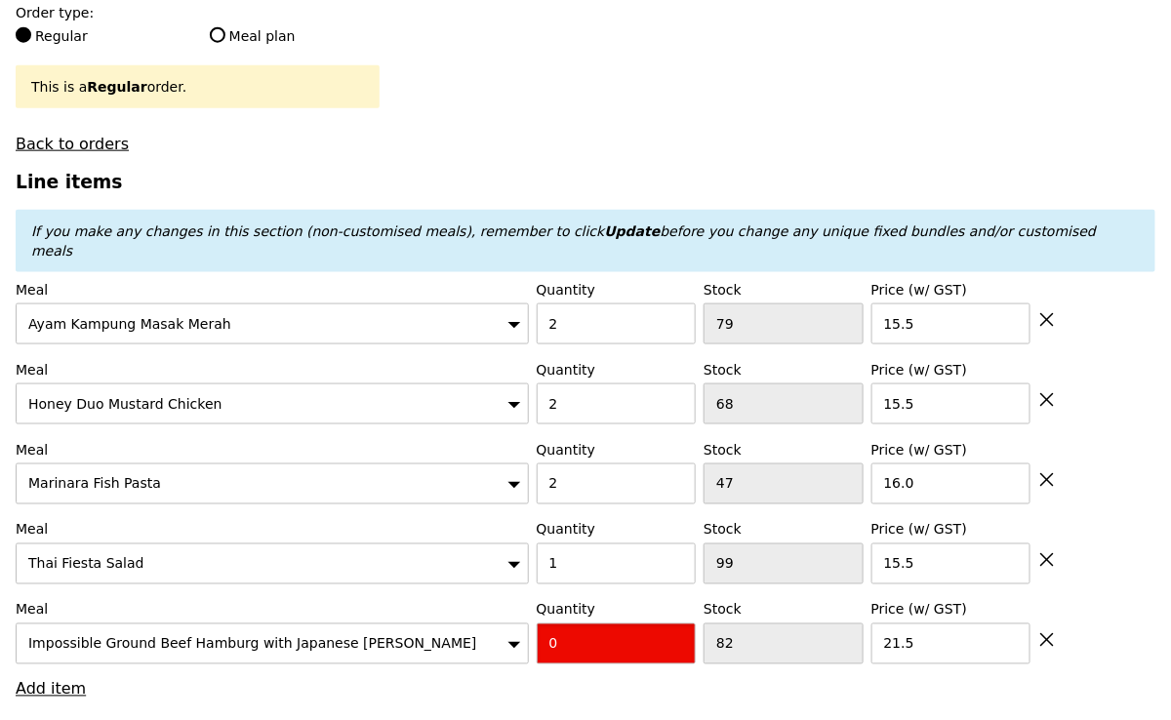
click at [592, 623] on input "0" at bounding box center [617, 643] width 160 height 41
type input "Confirm"
type input "1"
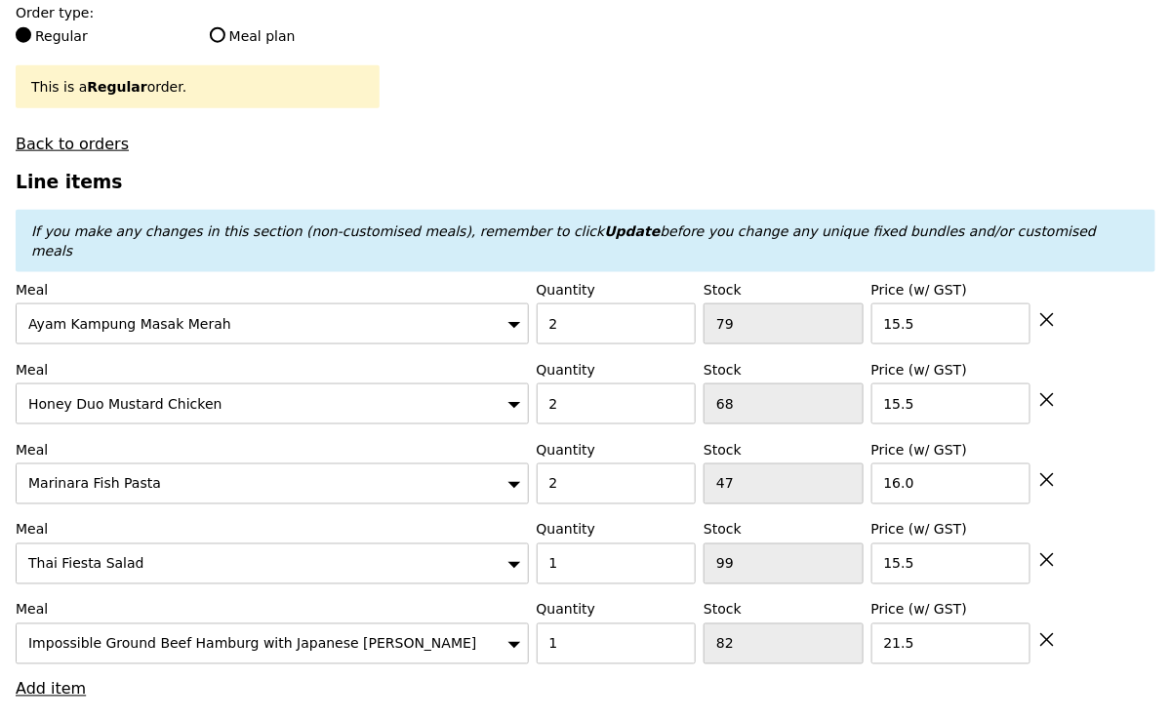
type input "Loading..."
type input "315.00"
type input "318.95"
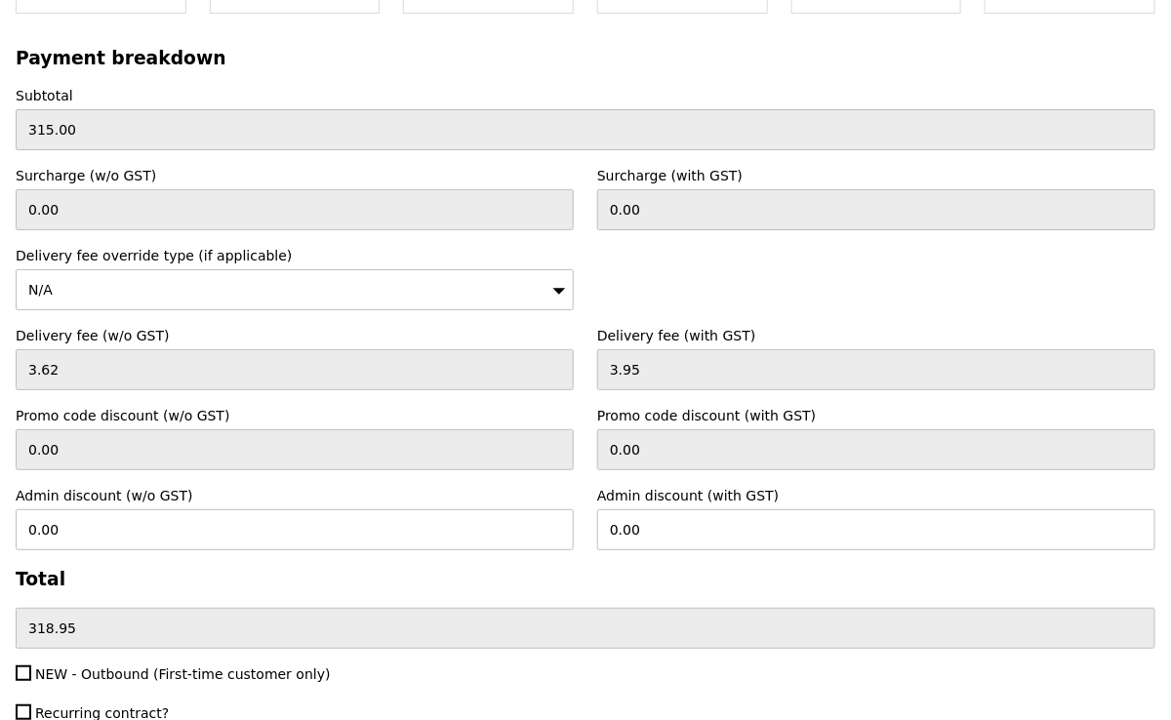
scroll to position [6276, 0]
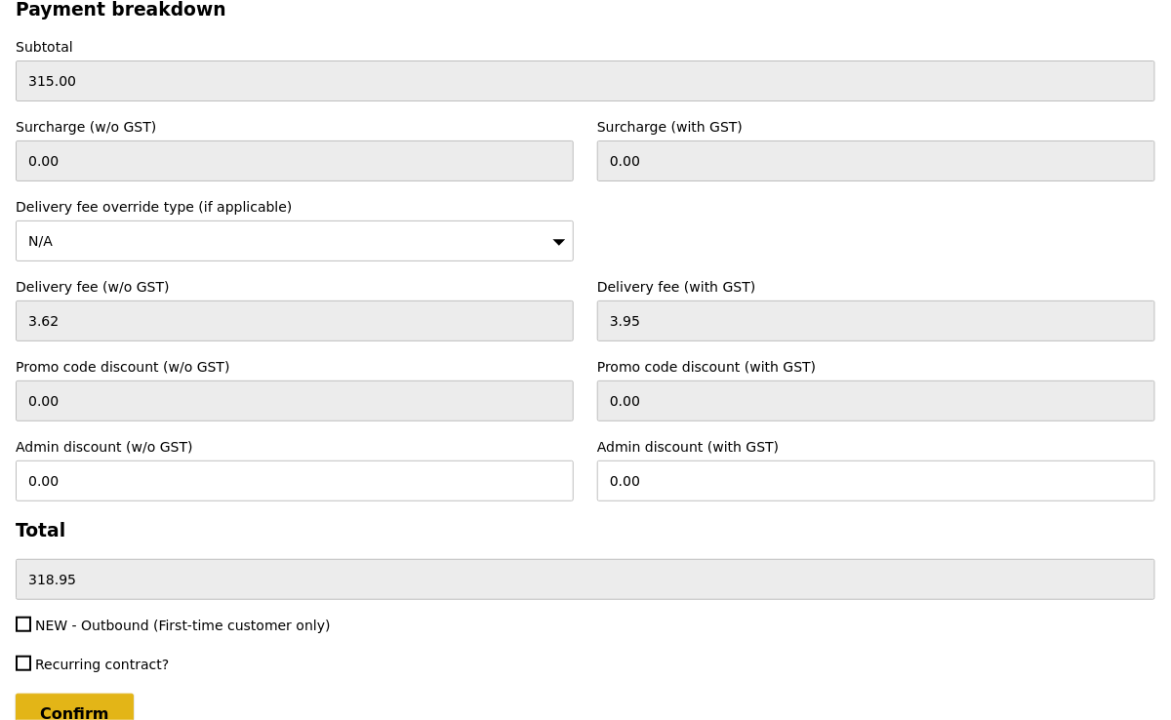
click at [76, 694] on input "Confirm" at bounding box center [75, 714] width 118 height 41
type input "Loading..."
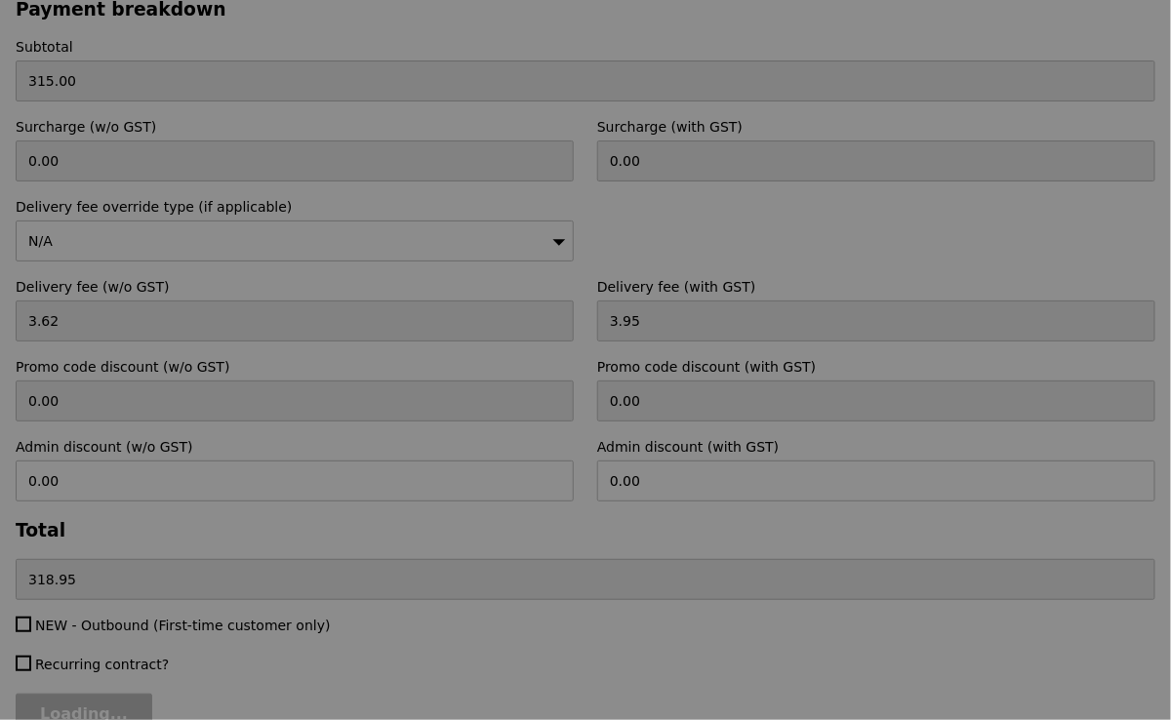
type input "1.79"
type input "1.95"
type input "320.90"
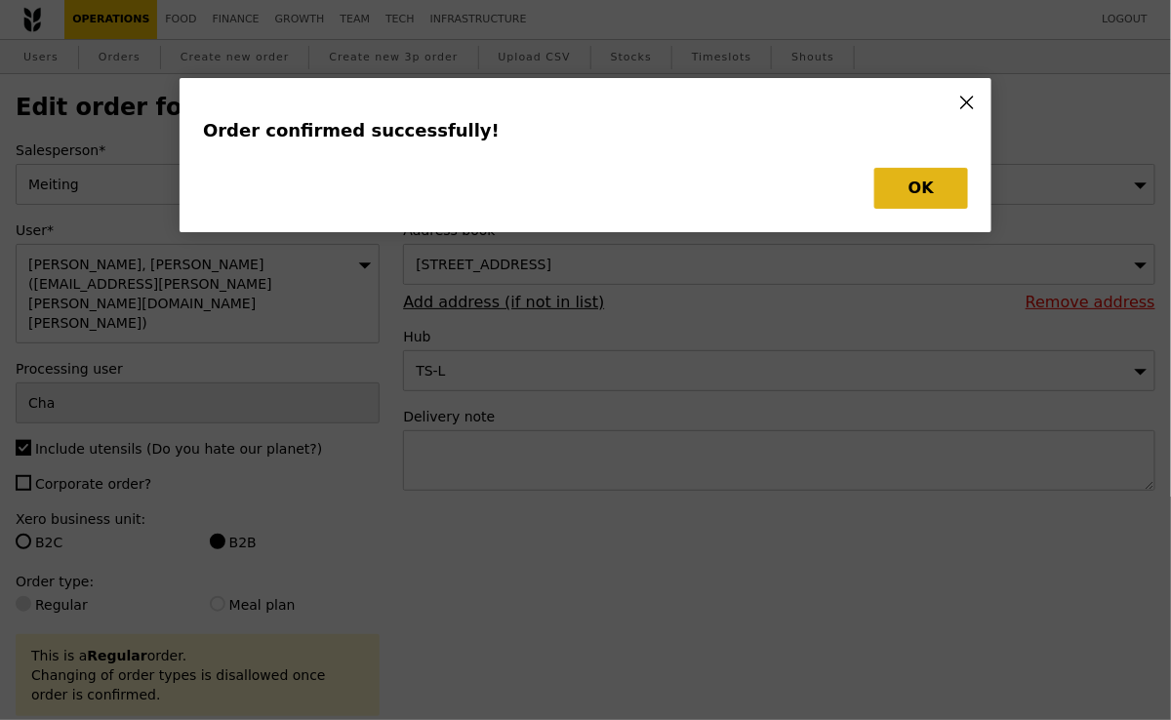
type input "Loading..."
type input "1"
type input "82"
type input "21.50"
type input "1"
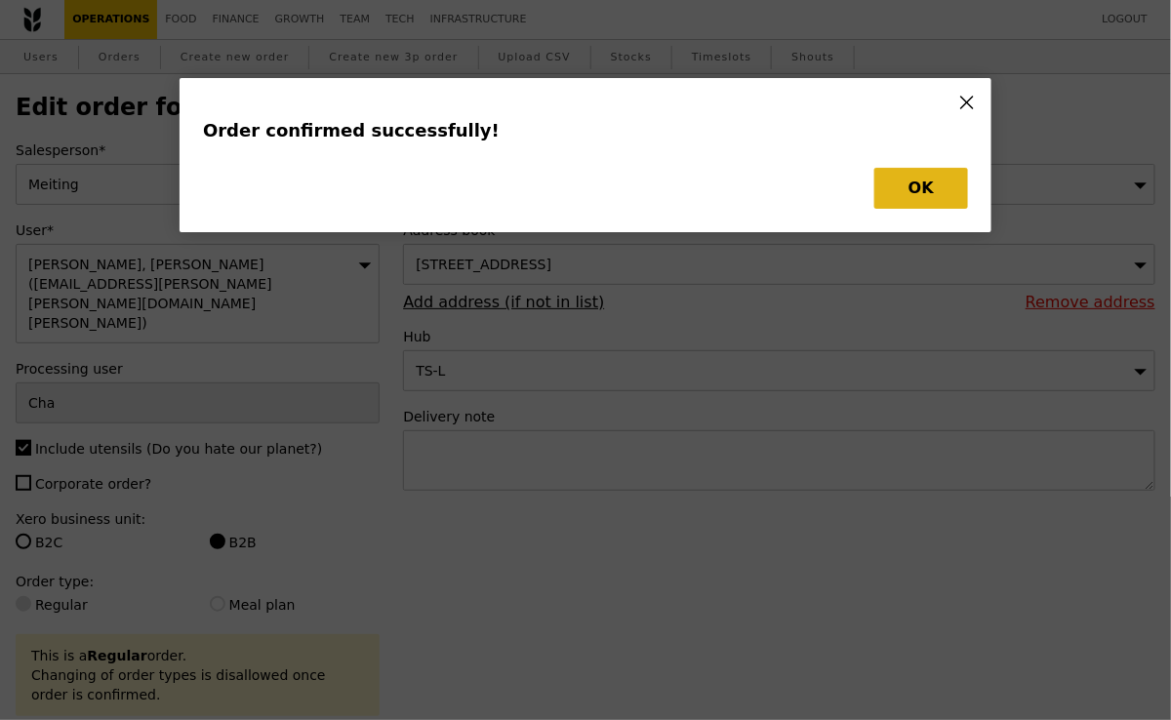
type input "99"
type input "15.50"
type input "16.00"
type input "2"
type input "68"
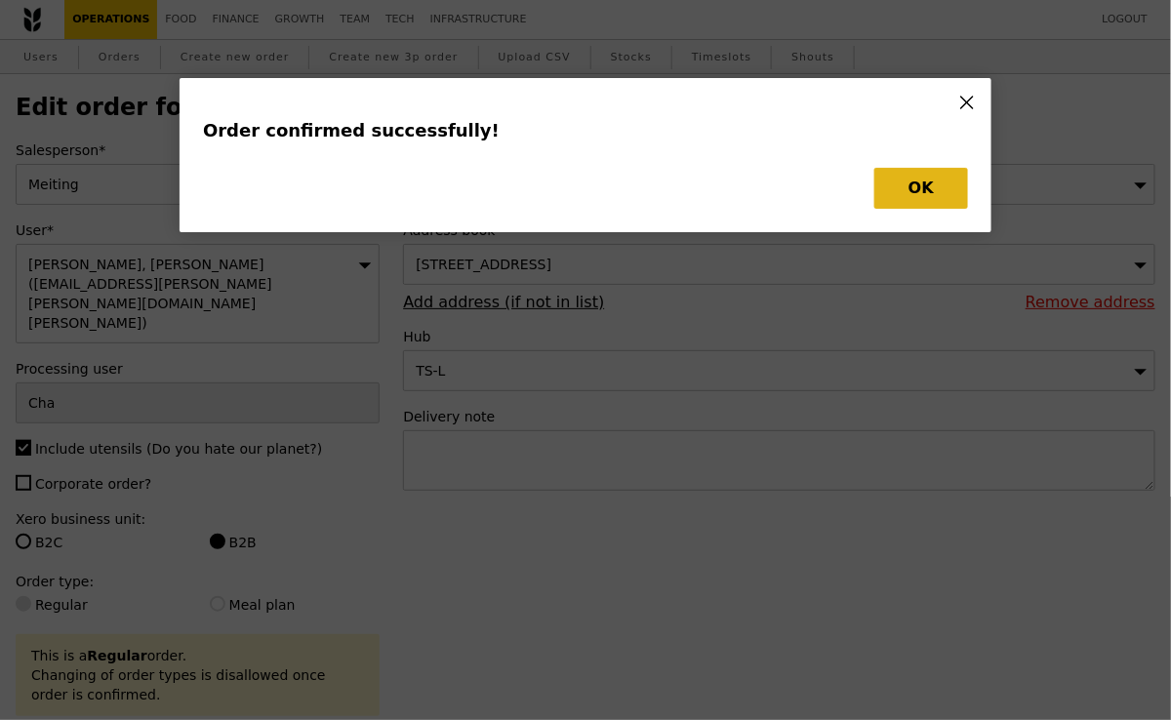
type input "15.50"
type input "2"
type input "79"
type input "15.50"
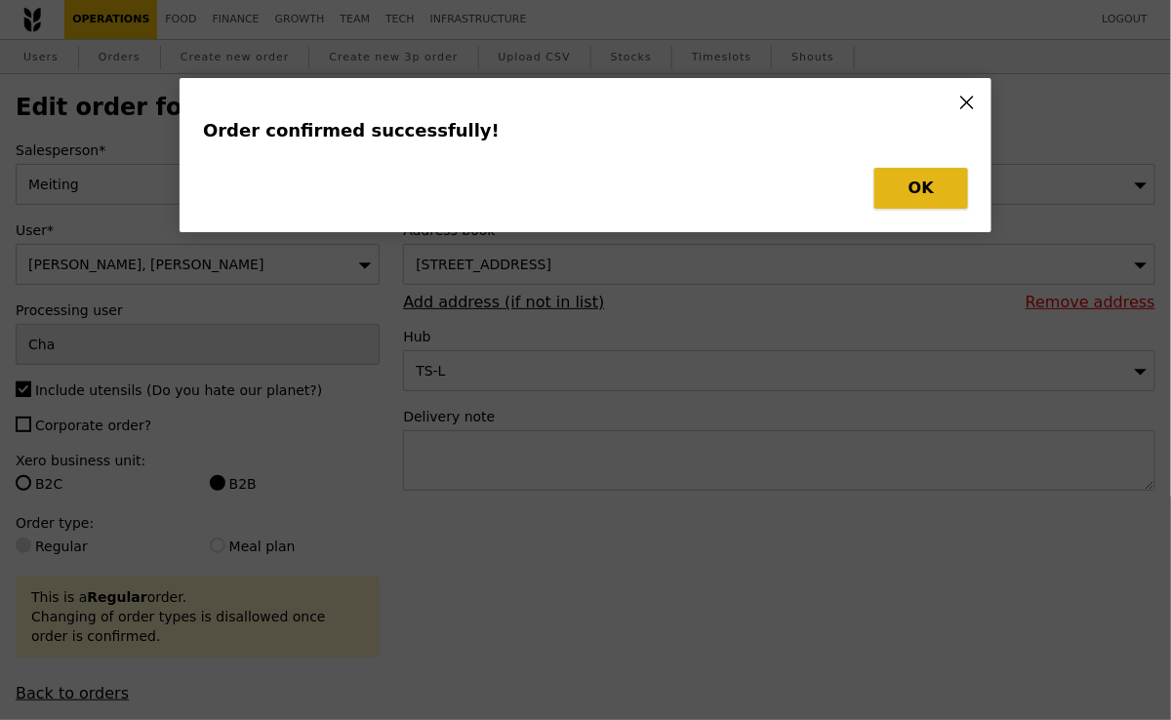
click at [904, 197] on button "OK" at bounding box center [921, 188] width 94 height 41
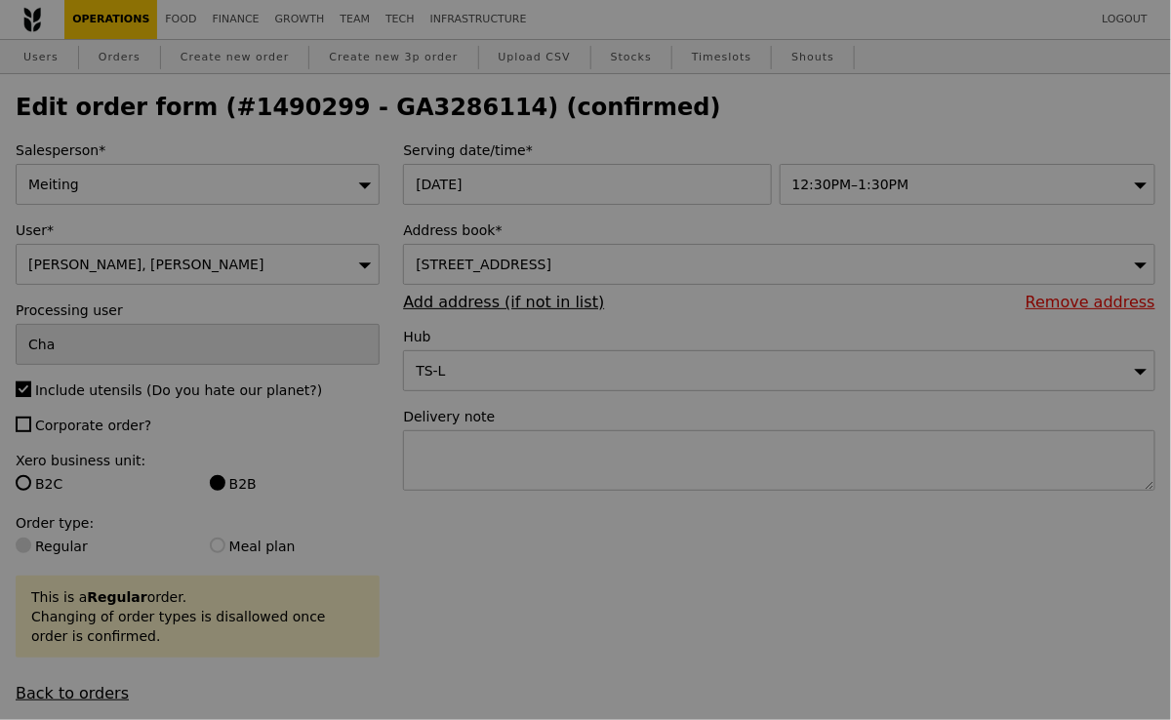
type input "81"
type input "98"
type input "42"
type input "66"
type input "75"
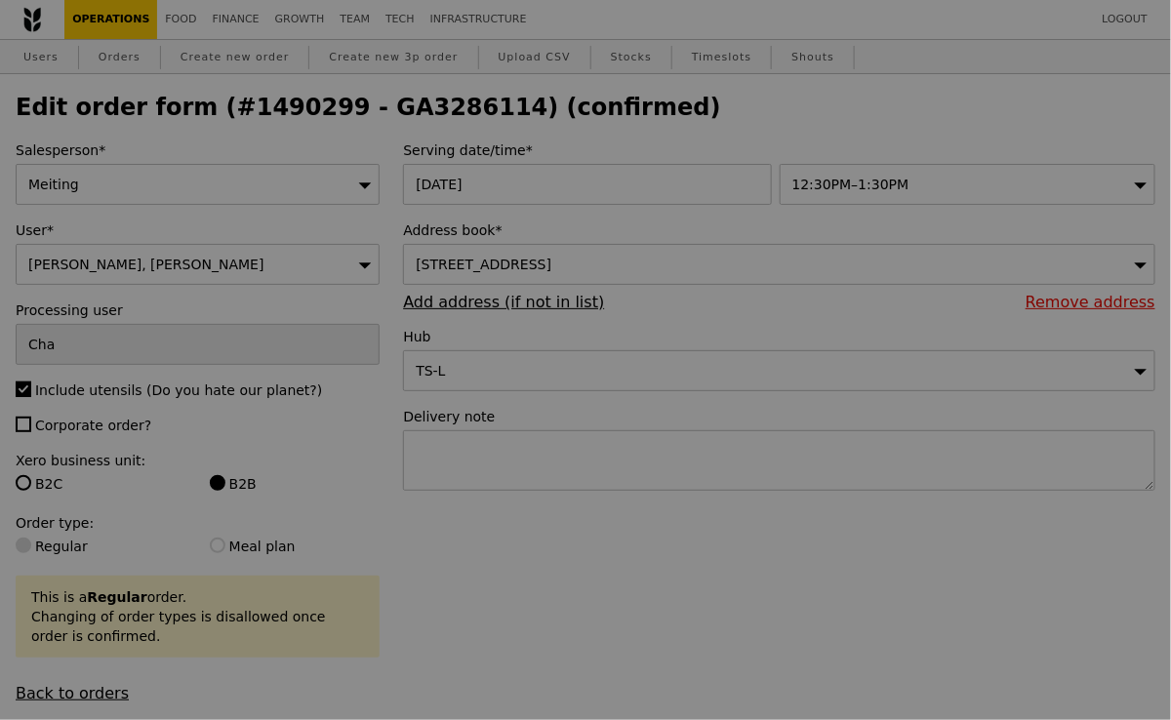
type input "Update"
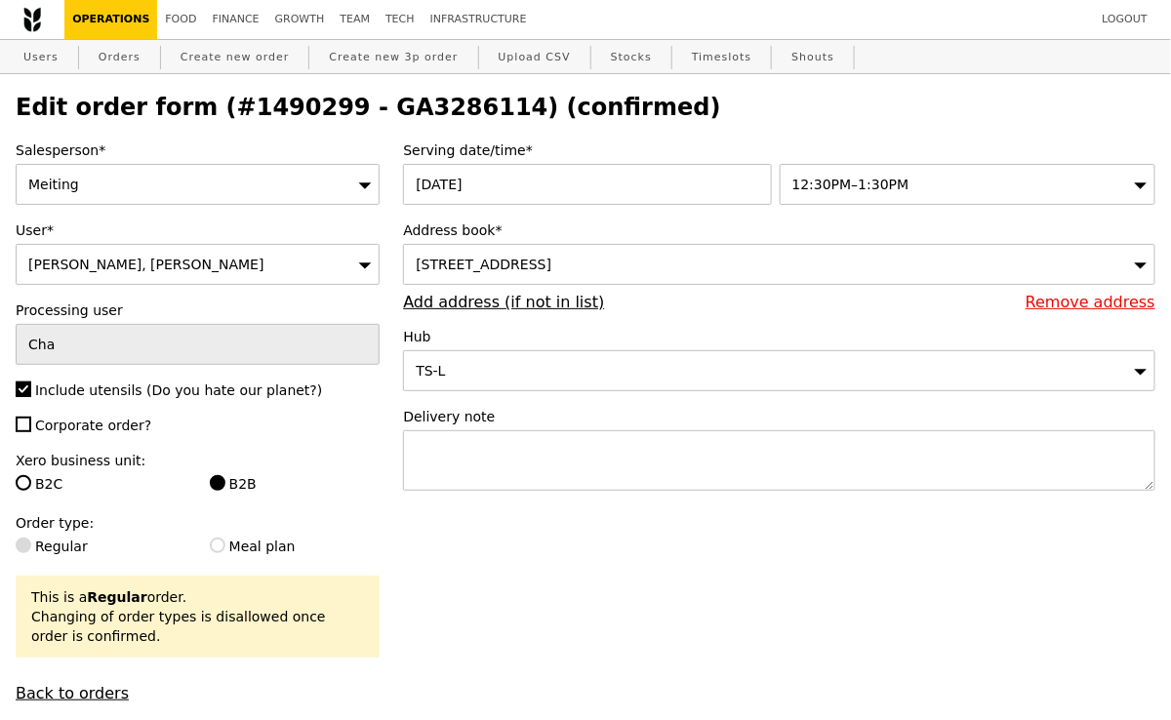
click at [392, 112] on h2 "Edit order form (#1490299 - GA3286114) (confirmed)" at bounding box center [586, 107] width 1140 height 27
copy h2 "GA3286114"
click at [130, 45] on link "Orders" at bounding box center [120, 57] width 58 height 35
select select "100"
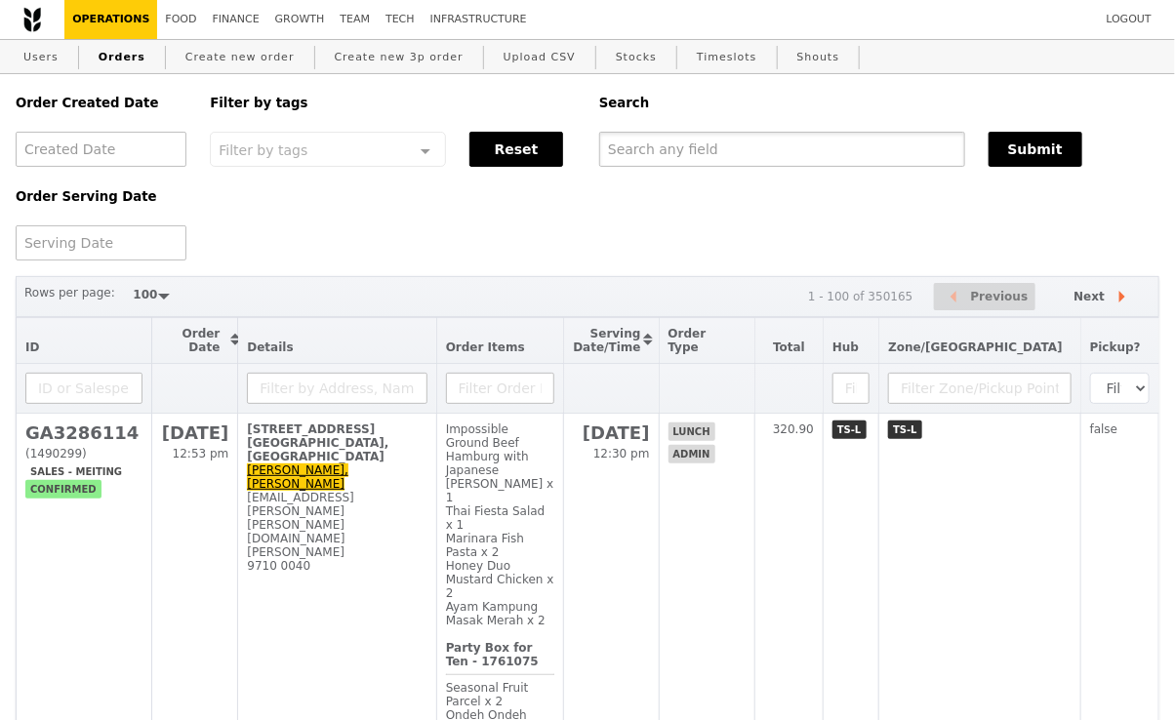
click at [604, 155] on input "text" at bounding box center [782, 149] width 366 height 35
paste input "GA3286114"
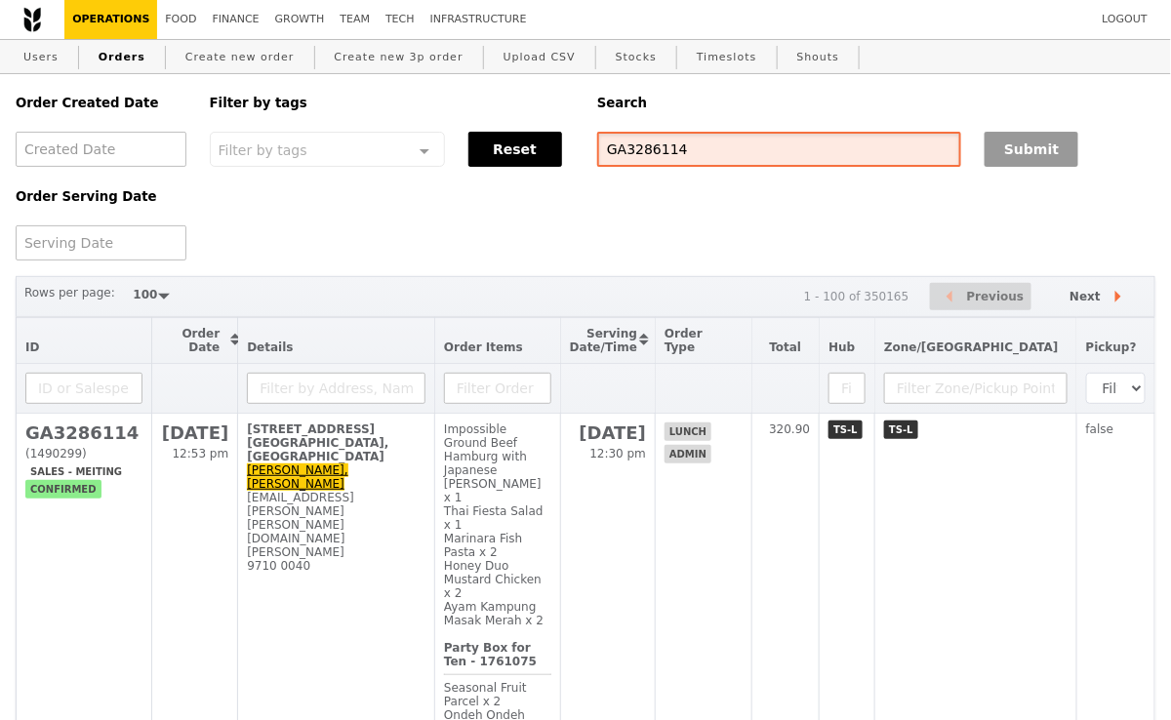
type input "GA3286114"
click at [1040, 148] on button "Submit" at bounding box center [1031, 149] width 94 height 35
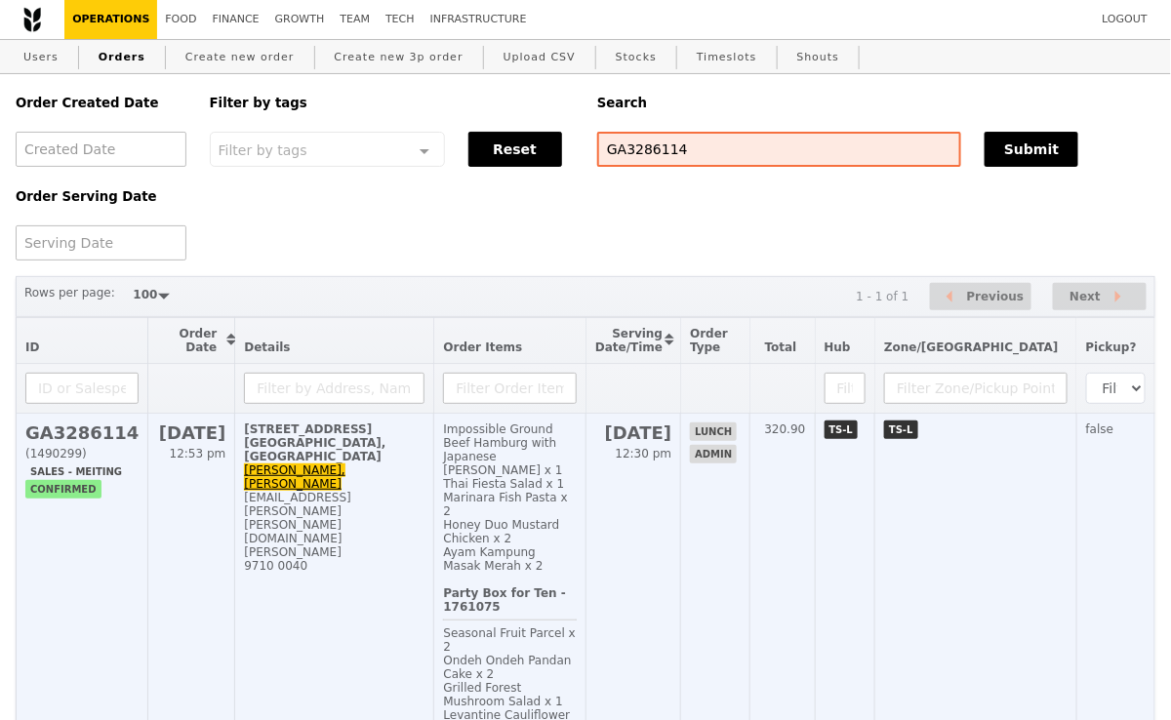
click at [419, 545] on td "[STREET_ADDRESS] [GEOGRAPHIC_DATA], [GEOGRAPHIC_DATA][PERSON_NAME], [PERSON_NAM…" at bounding box center [334, 682] width 199 height 537
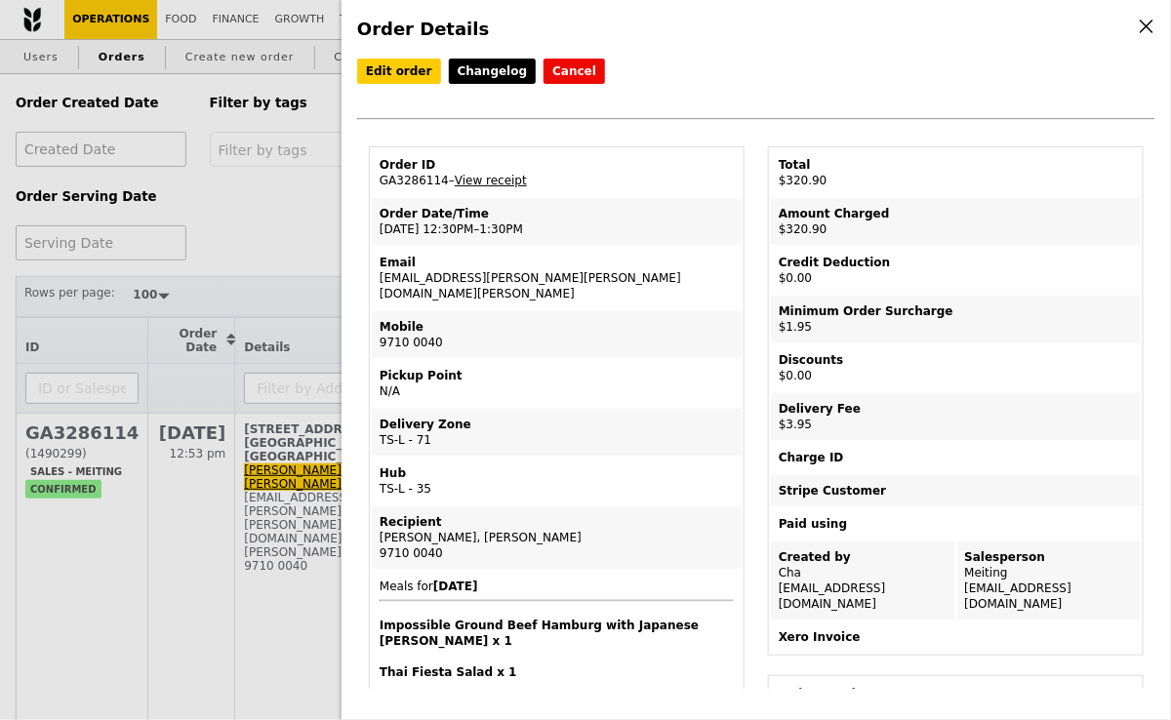
click at [425, 178] on td "Order ID GA3286114 – View receipt" at bounding box center [557, 172] width 370 height 47
